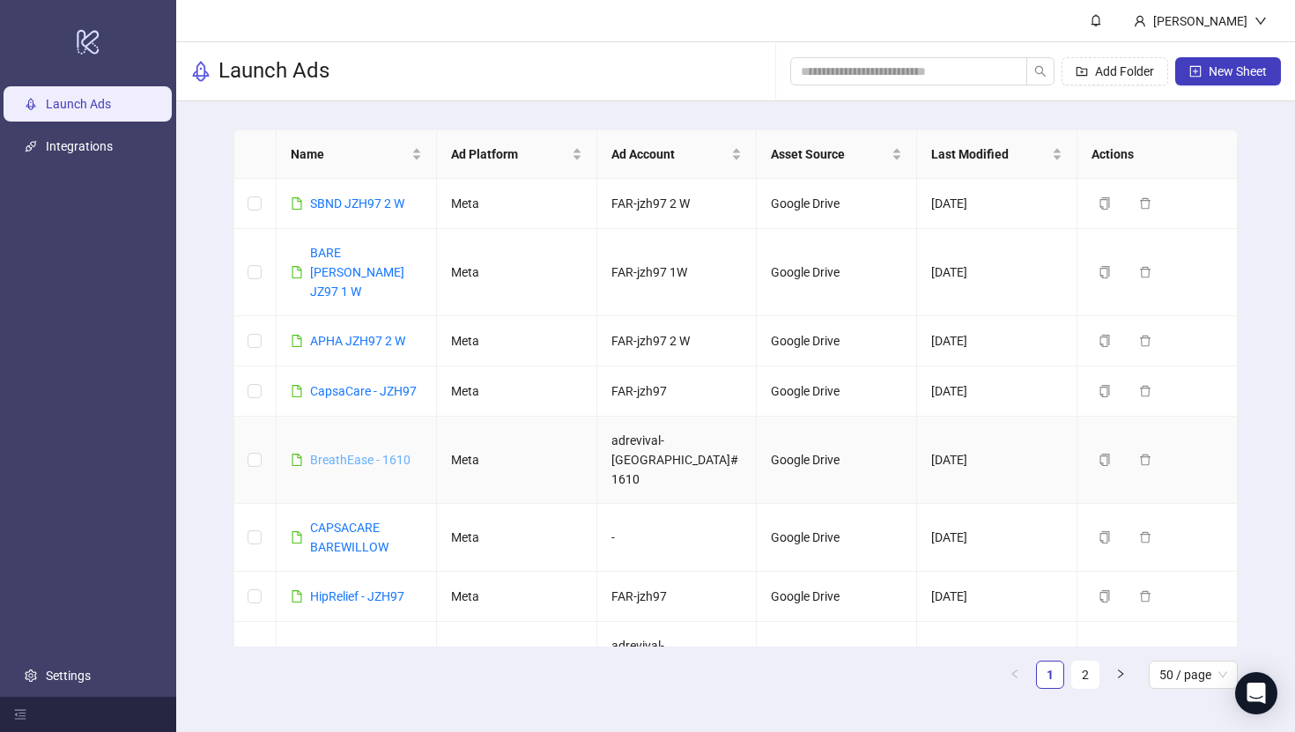
click at [374, 453] on link "BreathEase - 1610" at bounding box center [360, 460] width 100 height 14
click at [380, 204] on link "SBND JZH97 2 W" at bounding box center [357, 203] width 94 height 14
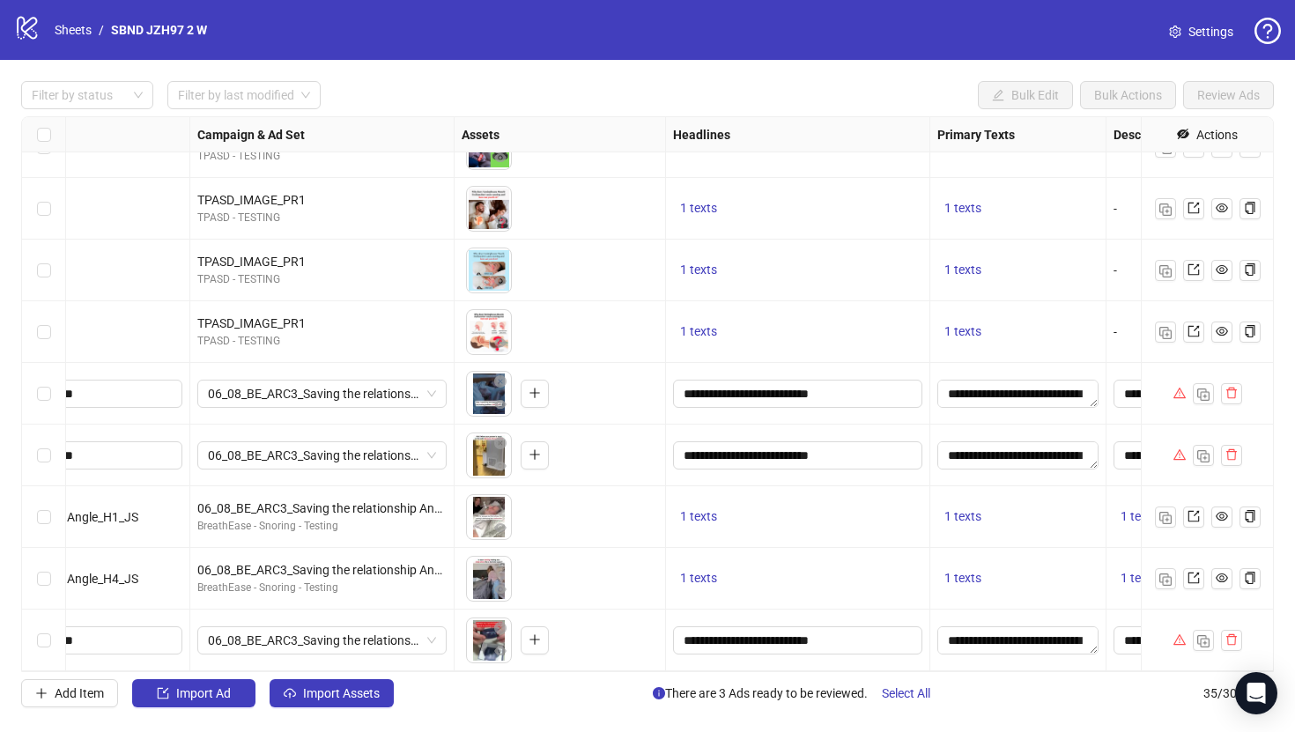
scroll to position [1640, 834]
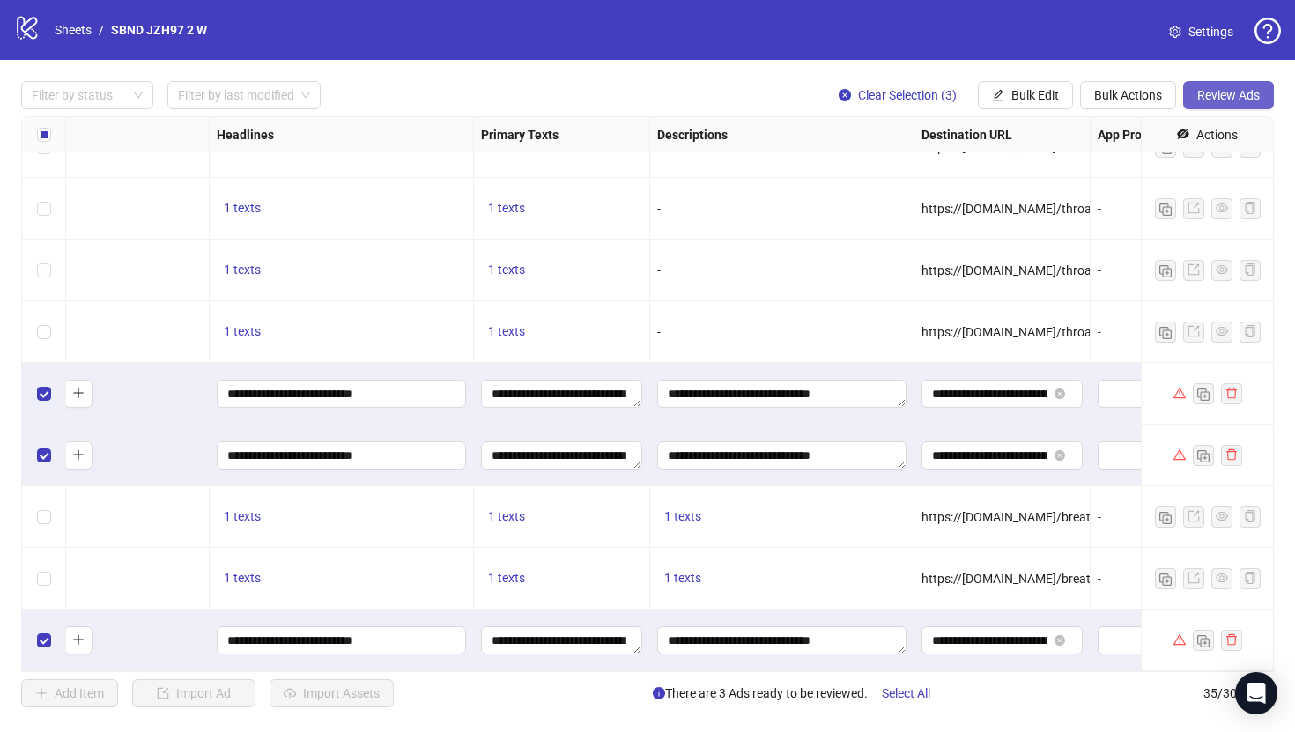
click at [1223, 93] on span "Review Ads" at bounding box center [1228, 95] width 63 height 14
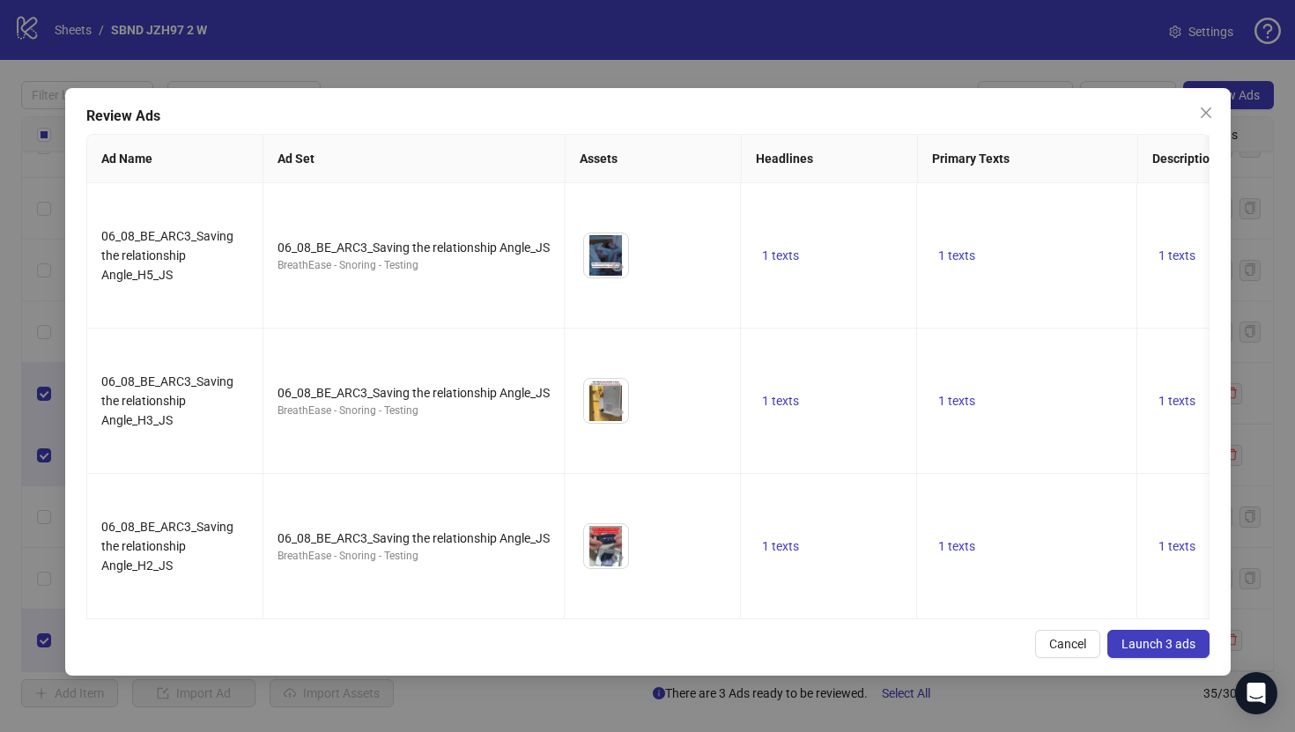
click at [1158, 640] on span "Launch 3 ads" at bounding box center [1159, 644] width 74 height 14
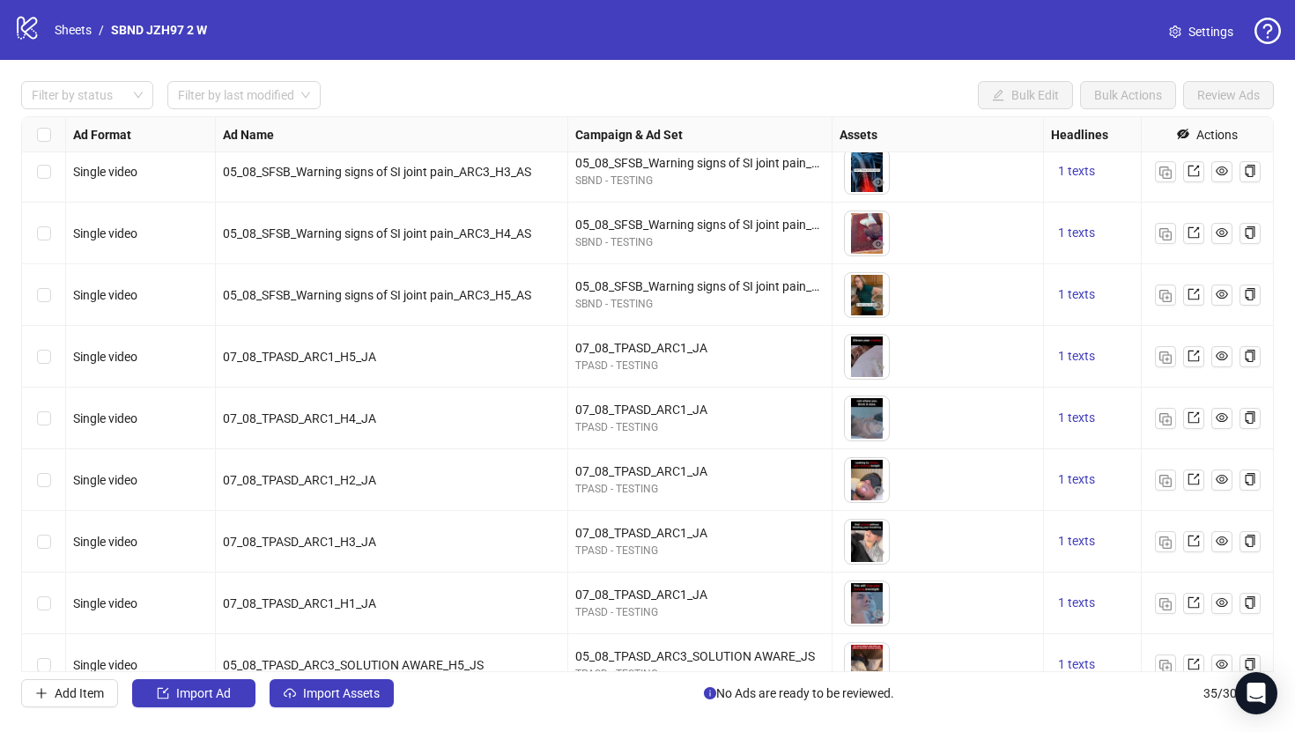
scroll to position [132, 0]
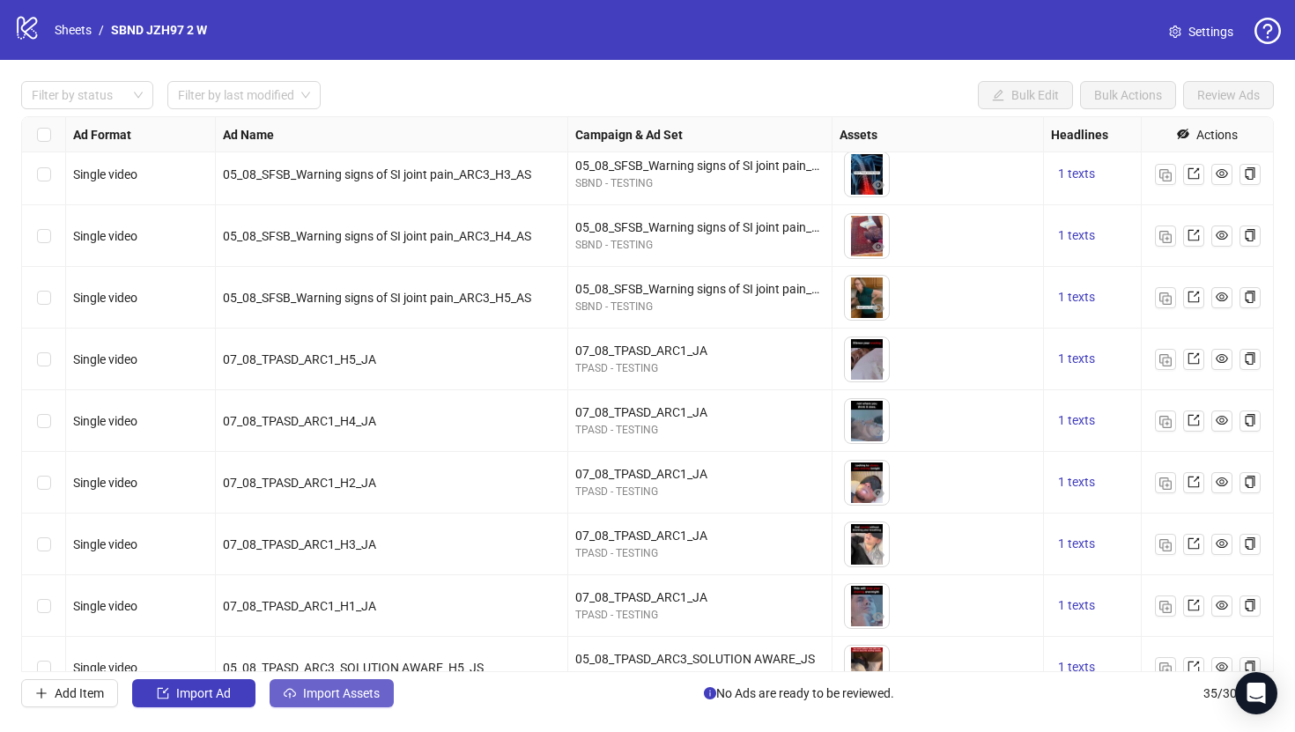
click at [363, 686] on span "Import Assets" at bounding box center [341, 693] width 77 height 14
click at [56, 419] on div "Select row 7" at bounding box center [44, 421] width 44 height 62
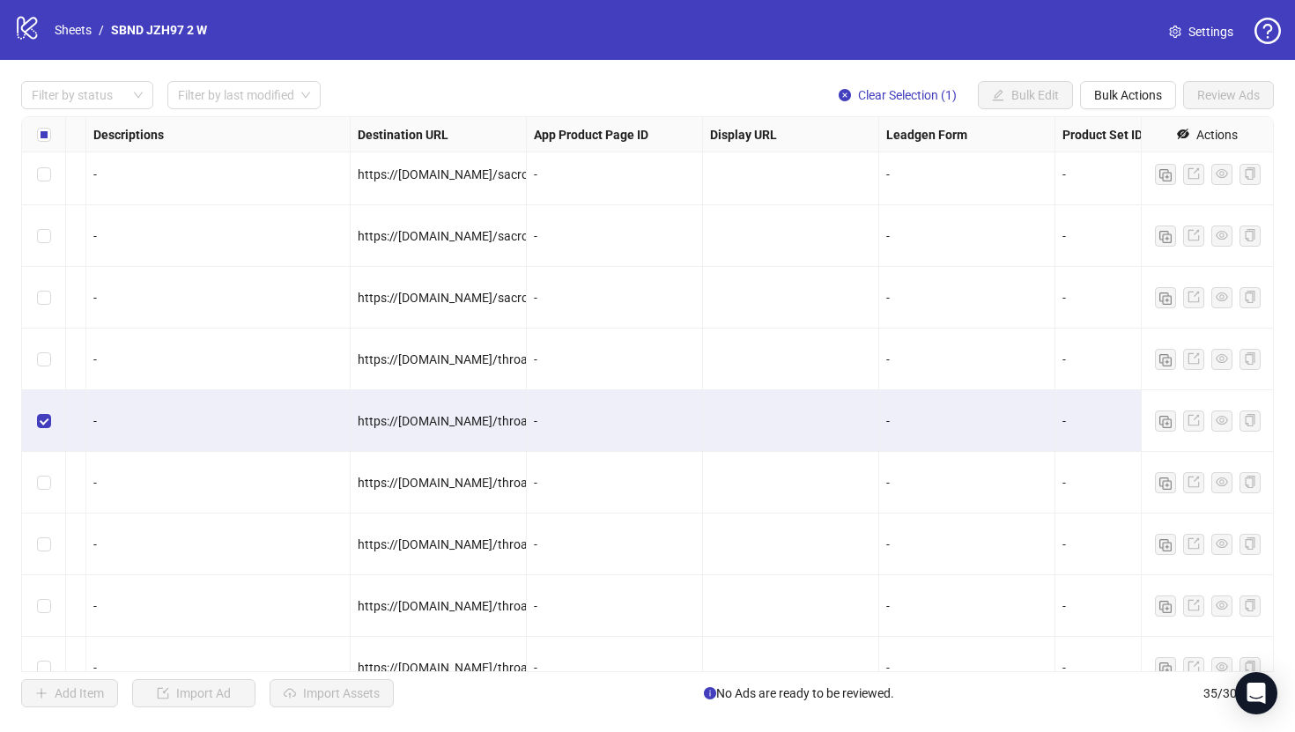
scroll to position [132, 1400]
click at [1090, 101] on button "Bulk Actions" at bounding box center [1128, 95] width 96 height 28
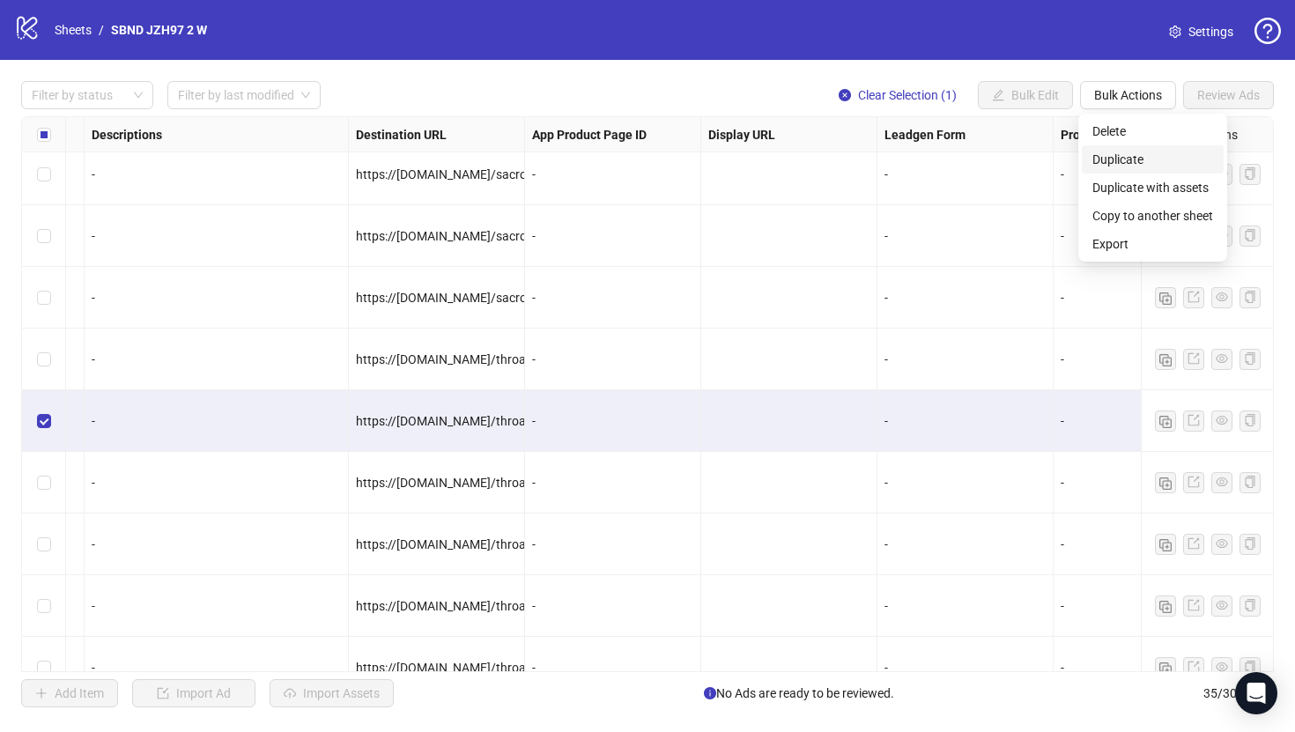
click at [1107, 152] on span "Duplicate" at bounding box center [1152, 159] width 121 height 19
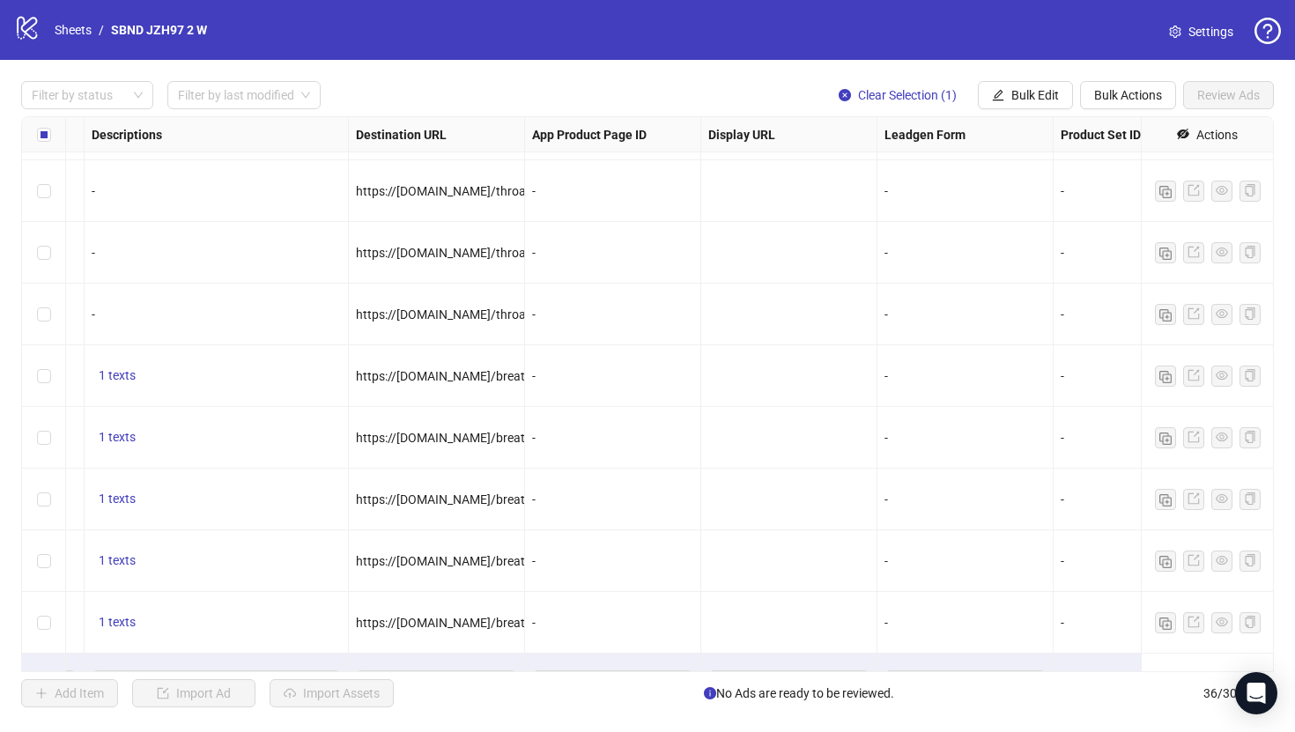
scroll to position [1701, 1400]
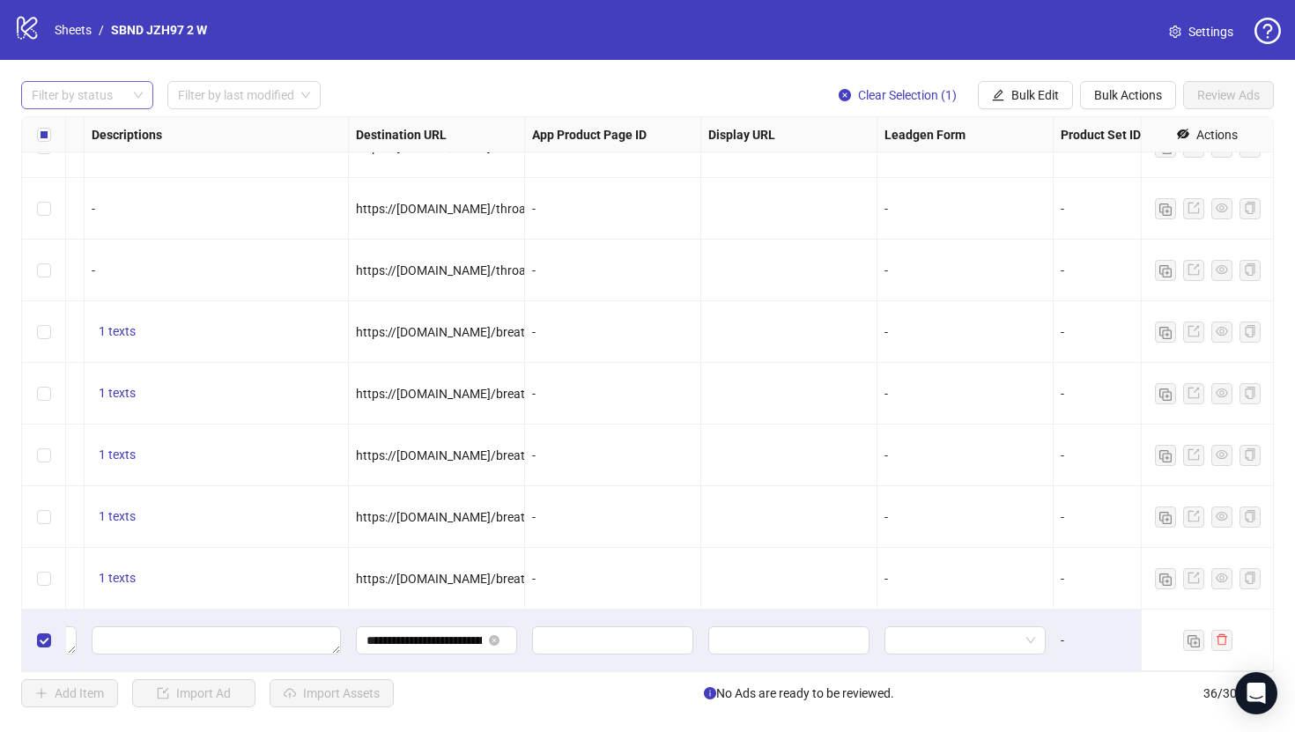
click at [115, 99] on div at bounding box center [78, 95] width 107 height 25
click at [82, 132] on div "Draft" at bounding box center [87, 131] width 104 height 19
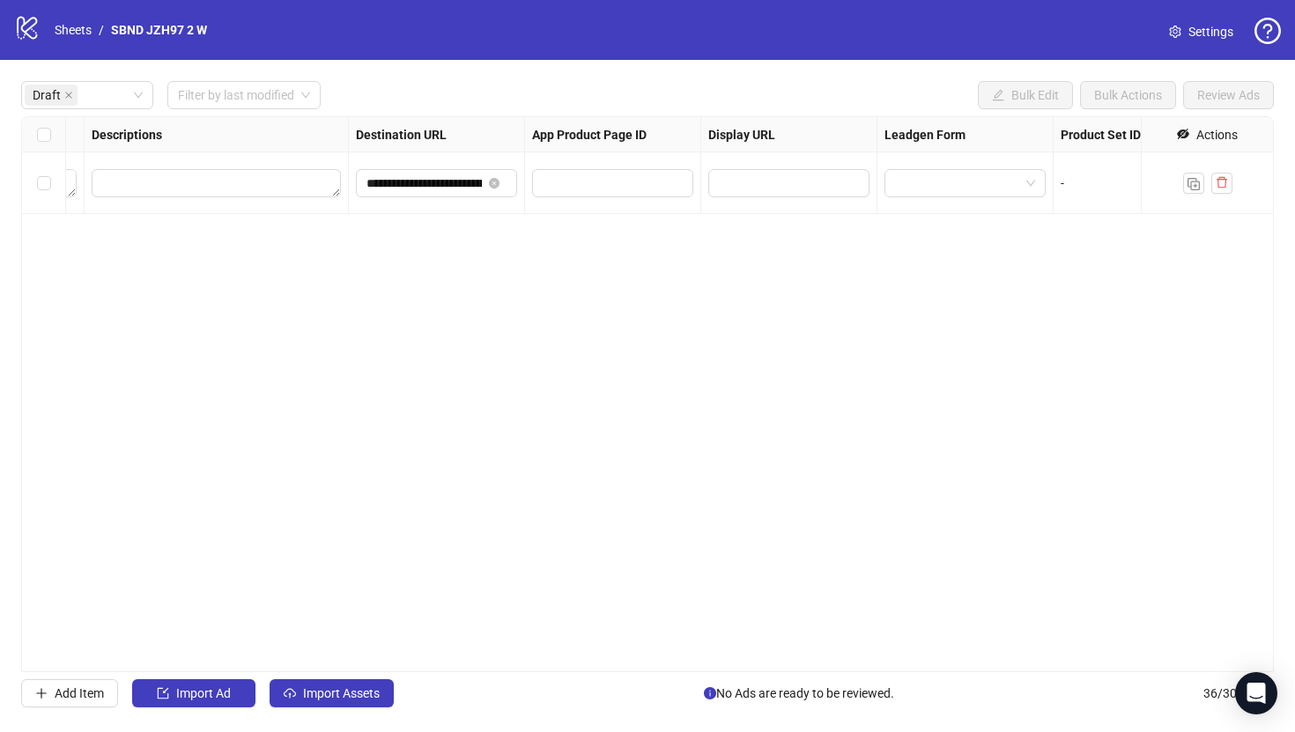
click at [67, 375] on div "**********" at bounding box center [647, 394] width 1253 height 556
click at [326, 692] on span "Import Assets" at bounding box center [341, 693] width 77 height 14
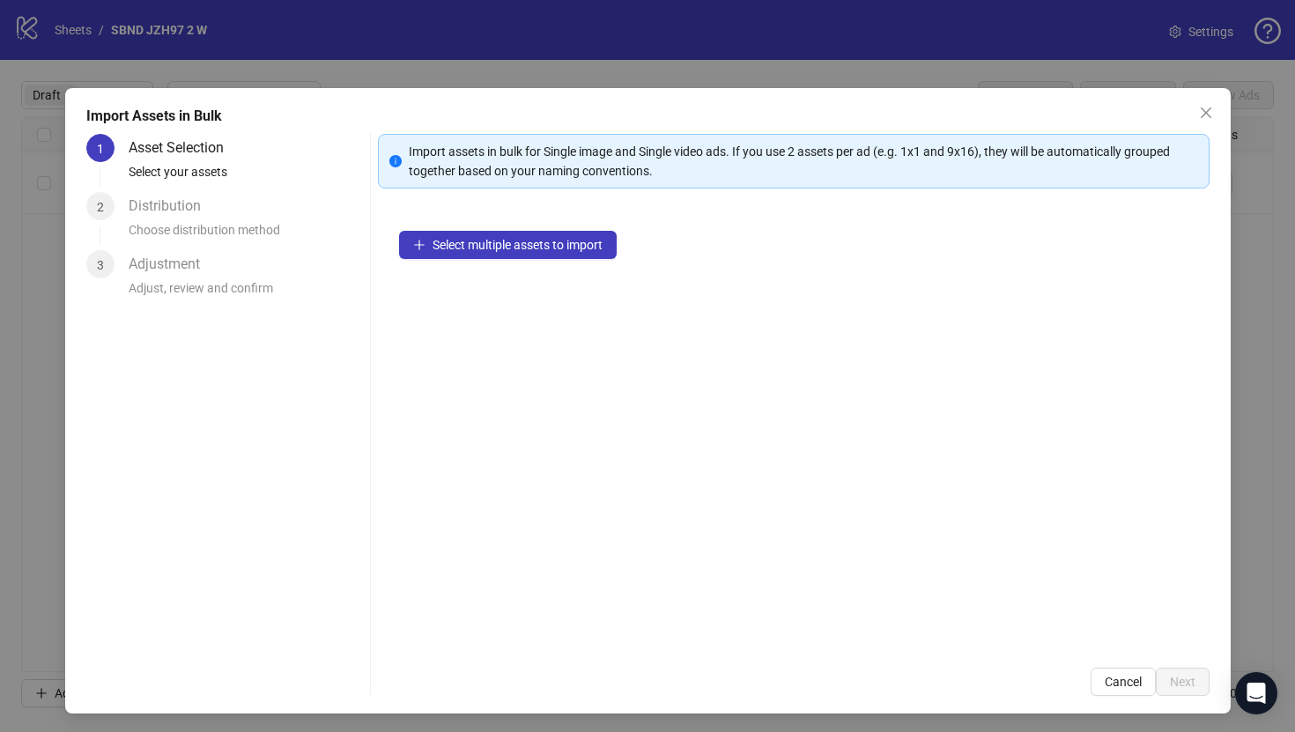
click at [549, 230] on div "Select multiple assets to import" at bounding box center [794, 428] width 832 height 437
click at [559, 239] on span "Select multiple assets to import" at bounding box center [518, 245] width 170 height 14
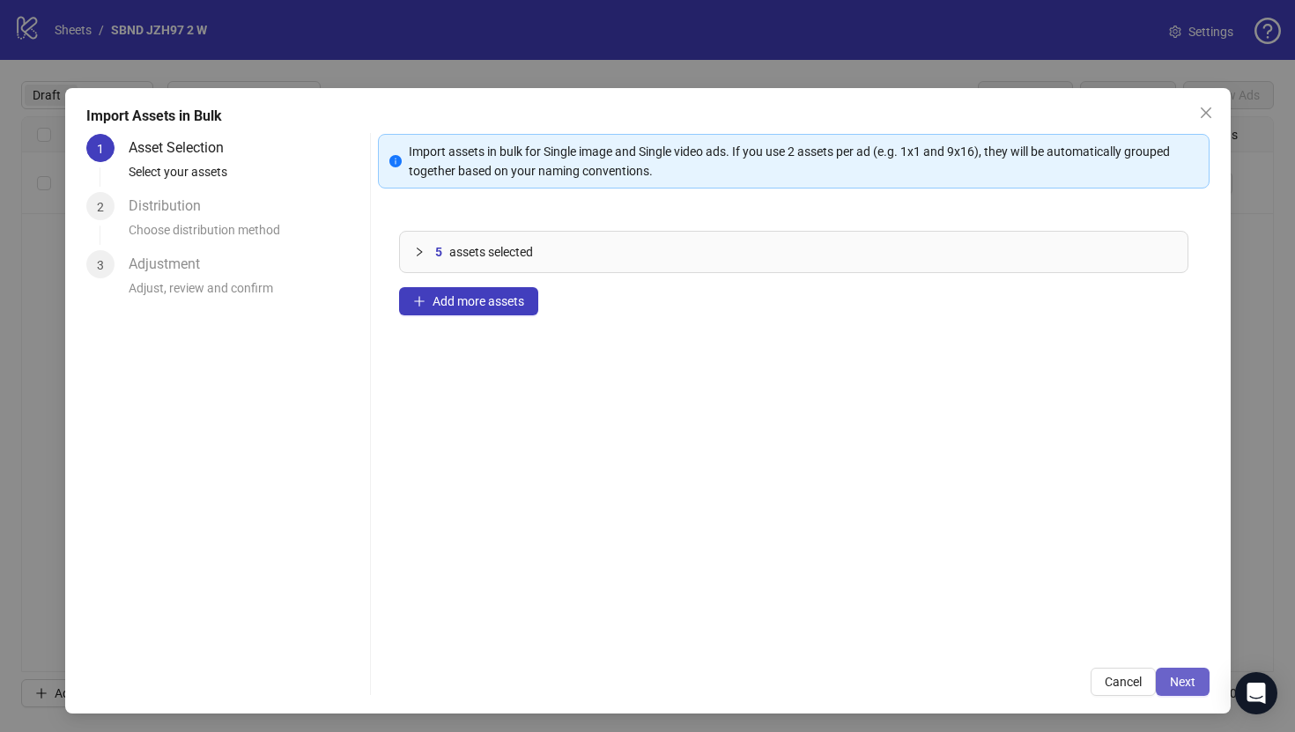
click at [1171, 670] on button "Next" at bounding box center [1183, 682] width 54 height 28
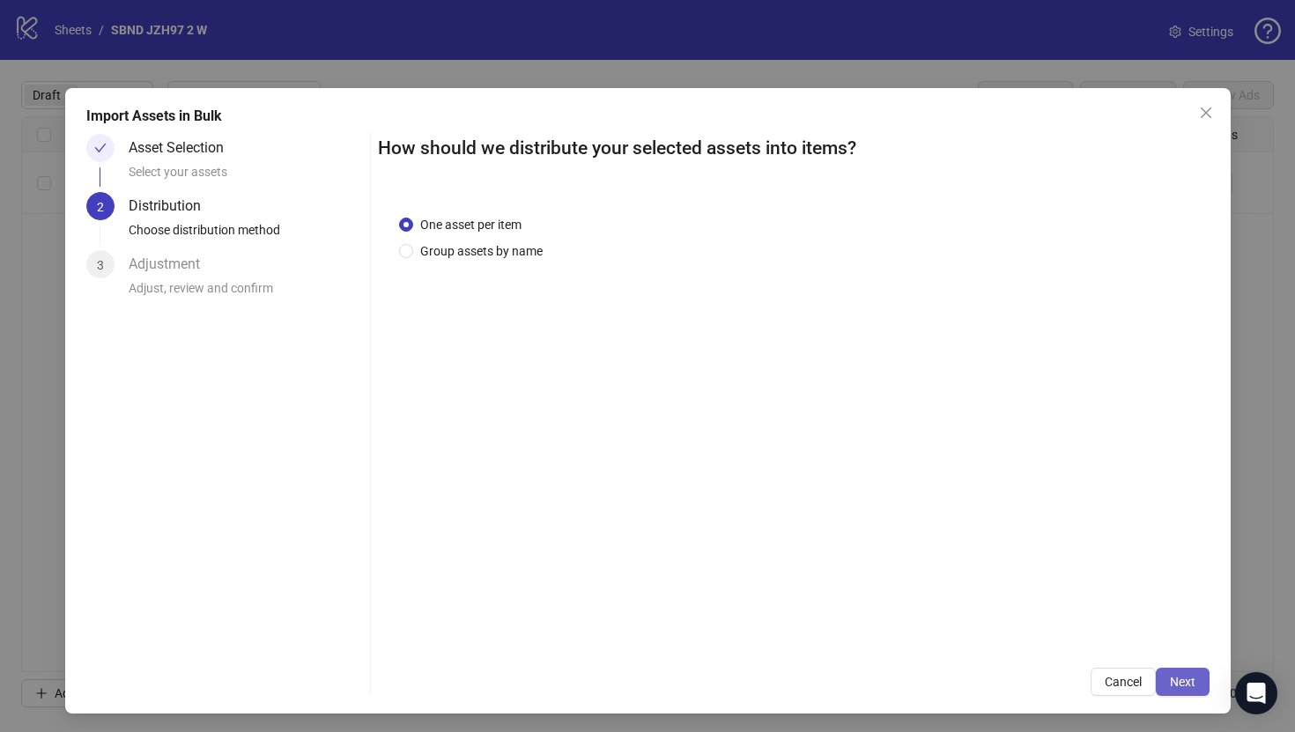
click at [1173, 676] on span "Next" at bounding box center [1183, 682] width 26 height 14
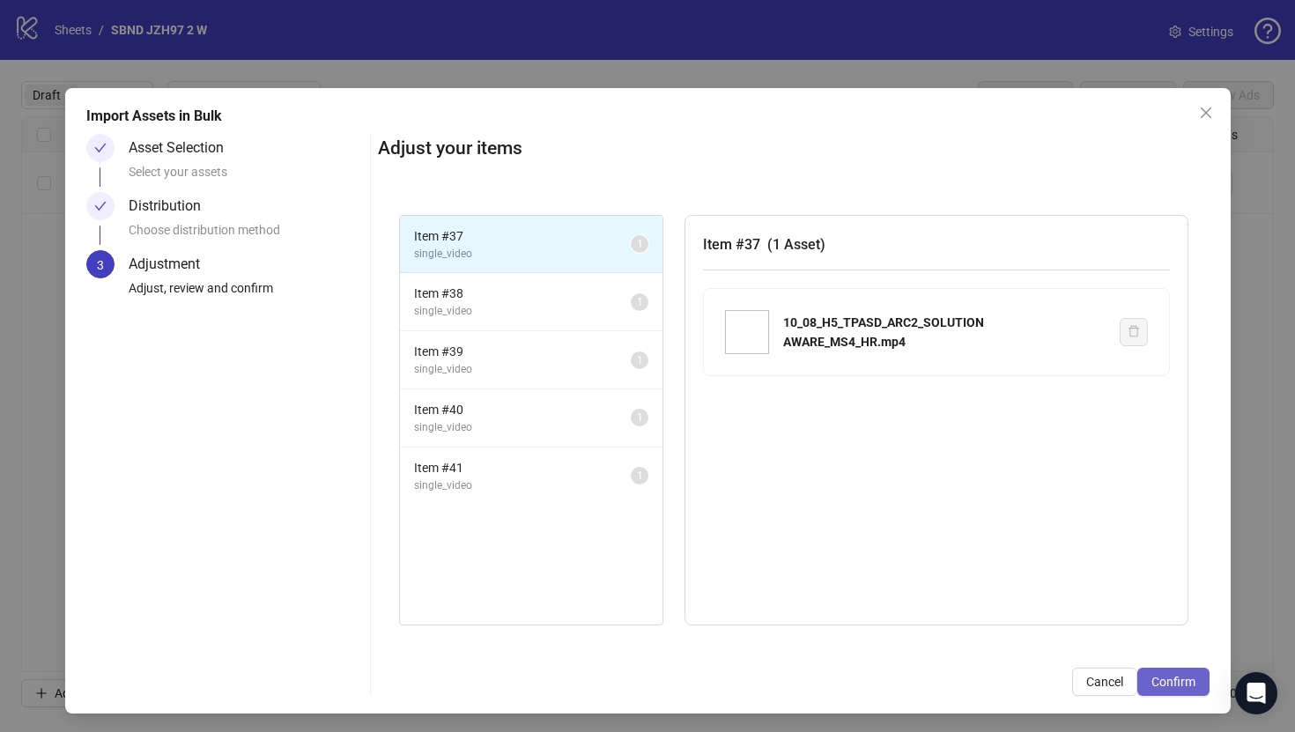
click at [1173, 676] on span "Confirm" at bounding box center [1173, 682] width 44 height 14
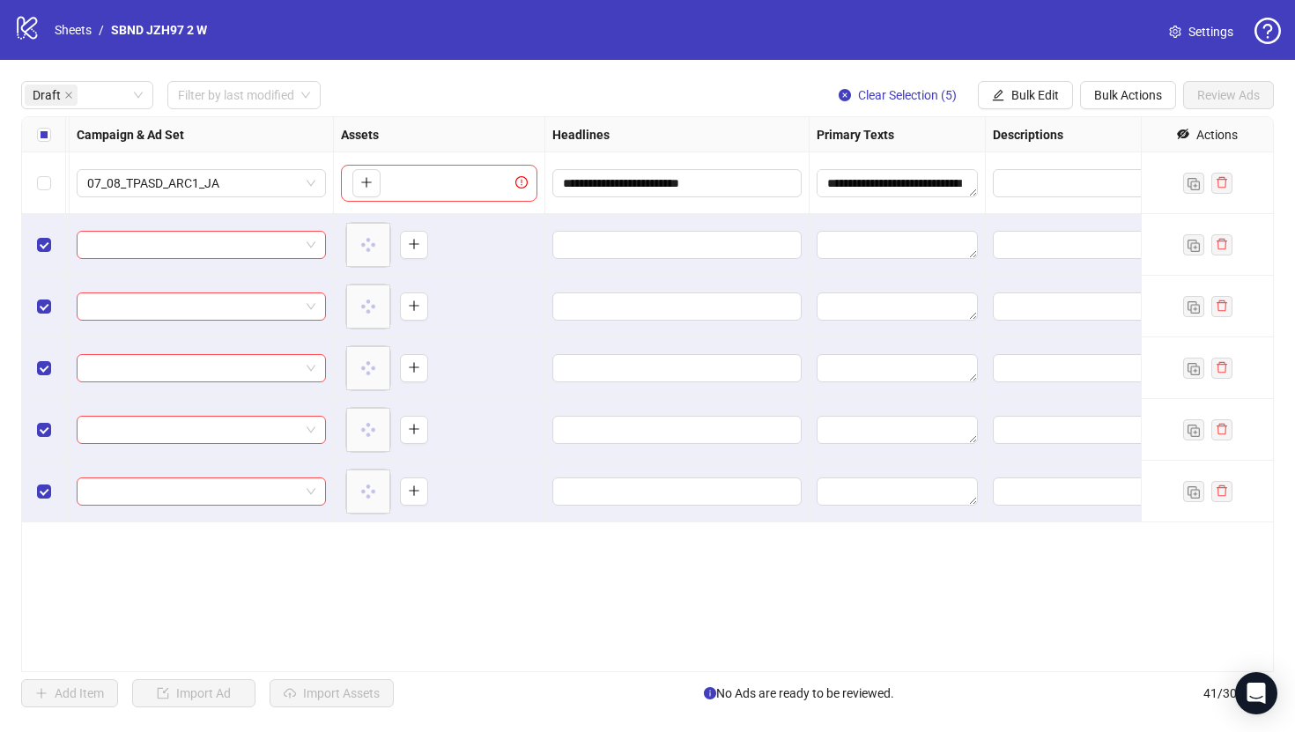
scroll to position [0, 0]
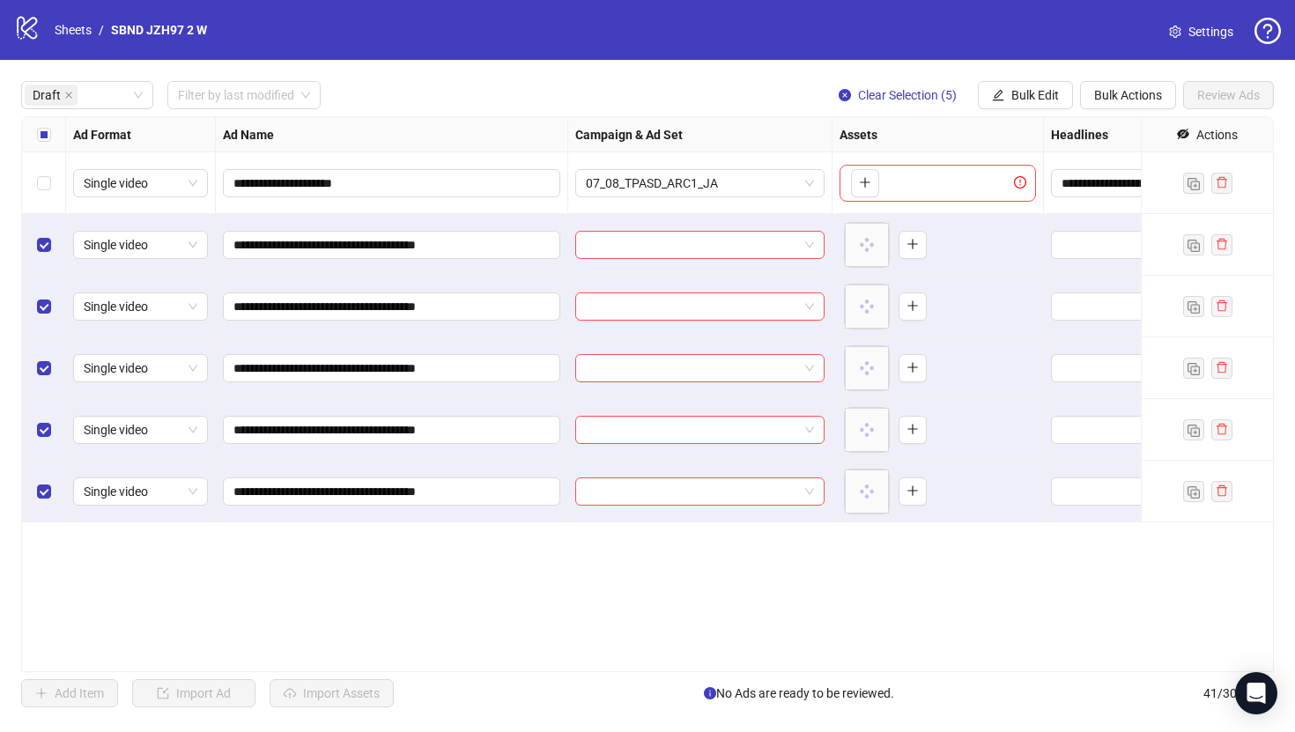
click at [37, 144] on label "Select all rows" at bounding box center [44, 134] width 14 height 19
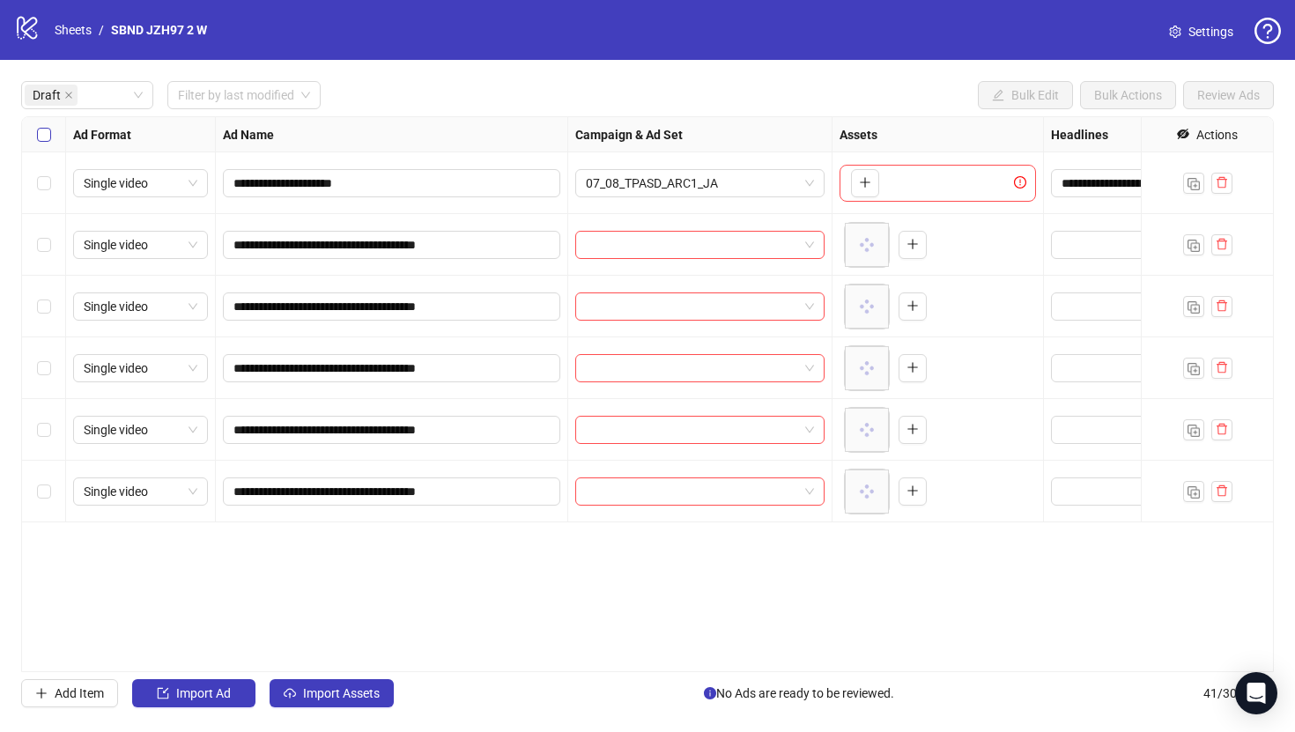
click at [37, 142] on label "Select all rows" at bounding box center [44, 134] width 14 height 19
click at [48, 113] on div "**********" at bounding box center [647, 394] width 1295 height 669
click at [45, 122] on div "Select all rows" at bounding box center [44, 134] width 44 height 35
click at [45, 237] on label "Select row 2" at bounding box center [44, 244] width 14 height 19
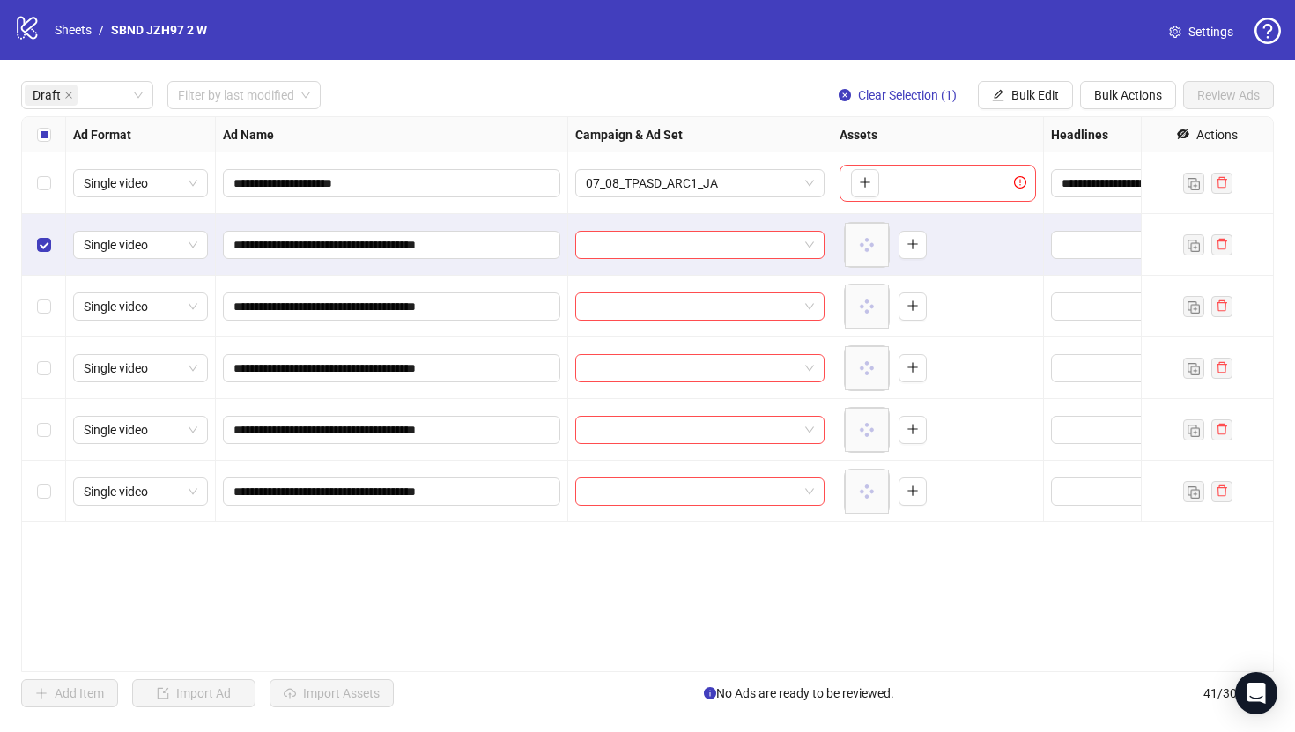
click at [49, 479] on div "Select row 6" at bounding box center [44, 492] width 44 height 62
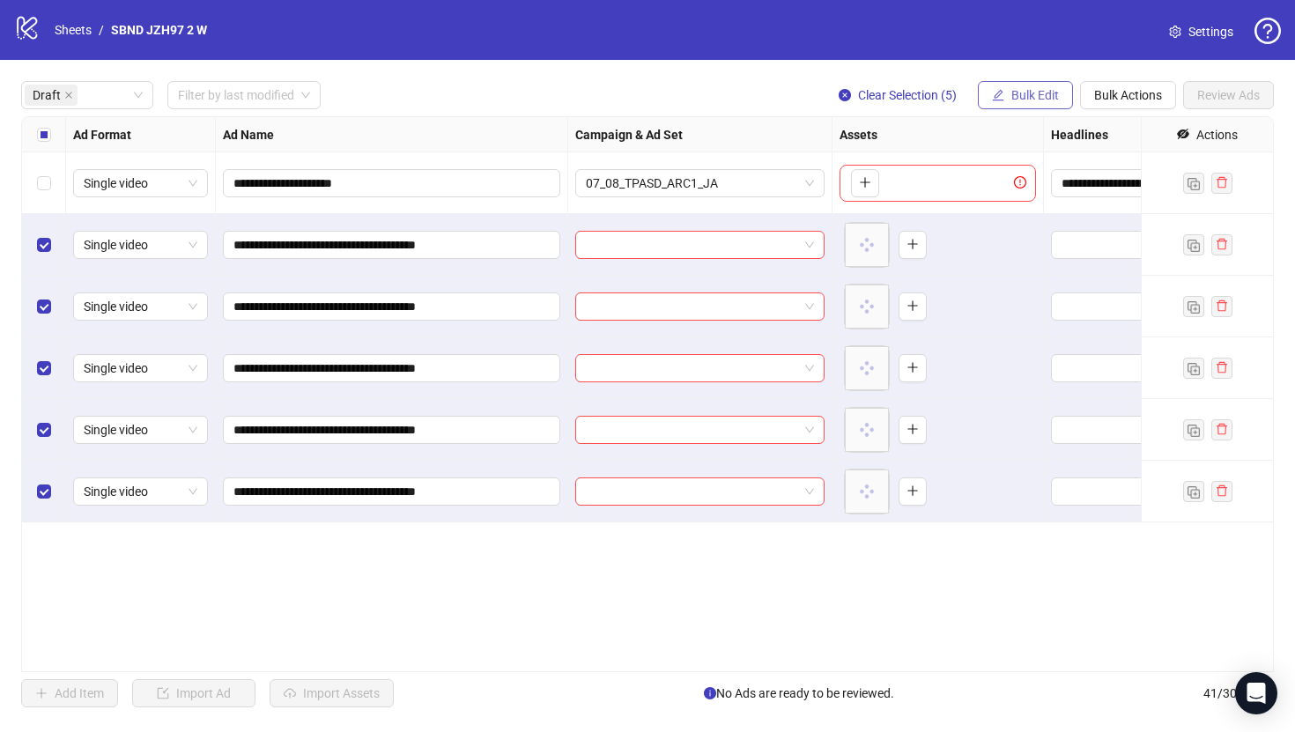
click at [1036, 105] on button "Bulk Edit" at bounding box center [1025, 95] width 95 height 28
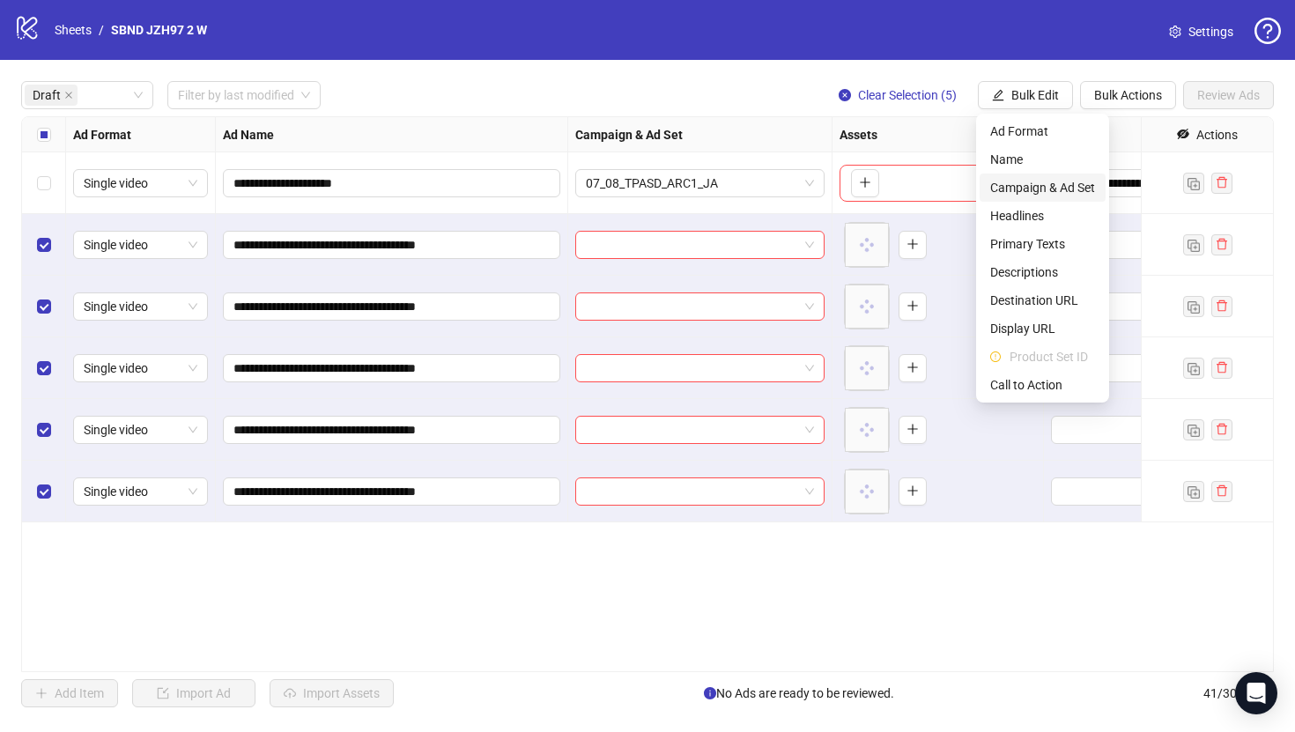
click at [1025, 189] on span "Campaign & Ad Set" at bounding box center [1042, 187] width 105 height 19
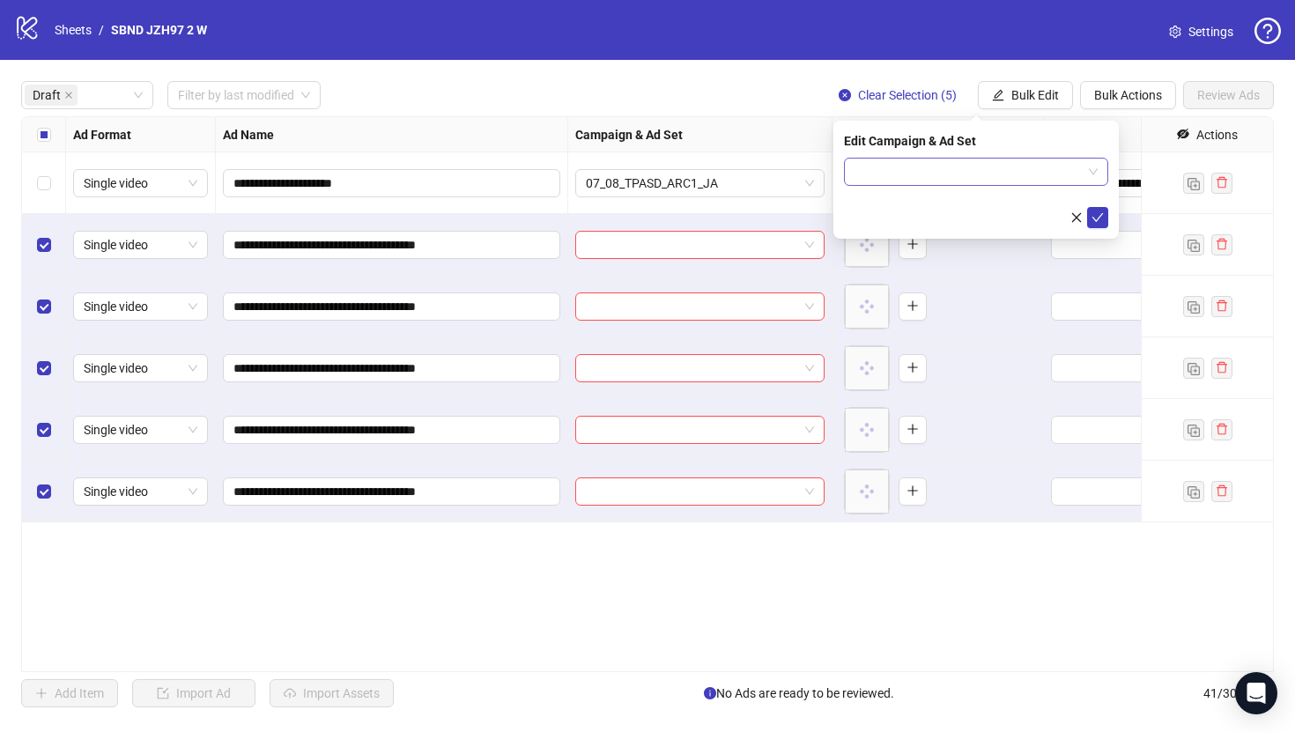
click at [980, 159] on input "search" at bounding box center [968, 172] width 227 height 26
paste input "**********"
type input "**********"
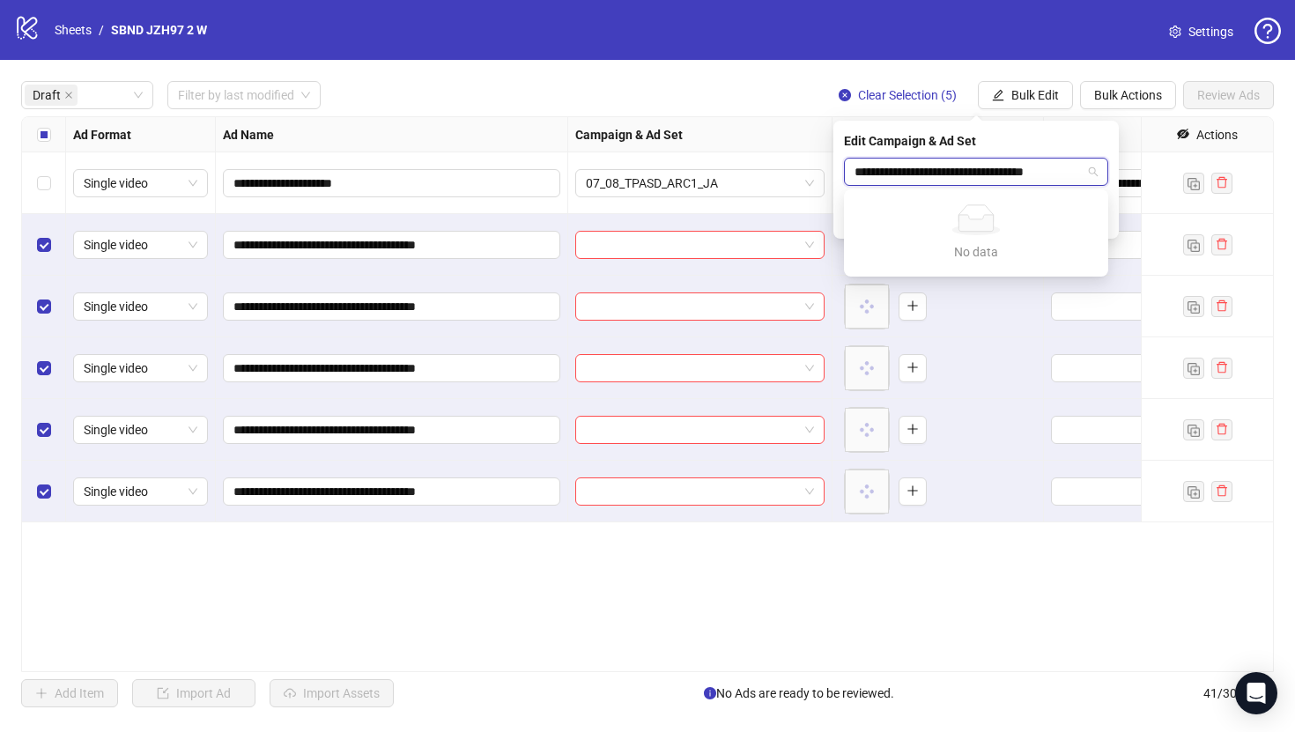
scroll to position [0, 45]
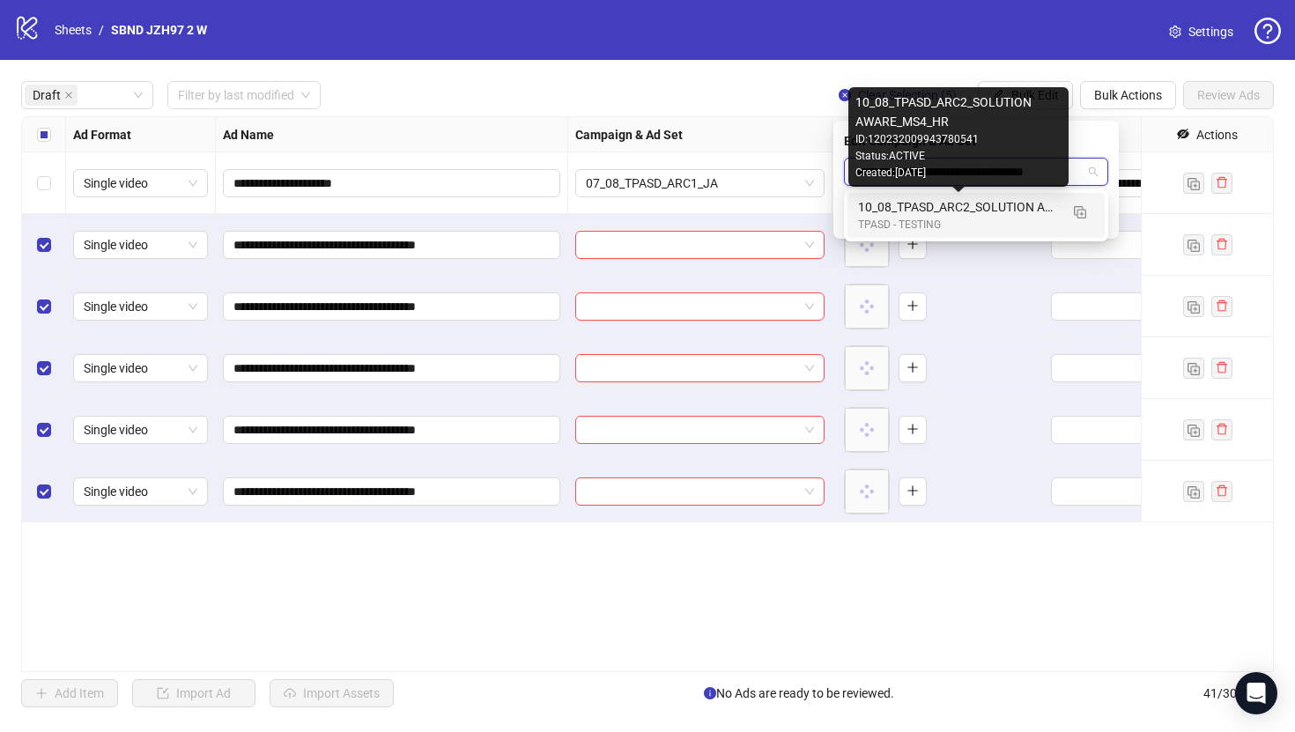
click at [961, 204] on div "10_08_TPASD_ARC2_SOLUTION AWARE_MS4_HR" at bounding box center [958, 206] width 201 height 19
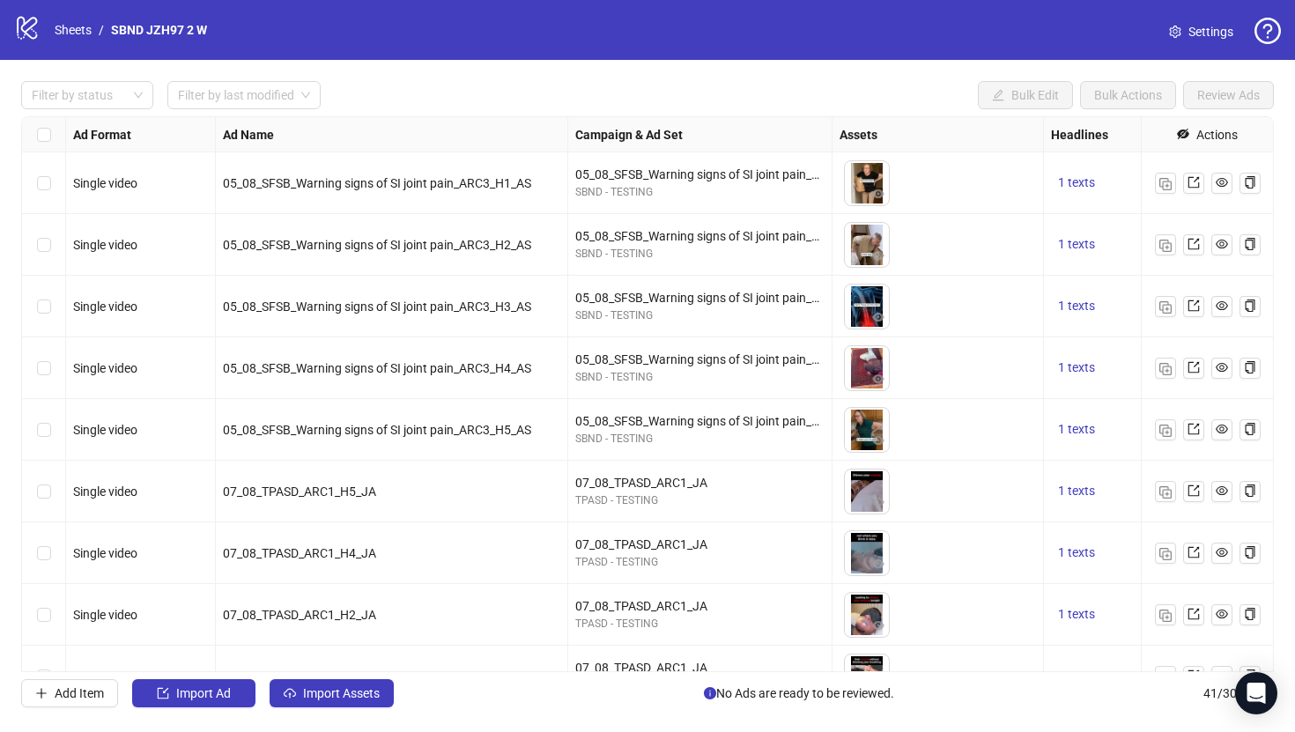
click at [69, 113] on div "Filter by status Filter by last modified Bulk Edit Bulk Actions Review Ads Ad F…" at bounding box center [647, 394] width 1295 height 669
click at [69, 103] on div at bounding box center [78, 95] width 107 height 25
click at [85, 131] on div "Draft" at bounding box center [87, 131] width 104 height 19
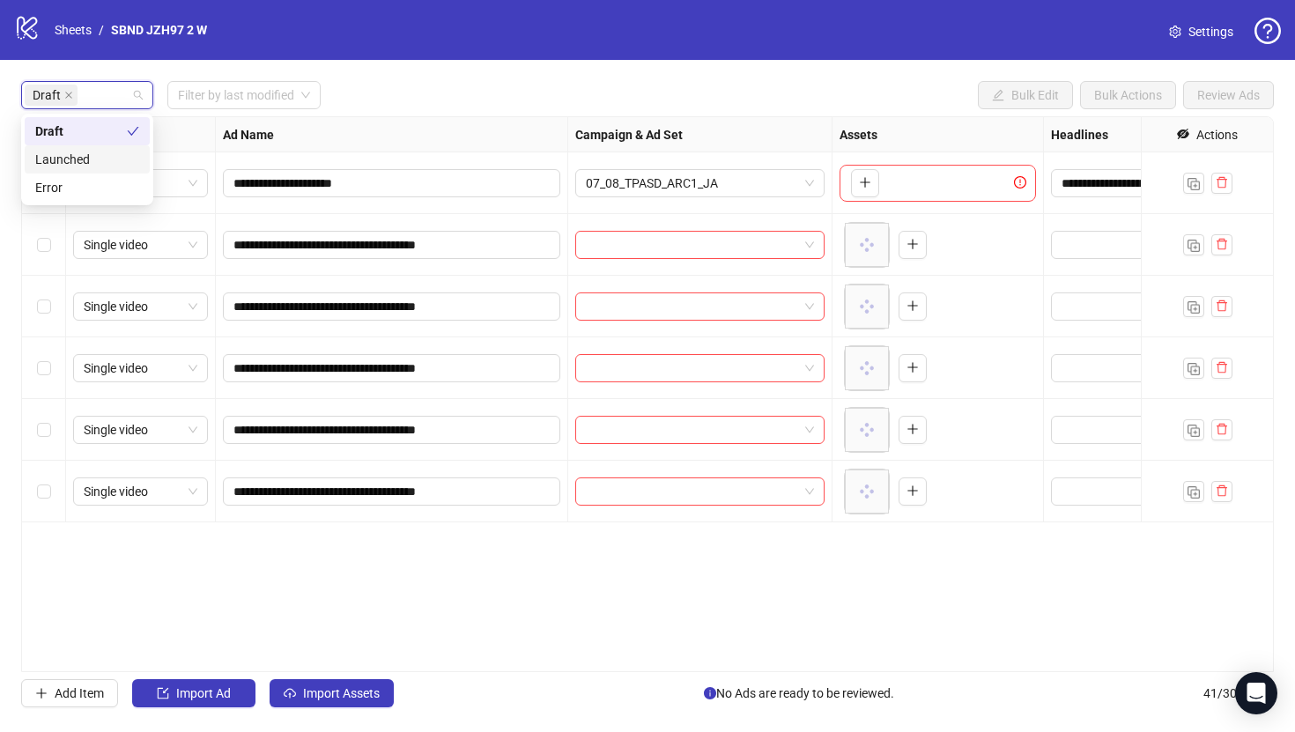
click at [381, 120] on div "Ad Name" at bounding box center [392, 134] width 352 height 35
click at [42, 142] on label "Select all rows" at bounding box center [44, 134] width 14 height 19
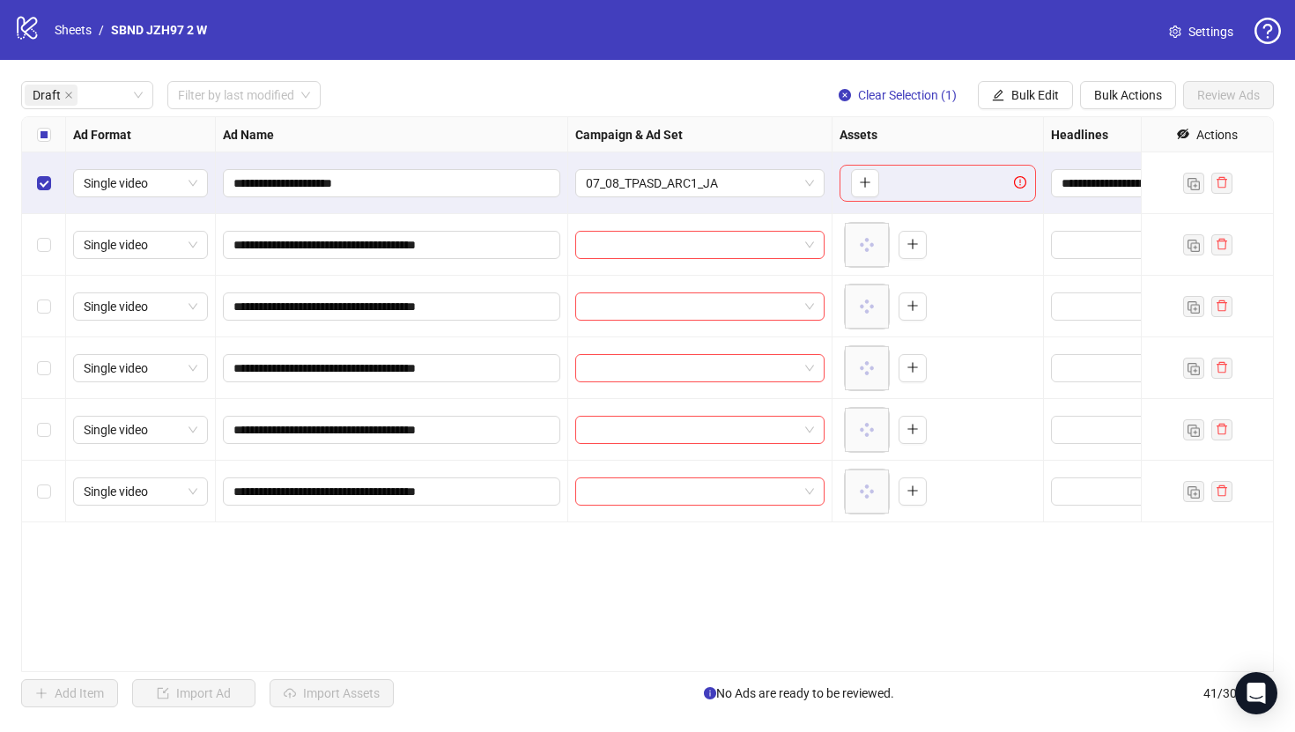
click at [37, 143] on label "Select all rows" at bounding box center [44, 134] width 14 height 19
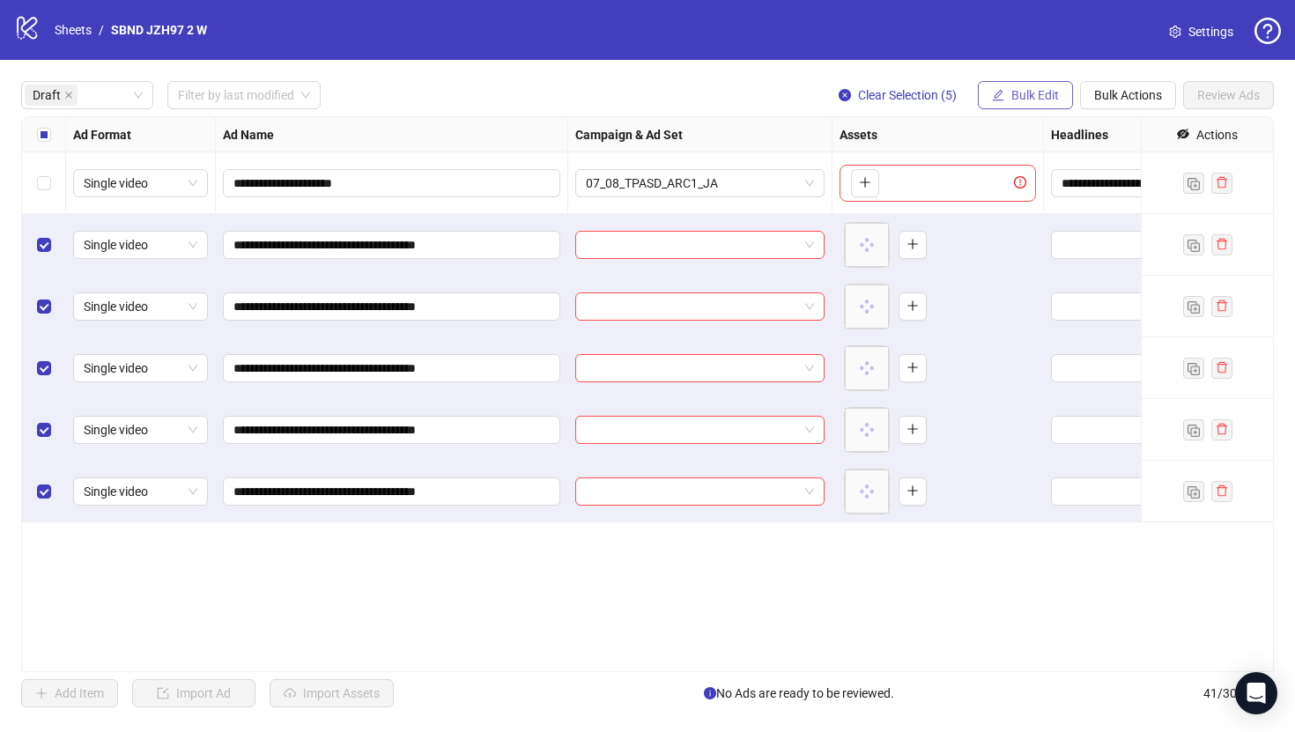
click at [1011, 98] on span "Bulk Edit" at bounding box center [1035, 95] width 48 height 14
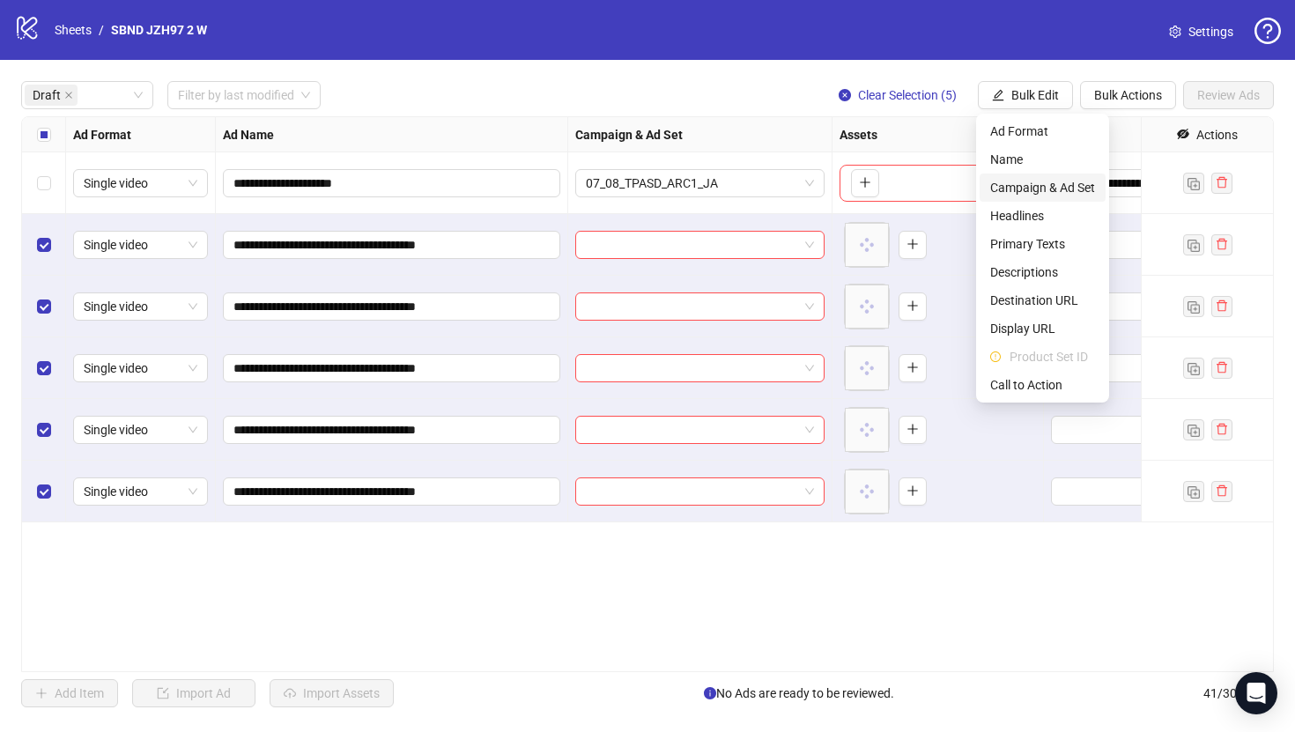
click at [1070, 194] on span "Campaign & Ad Set" at bounding box center [1042, 187] width 105 height 19
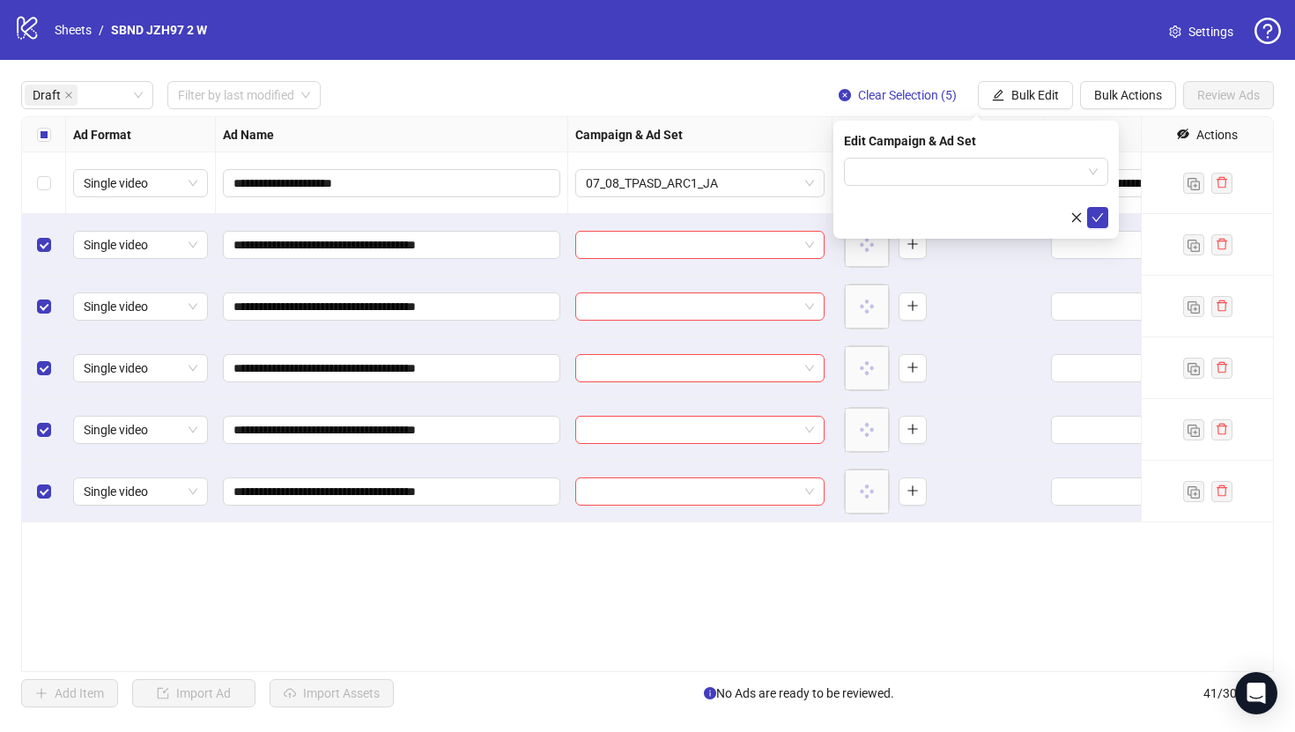
click at [972, 188] on form at bounding box center [976, 193] width 264 height 70
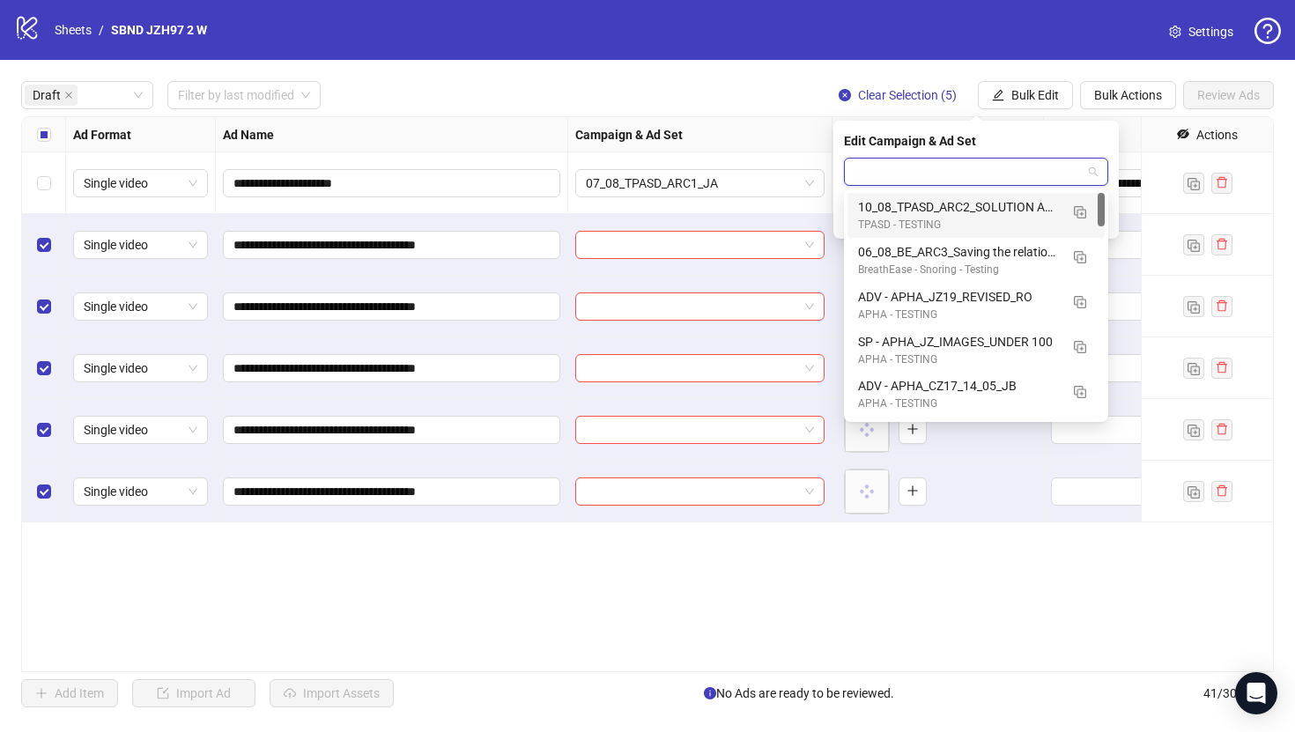
click at [970, 182] on input "search" at bounding box center [968, 172] width 227 height 26
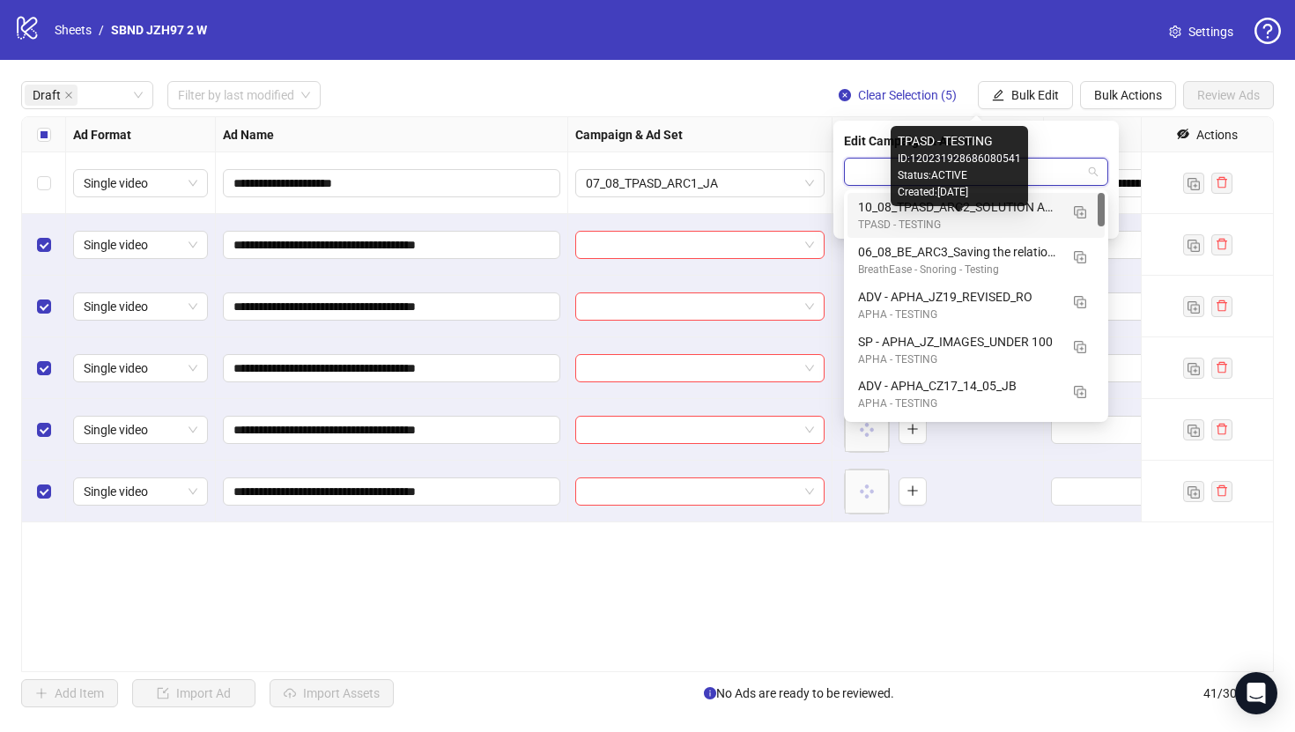
paste input "**********"
type input "**********"
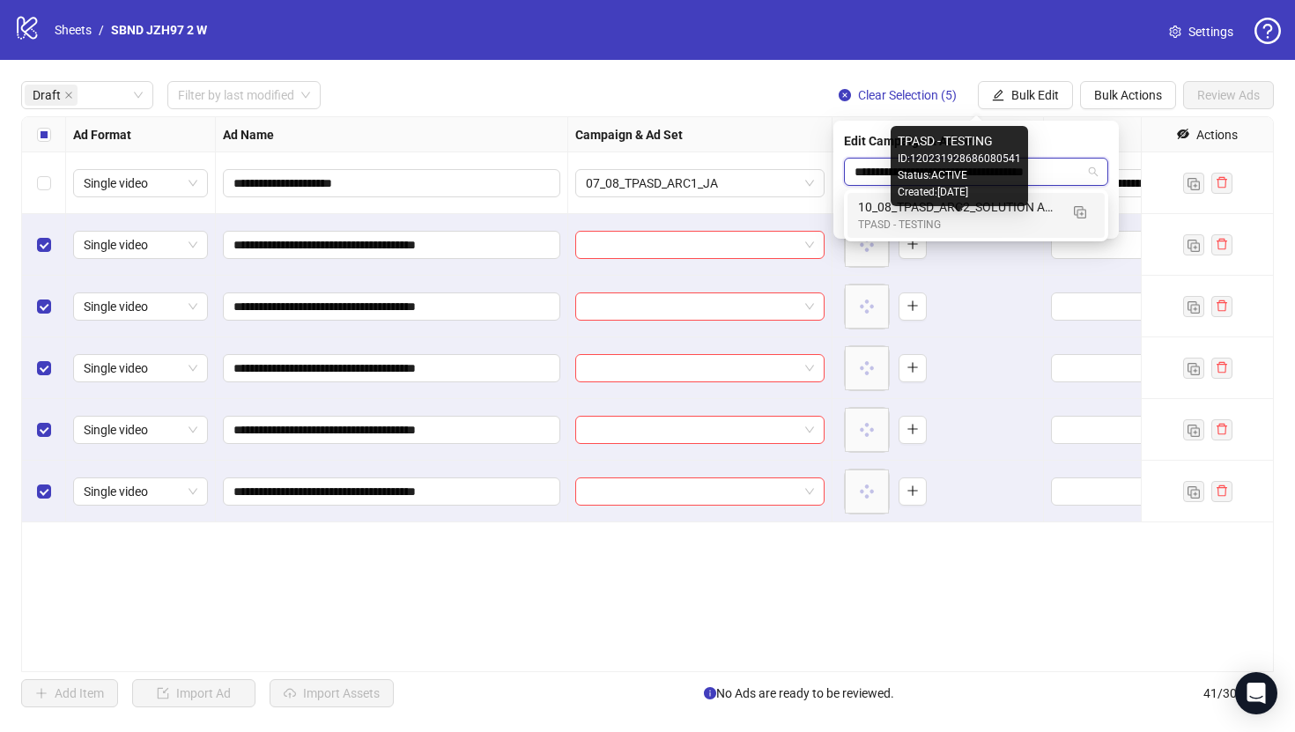
scroll to position [0, 45]
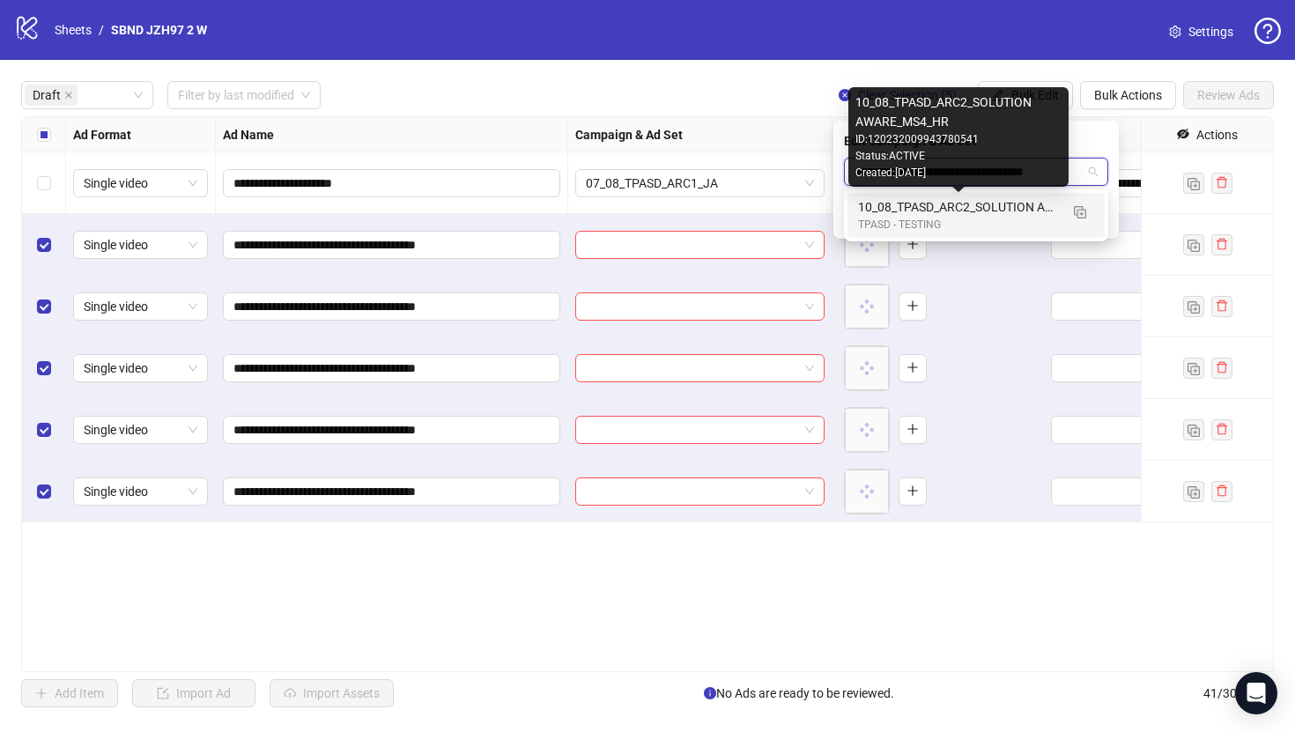
click at [979, 216] on div "10_08_TPASD_ARC2_SOLUTION AWARE_MS4_HR" at bounding box center [958, 206] width 201 height 19
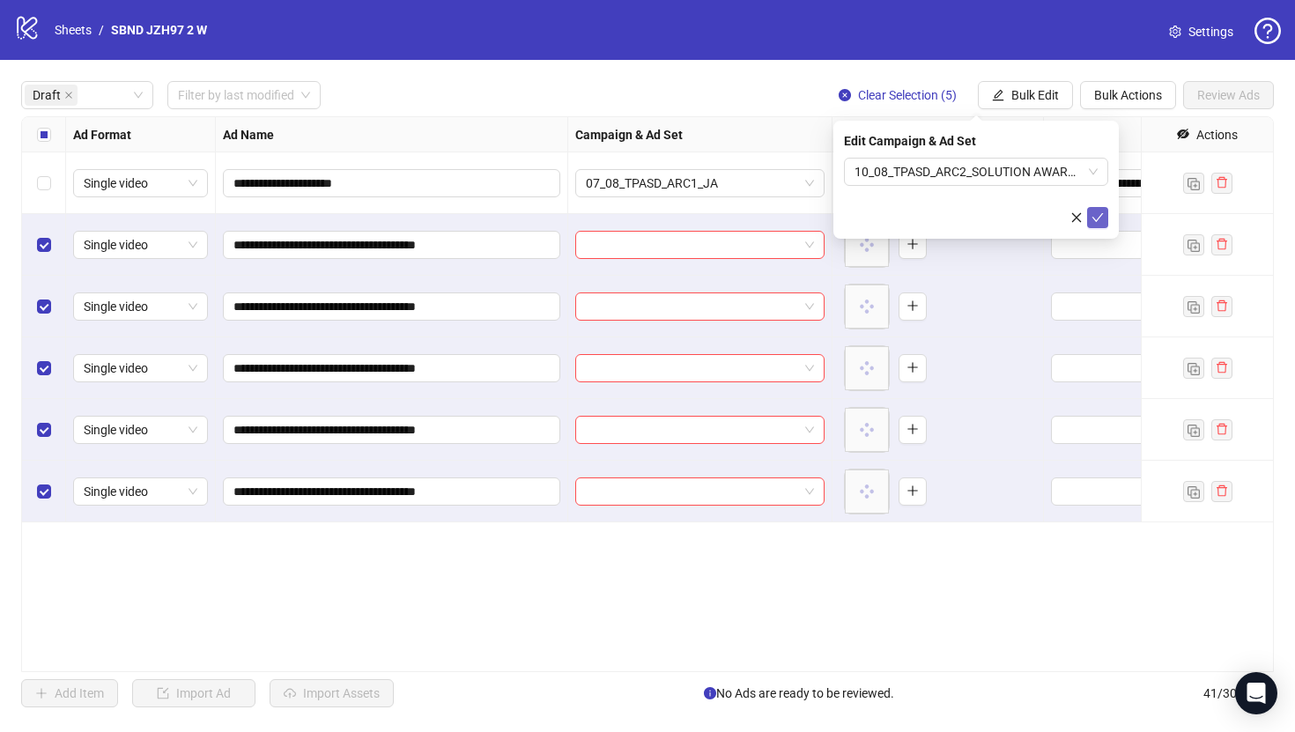
click at [1093, 211] on icon "check" at bounding box center [1098, 217] width 12 height 12
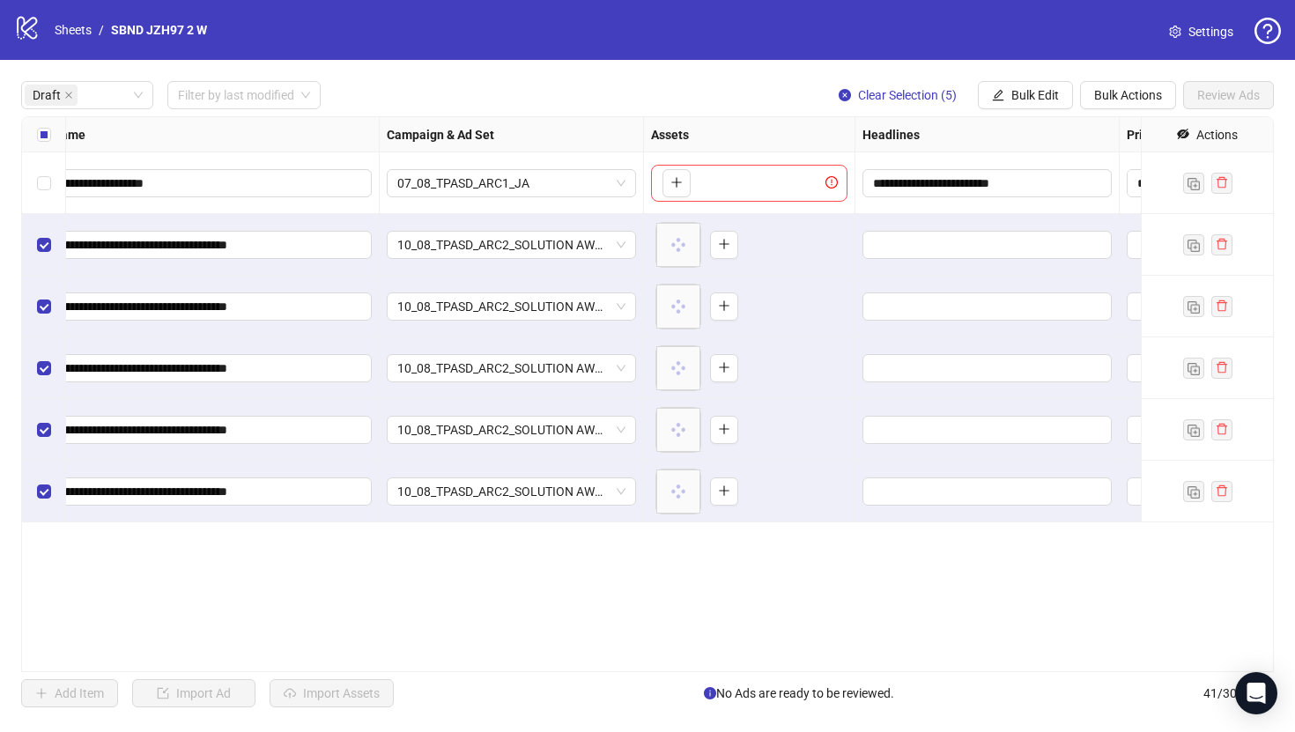
scroll to position [0, 280]
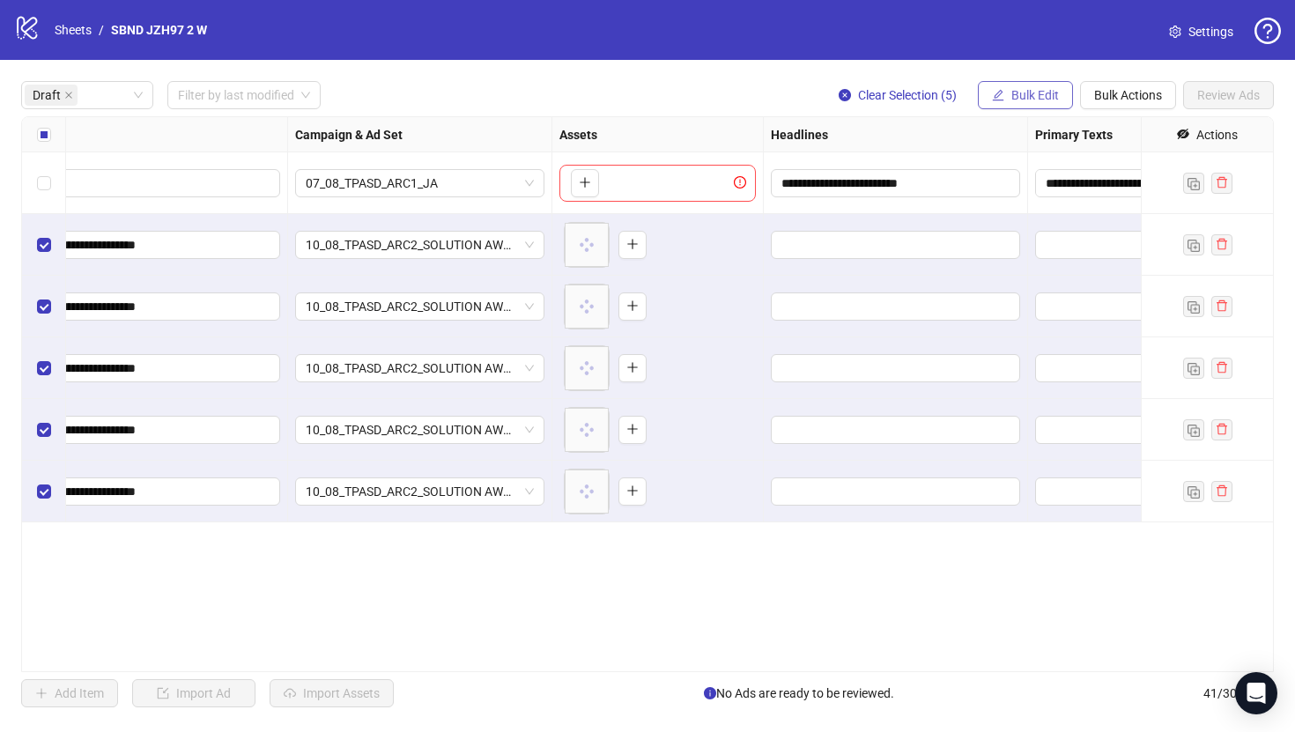
click at [1021, 89] on span "Bulk Edit" at bounding box center [1035, 95] width 48 height 14
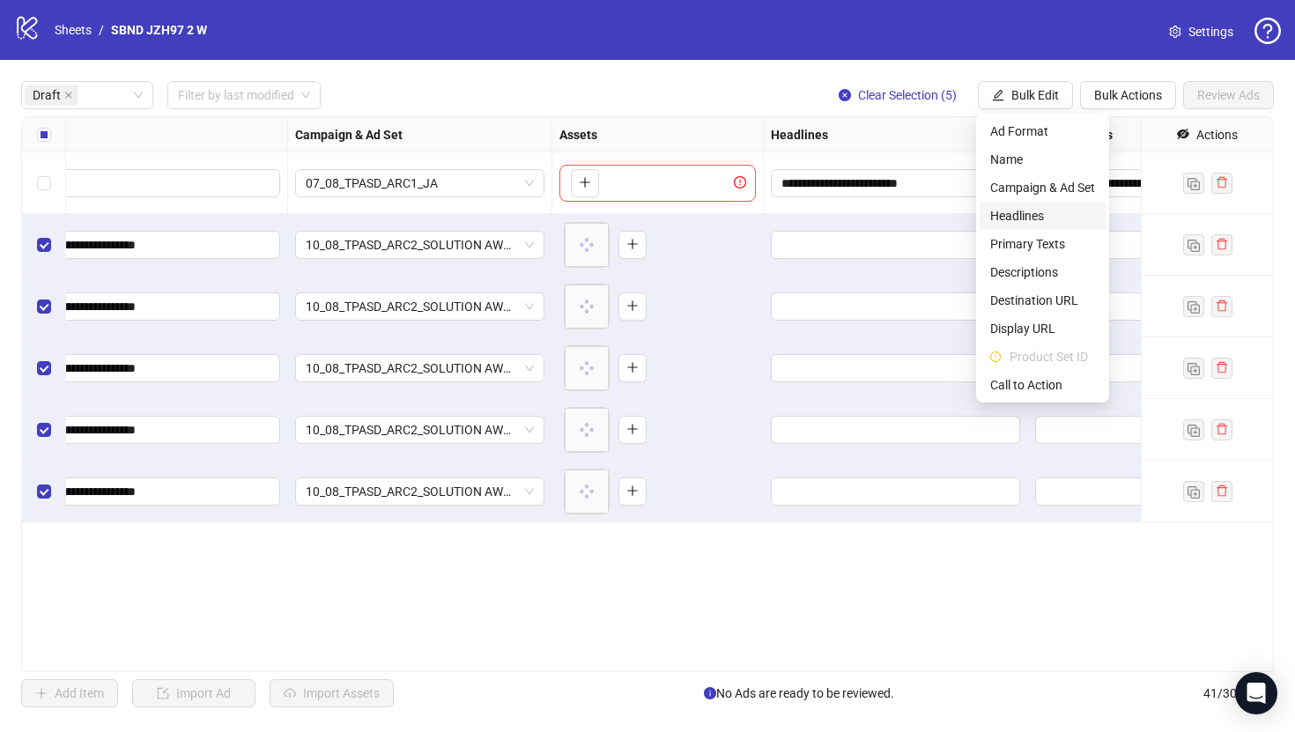
click at [1003, 214] on span "Headlines" at bounding box center [1042, 215] width 105 height 19
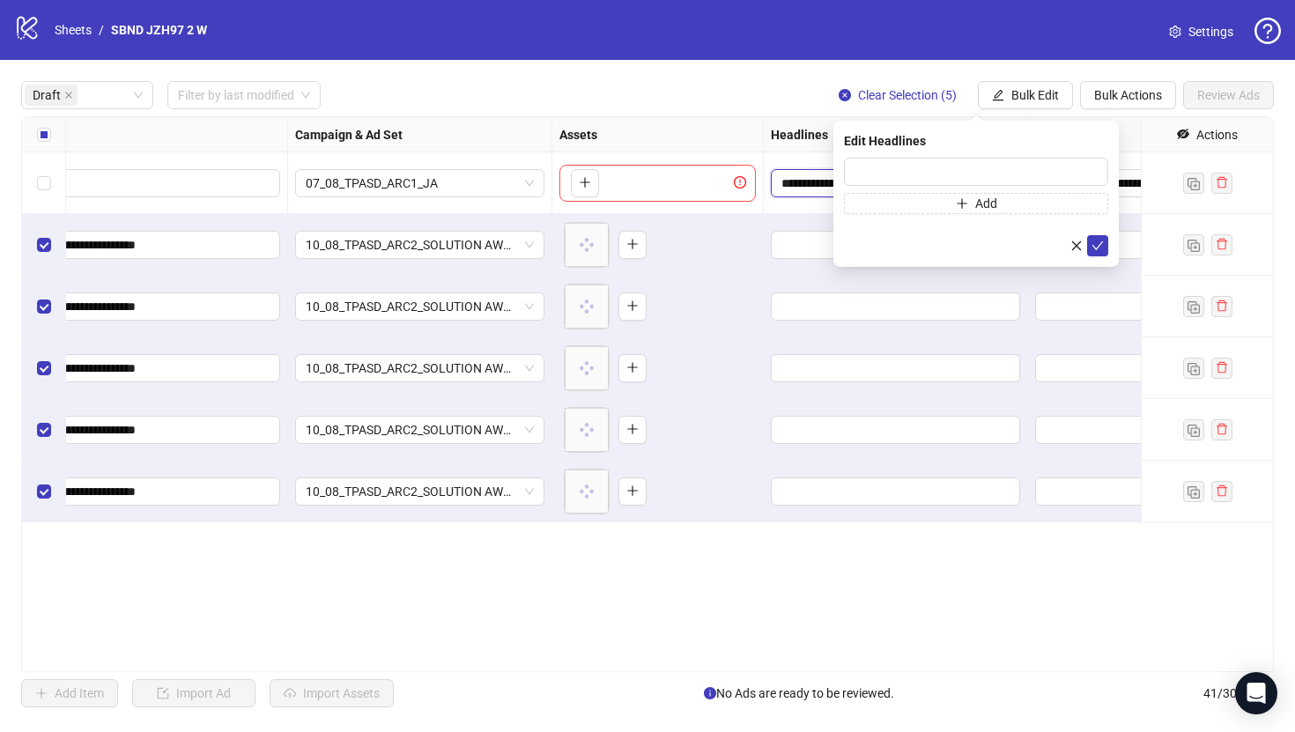
click at [785, 187] on input "**********" at bounding box center [893, 183] width 225 height 19
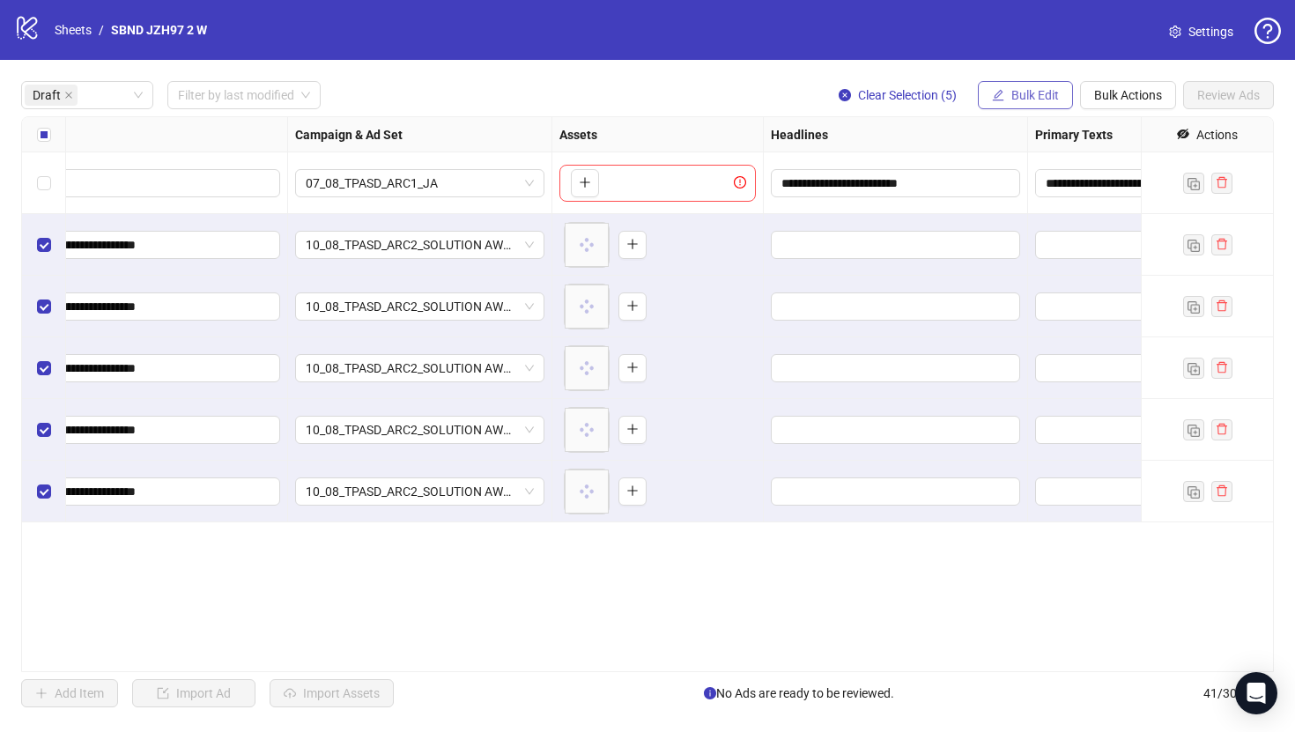
click at [1040, 90] on span "Bulk Edit" at bounding box center [1035, 95] width 48 height 14
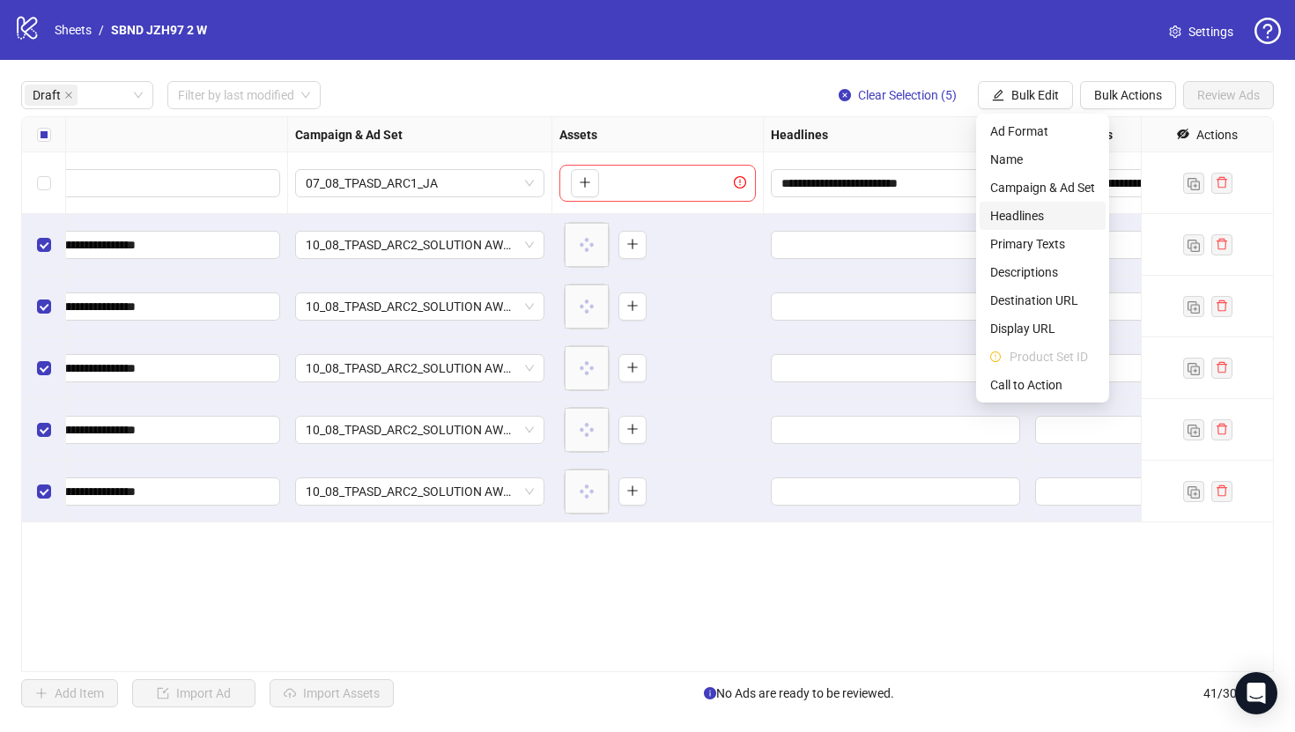
click at [1029, 219] on span "Headlines" at bounding box center [1042, 215] width 105 height 19
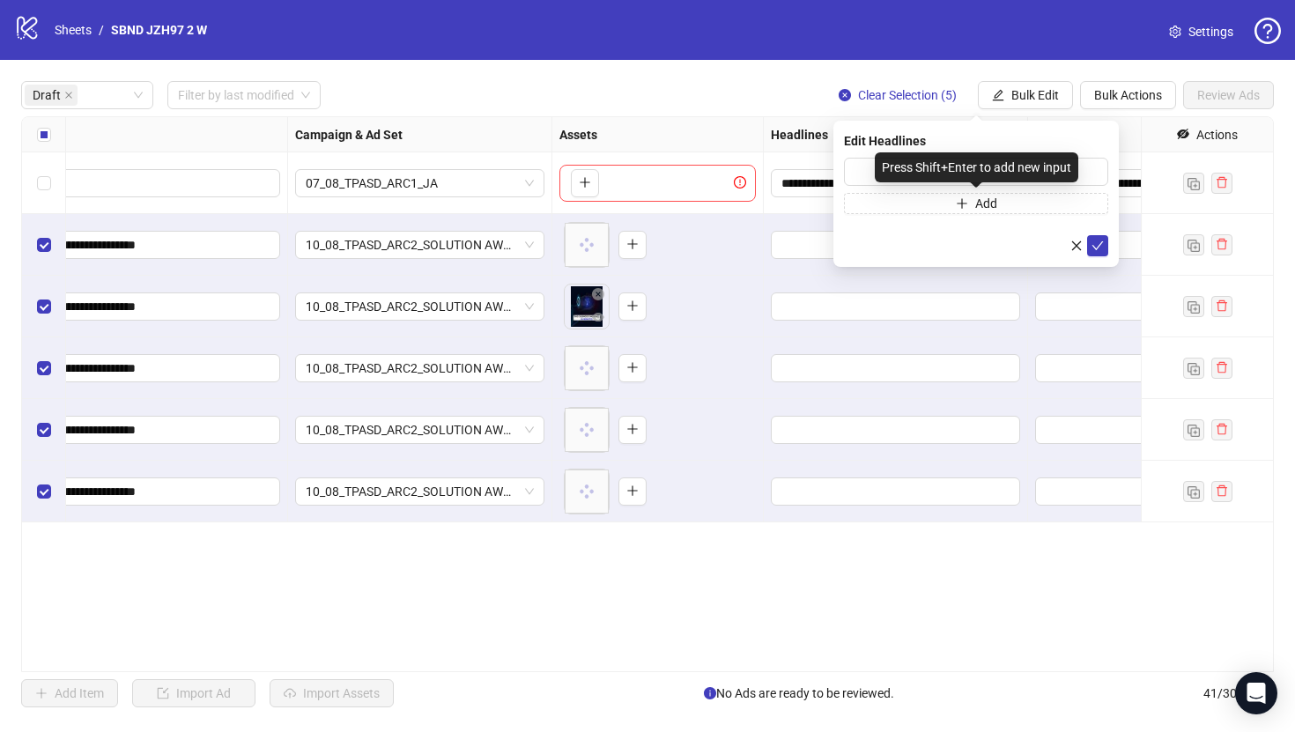
click at [981, 166] on div "Press Shift+Enter to add new input" at bounding box center [977, 167] width 204 height 30
click at [867, 161] on input "text" at bounding box center [976, 172] width 264 height 28
paste input "**********"
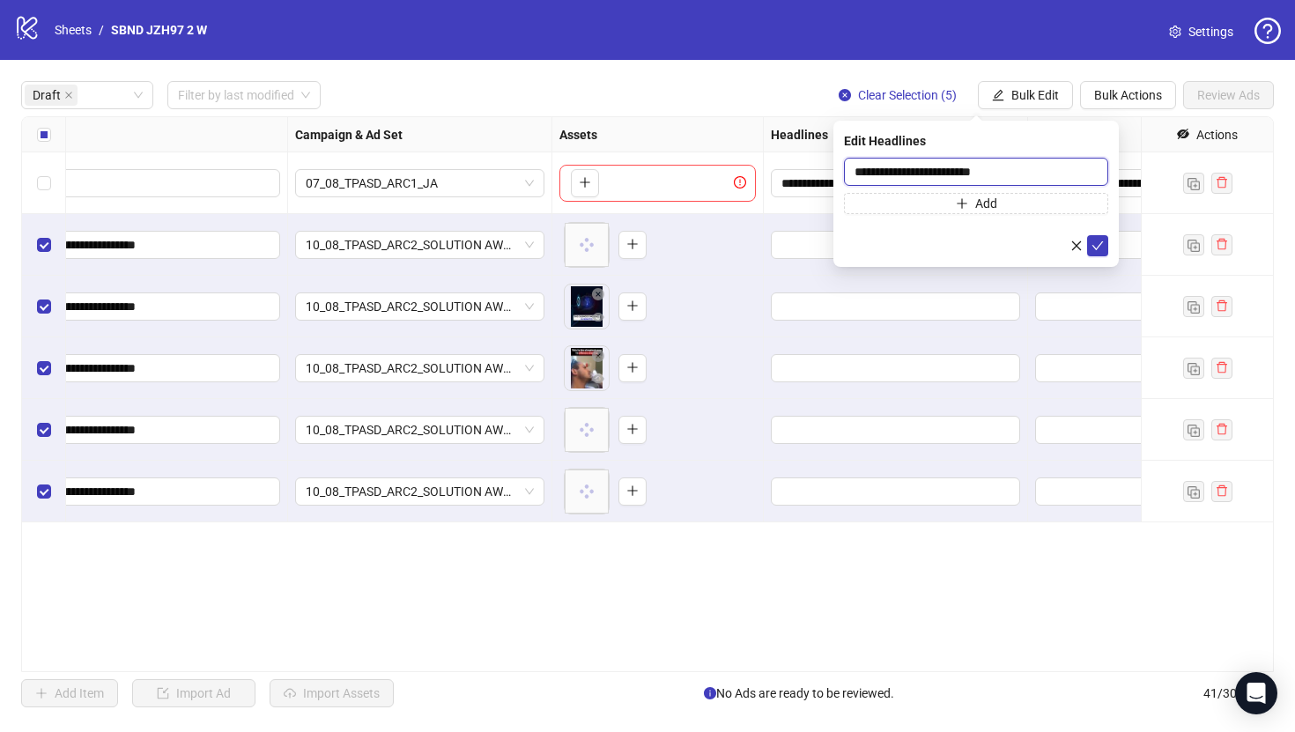
type input "**********"
click at [1107, 259] on div "**********" at bounding box center [975, 194] width 285 height 146
click at [1104, 254] on button "submit" at bounding box center [1097, 245] width 21 height 21
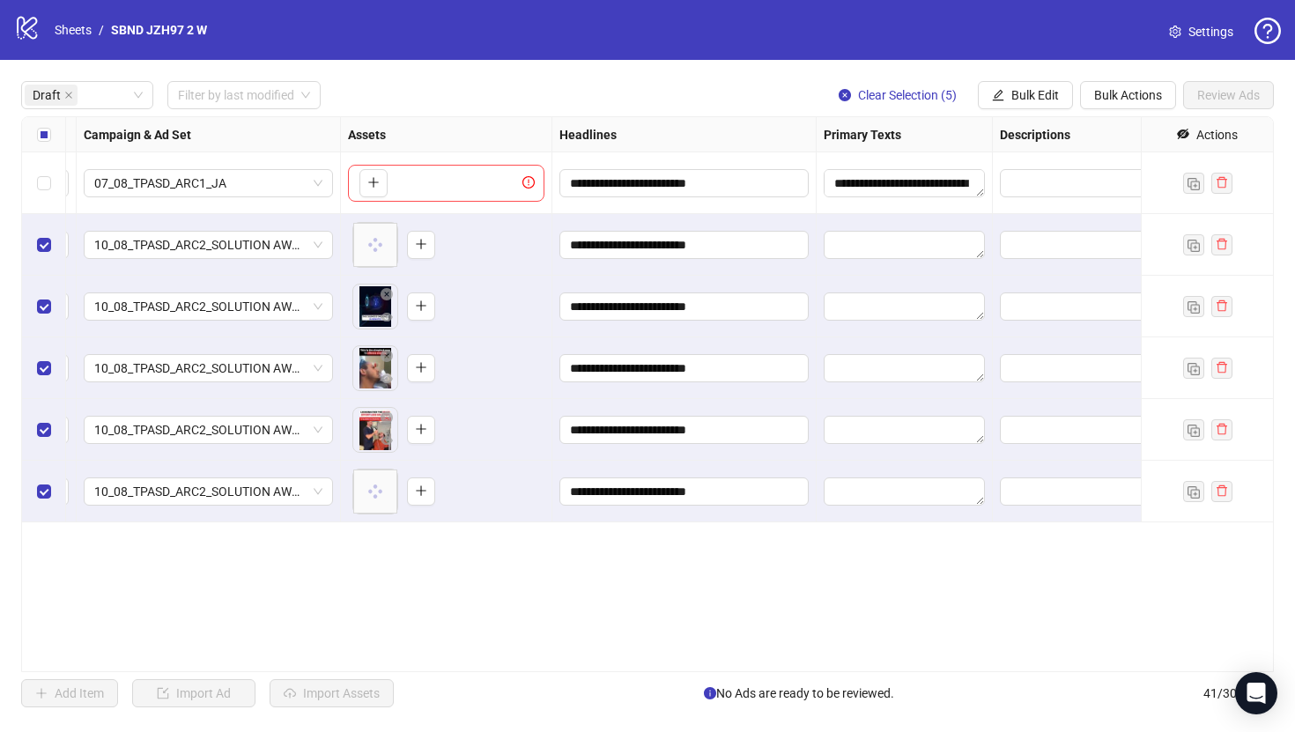
scroll to position [0, 626]
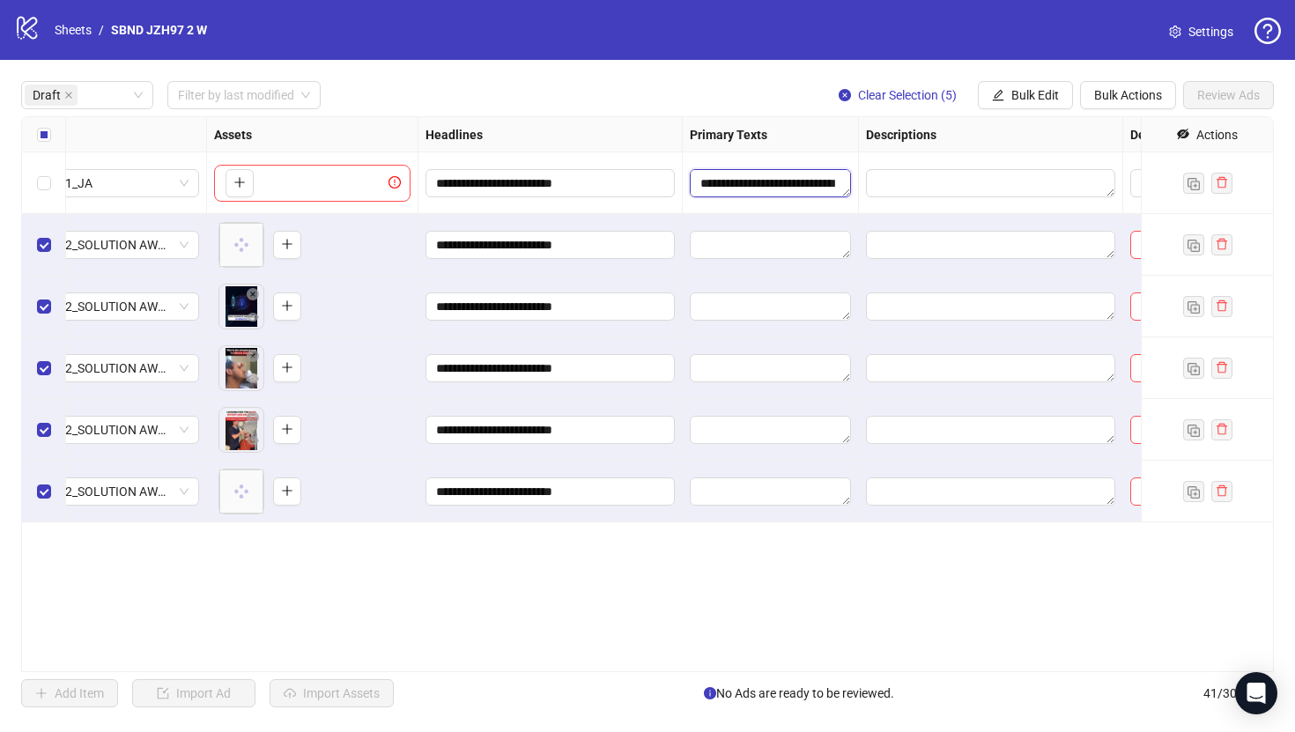
click at [769, 181] on textarea "**********" at bounding box center [770, 183] width 161 height 28
click at [1056, 93] on span "Bulk Edit" at bounding box center [1035, 95] width 48 height 14
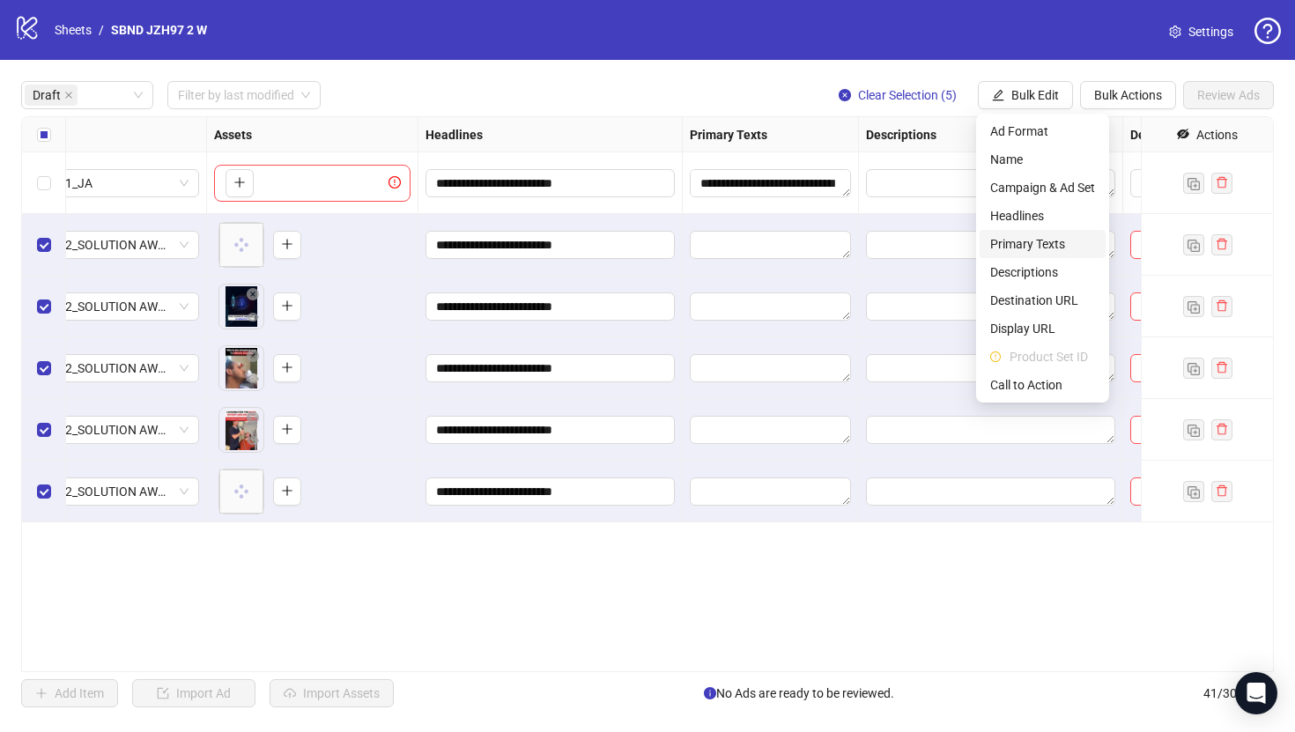
click at [1037, 244] on span "Primary Texts" at bounding box center [1042, 243] width 105 height 19
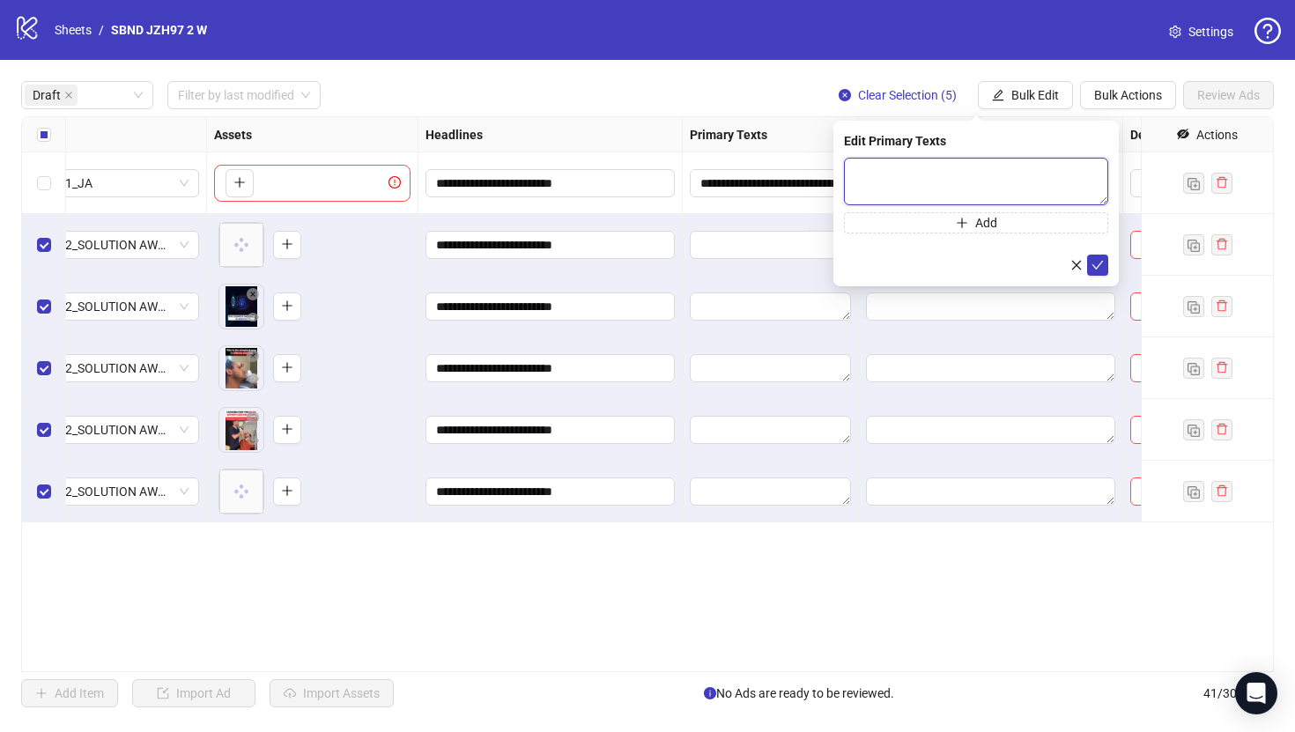
click at [942, 184] on textarea at bounding box center [976, 182] width 264 height 48
paste textarea "**********"
type textarea "**********"
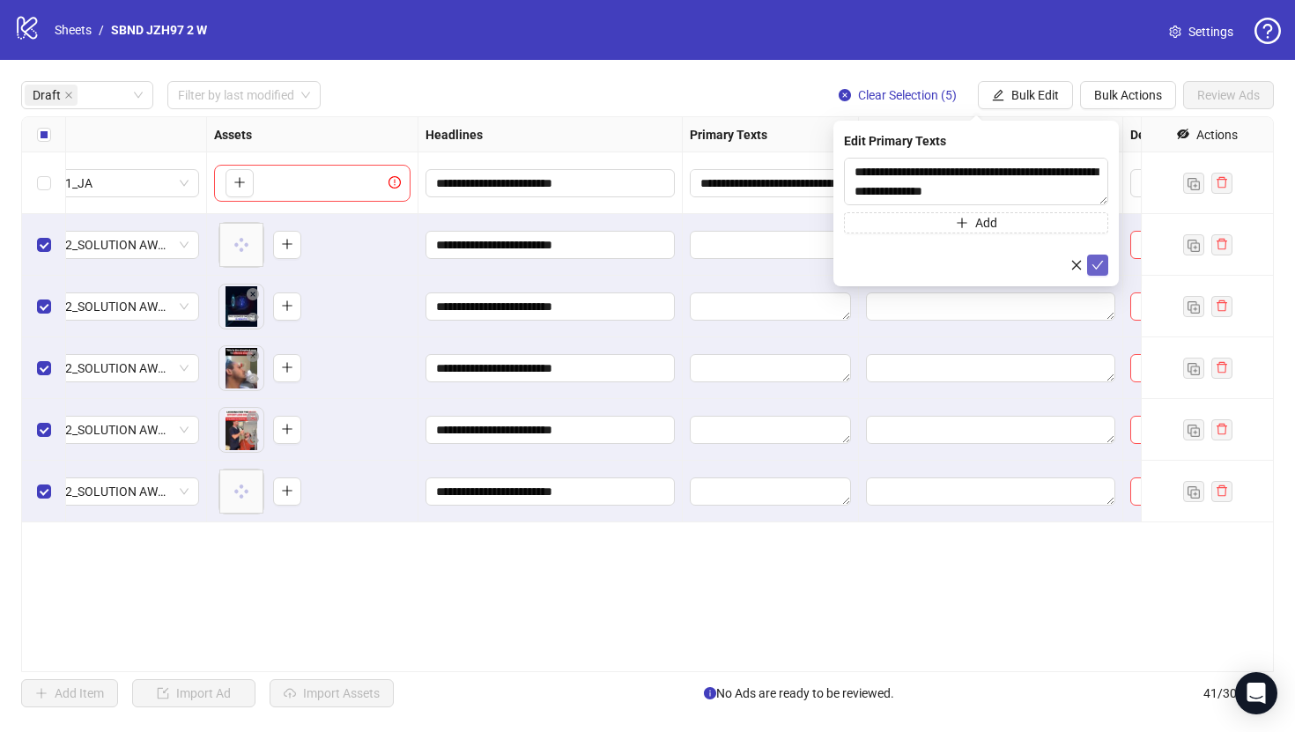
click at [1092, 266] on icon "check" at bounding box center [1098, 265] width 12 height 12
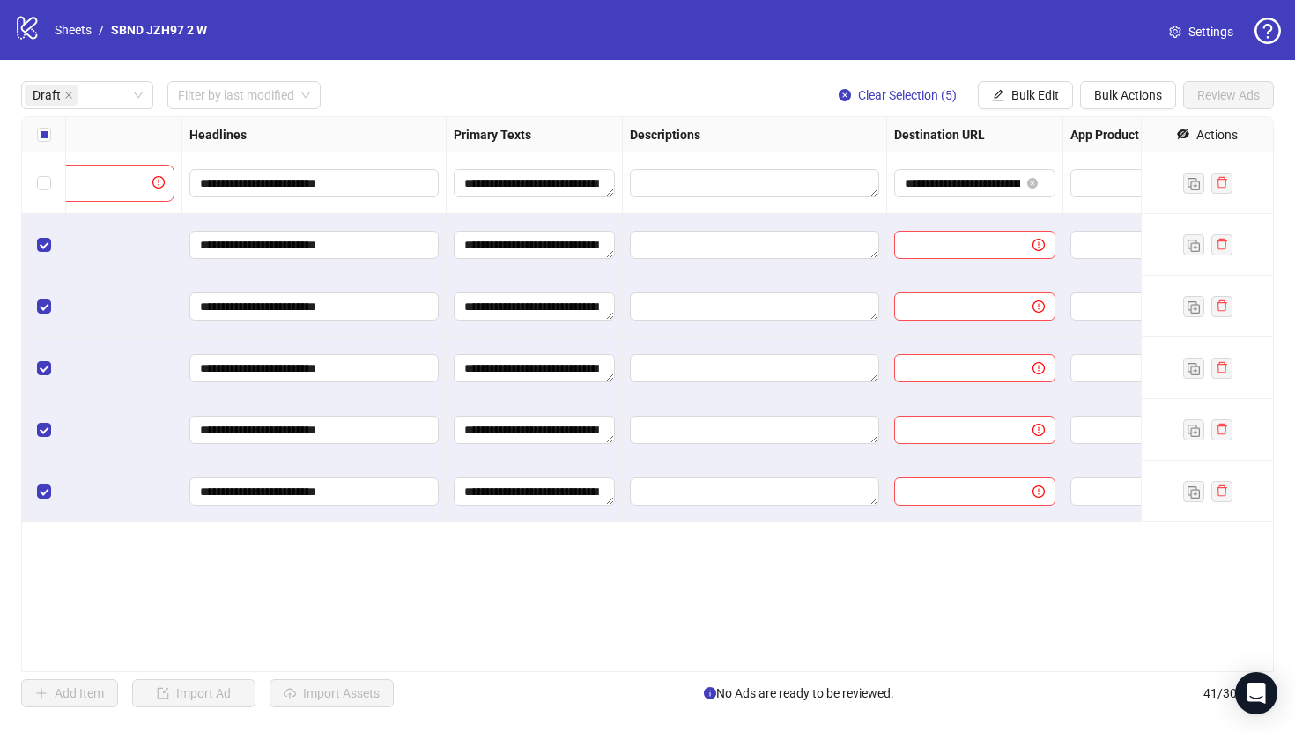
scroll to position [0, 1001]
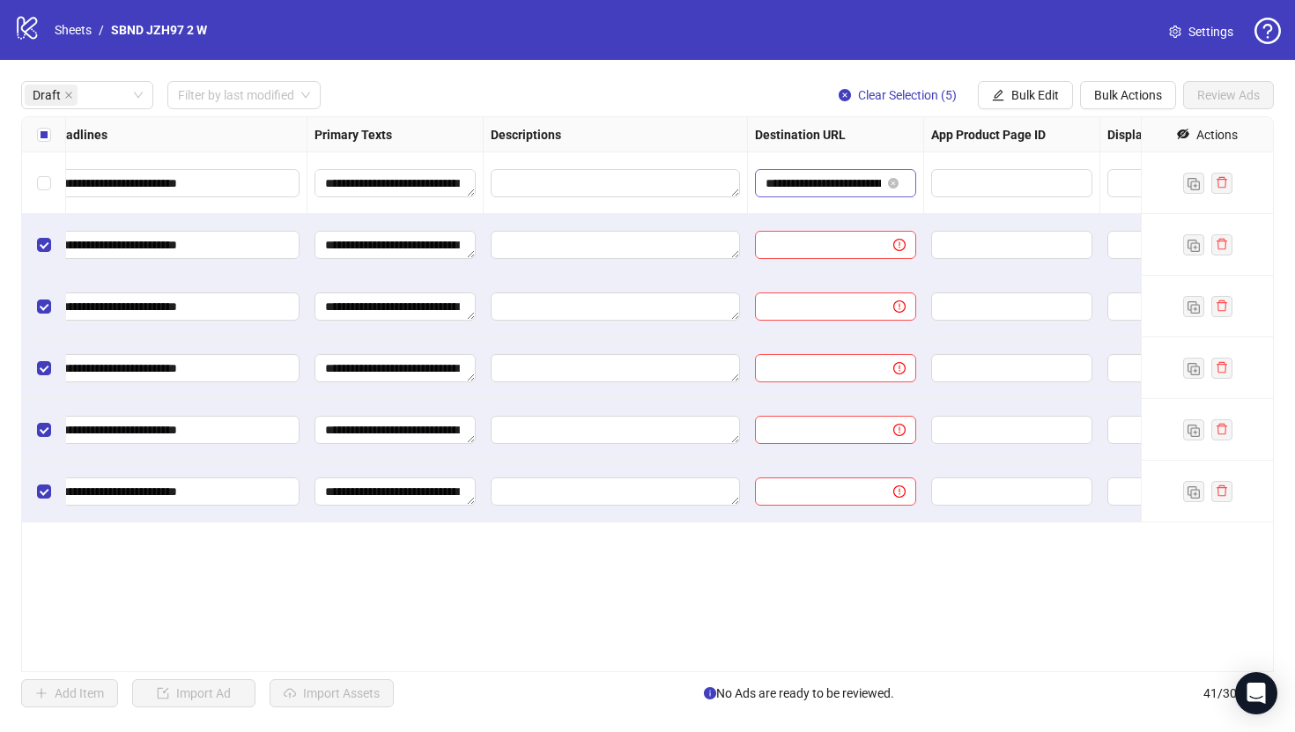
click at [844, 171] on span "**********" at bounding box center [835, 183] width 161 height 28
click at [848, 178] on input "**********" at bounding box center [823, 183] width 115 height 19
click at [1042, 86] on button "Bulk Edit" at bounding box center [1025, 95] width 95 height 28
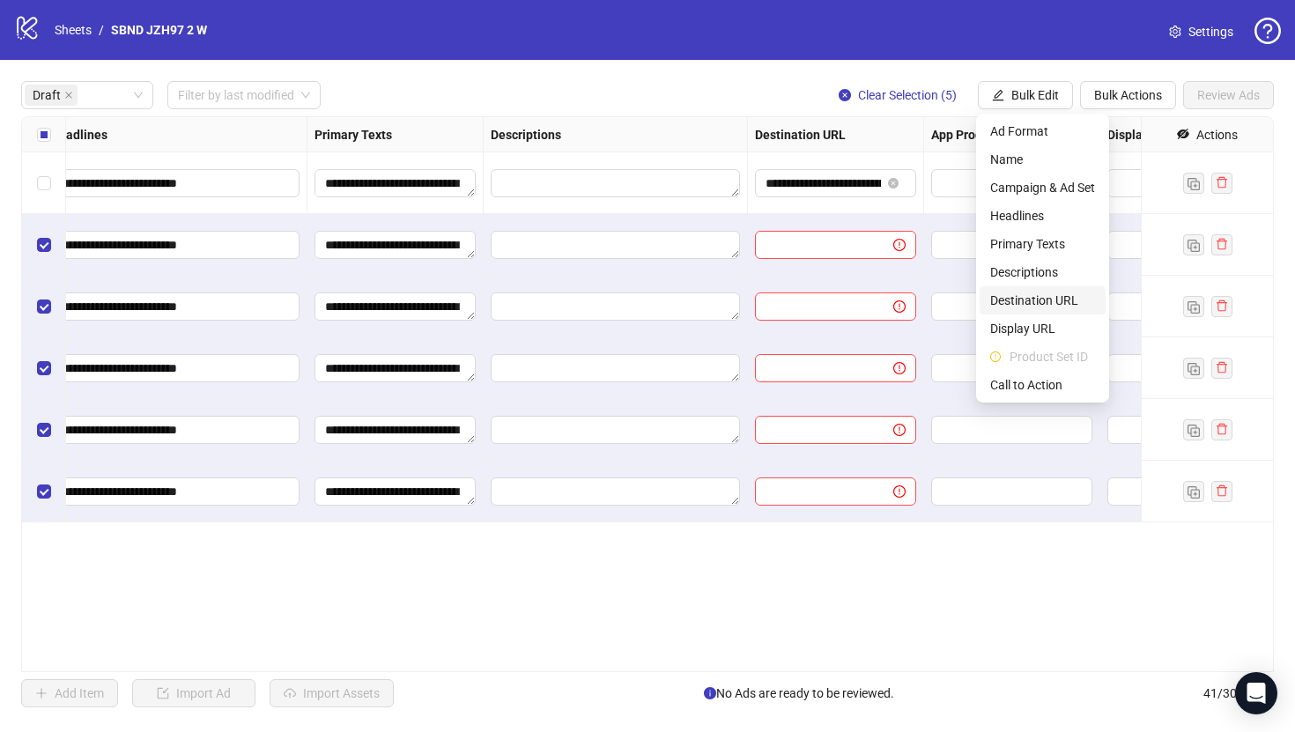
click at [1034, 296] on span "Destination URL" at bounding box center [1042, 300] width 105 height 19
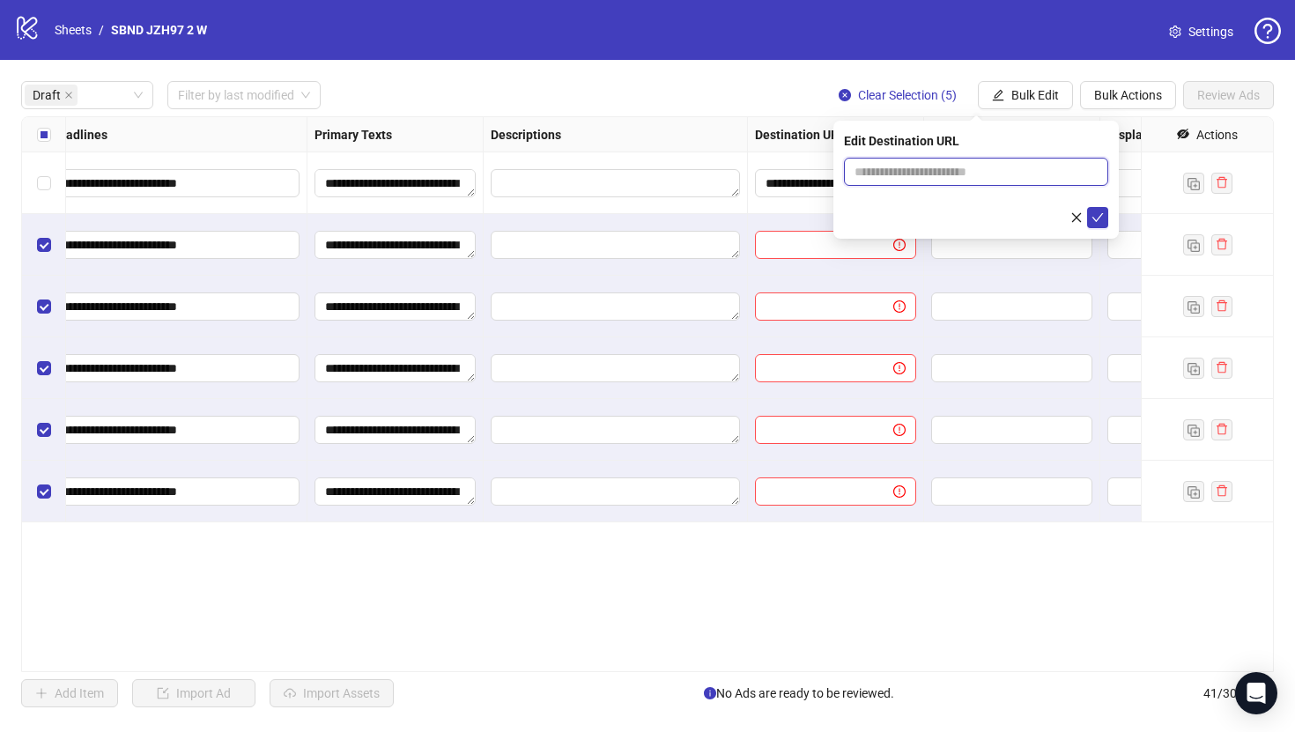
click at [972, 179] on input "text" at bounding box center [969, 171] width 229 height 19
paste input "**********"
type input "**********"
click at [1098, 211] on icon "check" at bounding box center [1098, 217] width 12 height 12
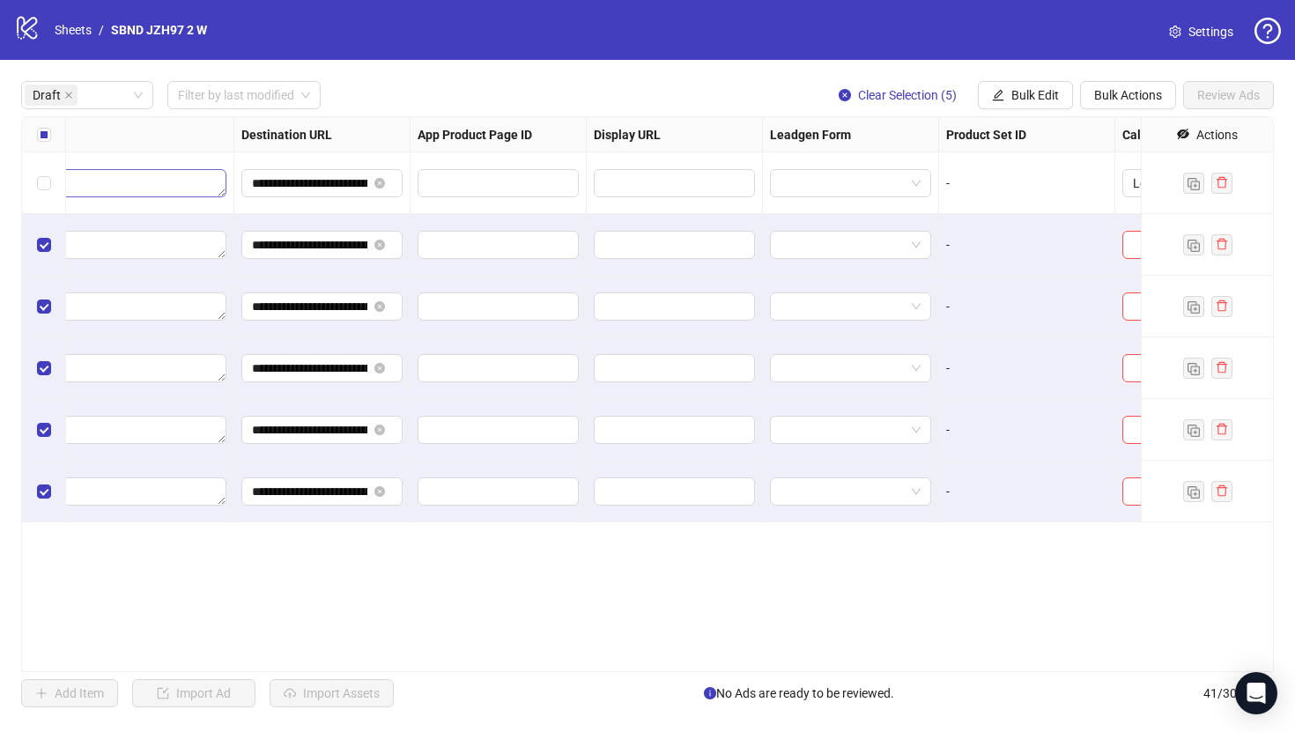
scroll to position [0, 1630]
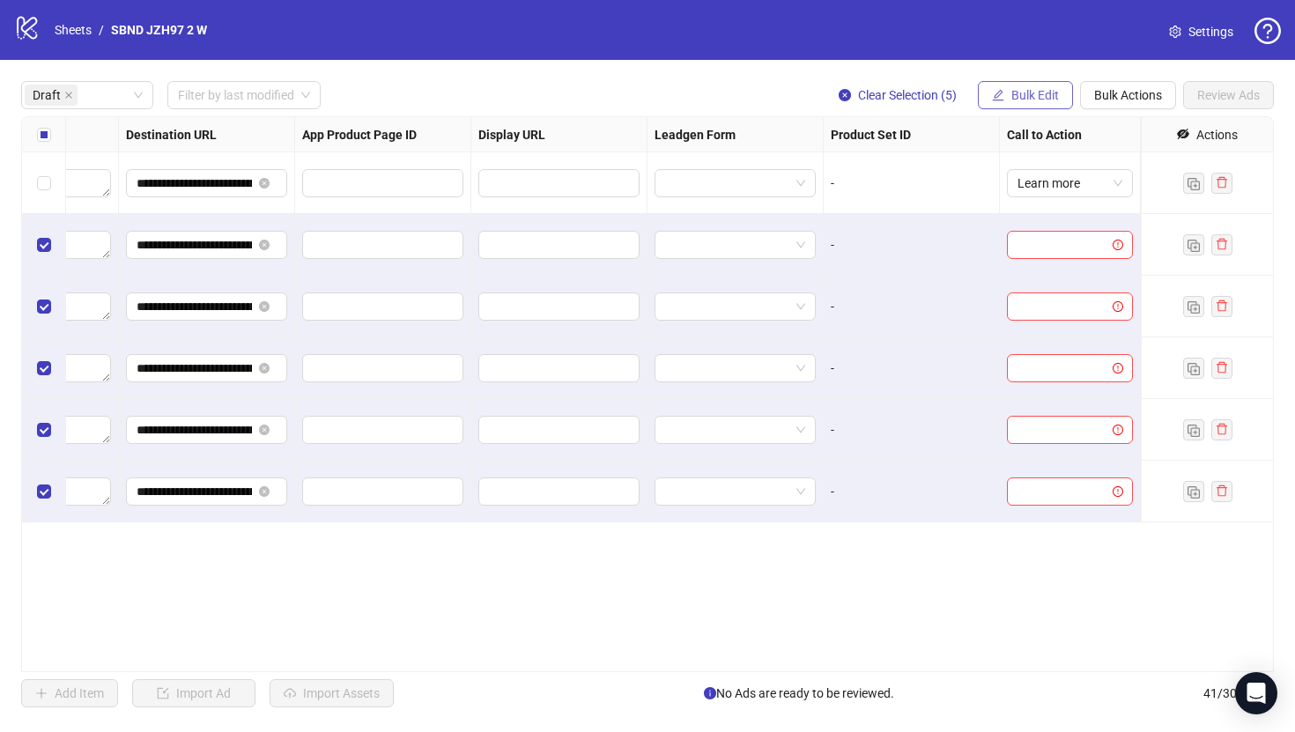
click at [1047, 85] on button "Bulk Edit" at bounding box center [1025, 95] width 95 height 28
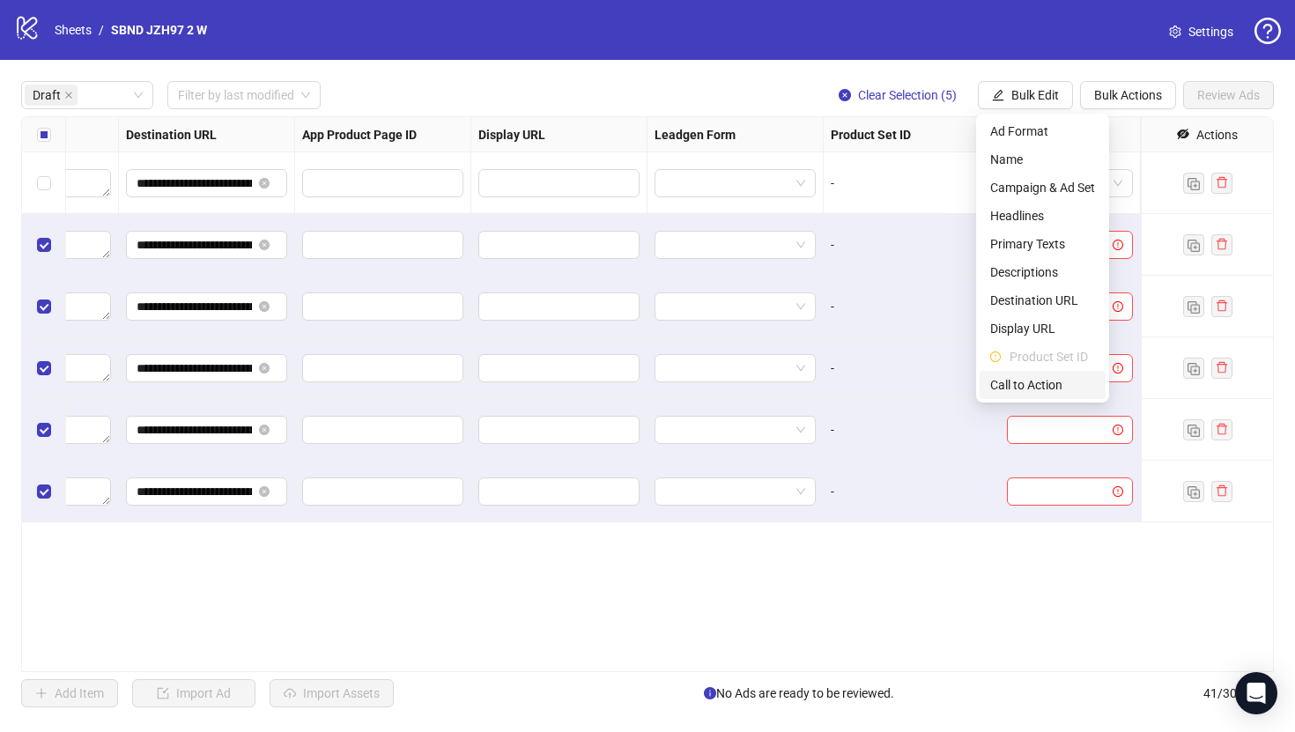
click at [1035, 380] on span "Call to Action" at bounding box center [1042, 384] width 105 height 19
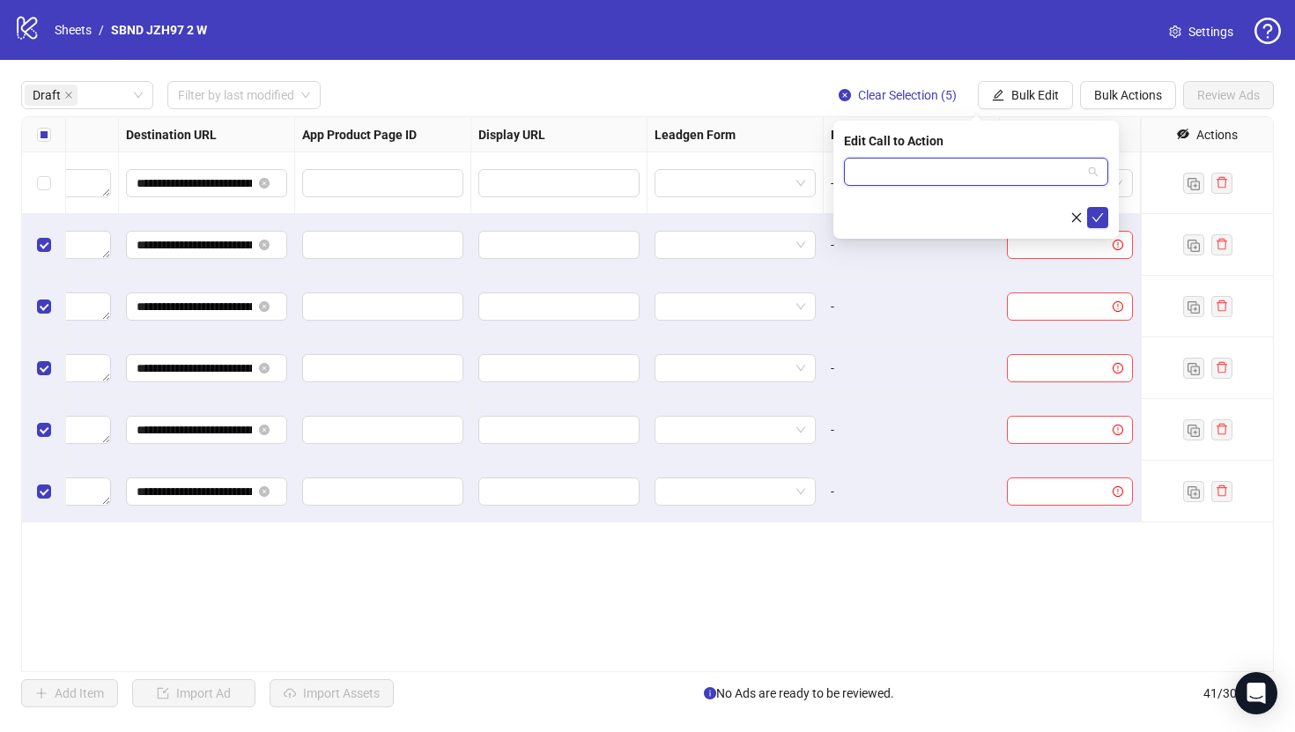
click at [1004, 171] on input "search" at bounding box center [968, 172] width 227 height 26
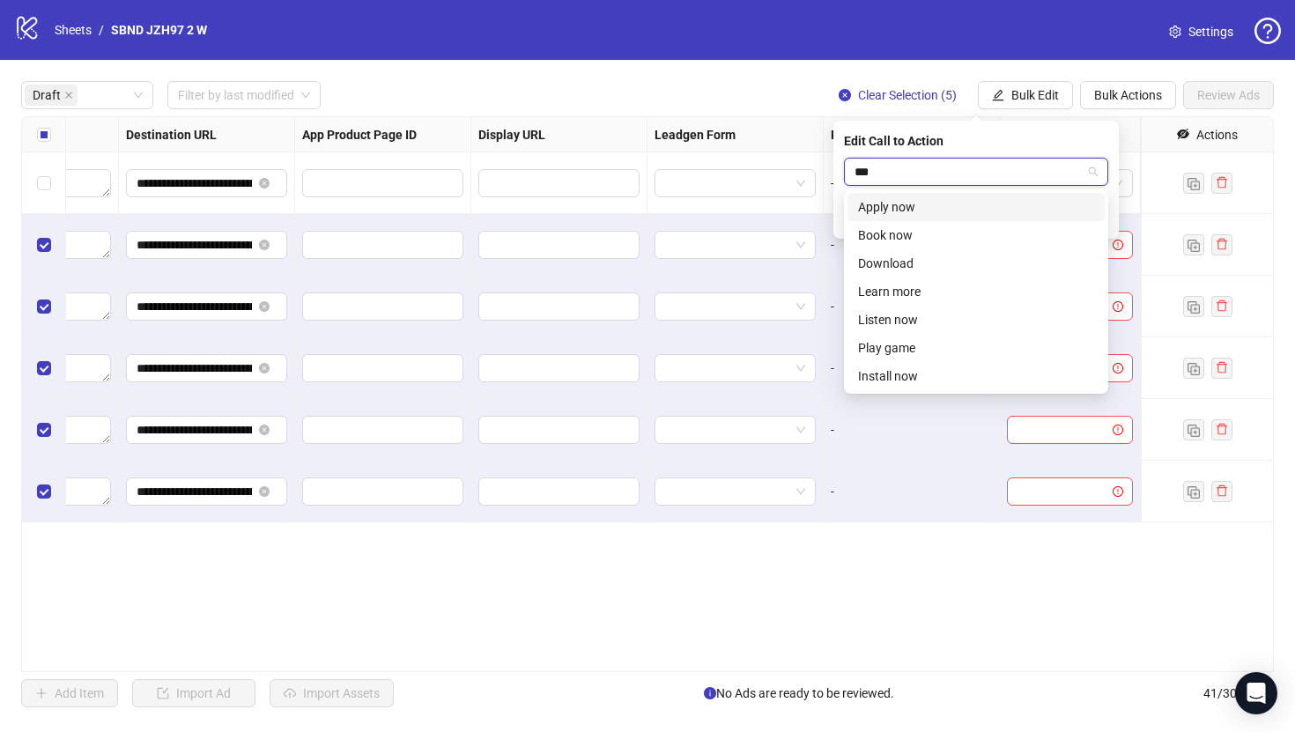
type input "****"
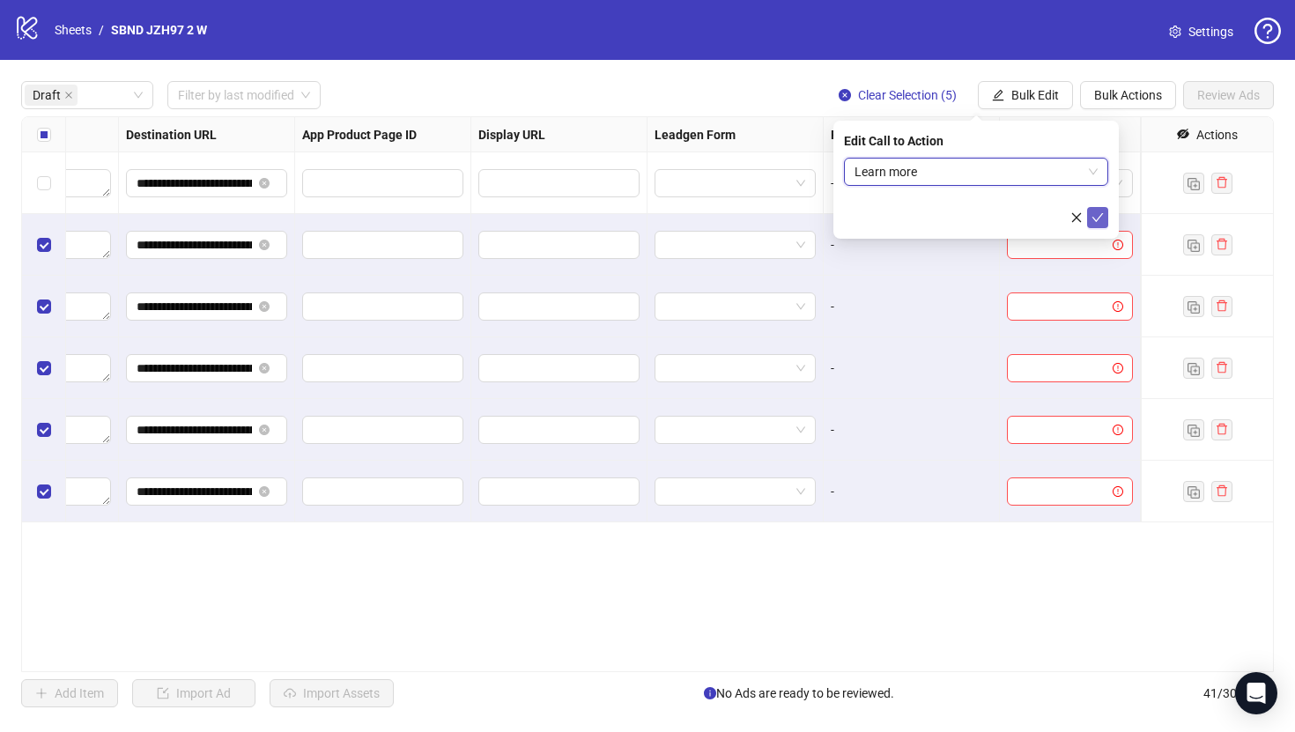
click at [1096, 213] on icon "check" at bounding box center [1098, 217] width 12 height 12
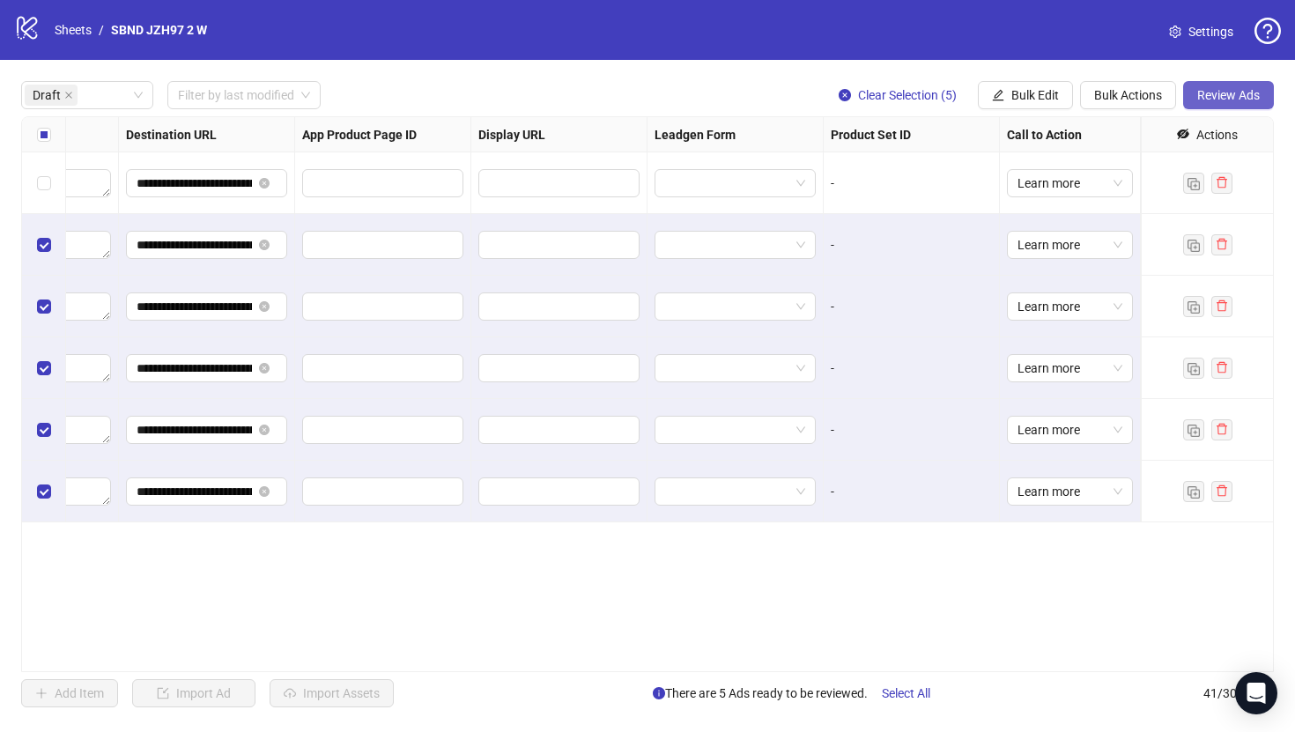
click at [1223, 91] on span "Review Ads" at bounding box center [1228, 95] width 63 height 14
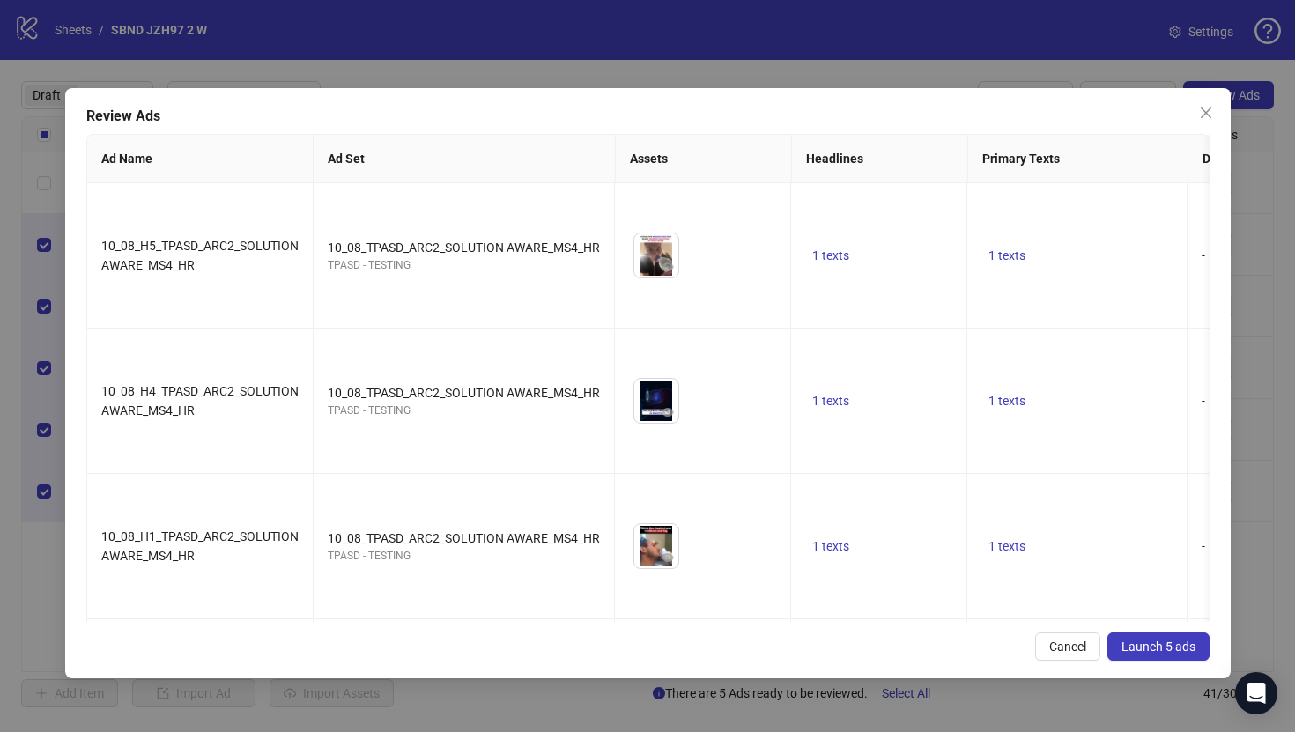
click at [1161, 643] on span "Launch 5 ads" at bounding box center [1159, 647] width 74 height 14
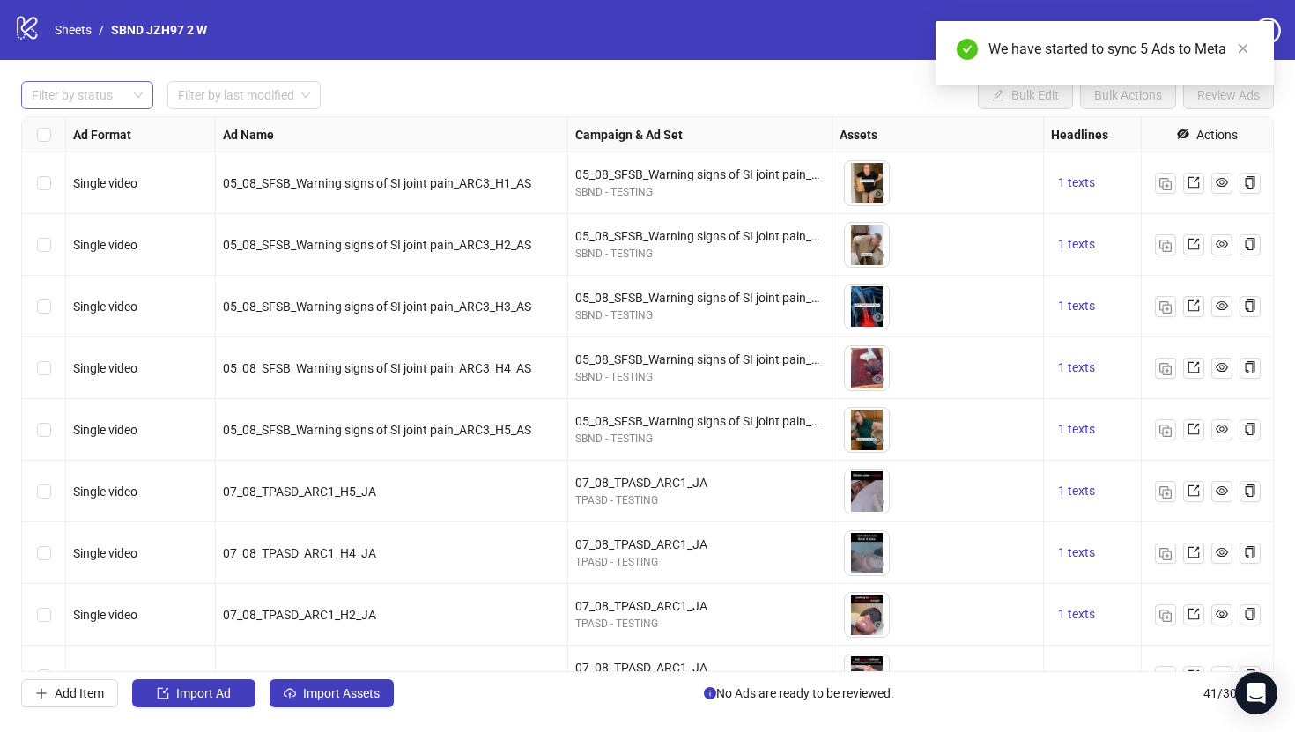
click at [102, 85] on div at bounding box center [78, 95] width 107 height 25
click at [92, 119] on div "Draft" at bounding box center [87, 131] width 125 height 28
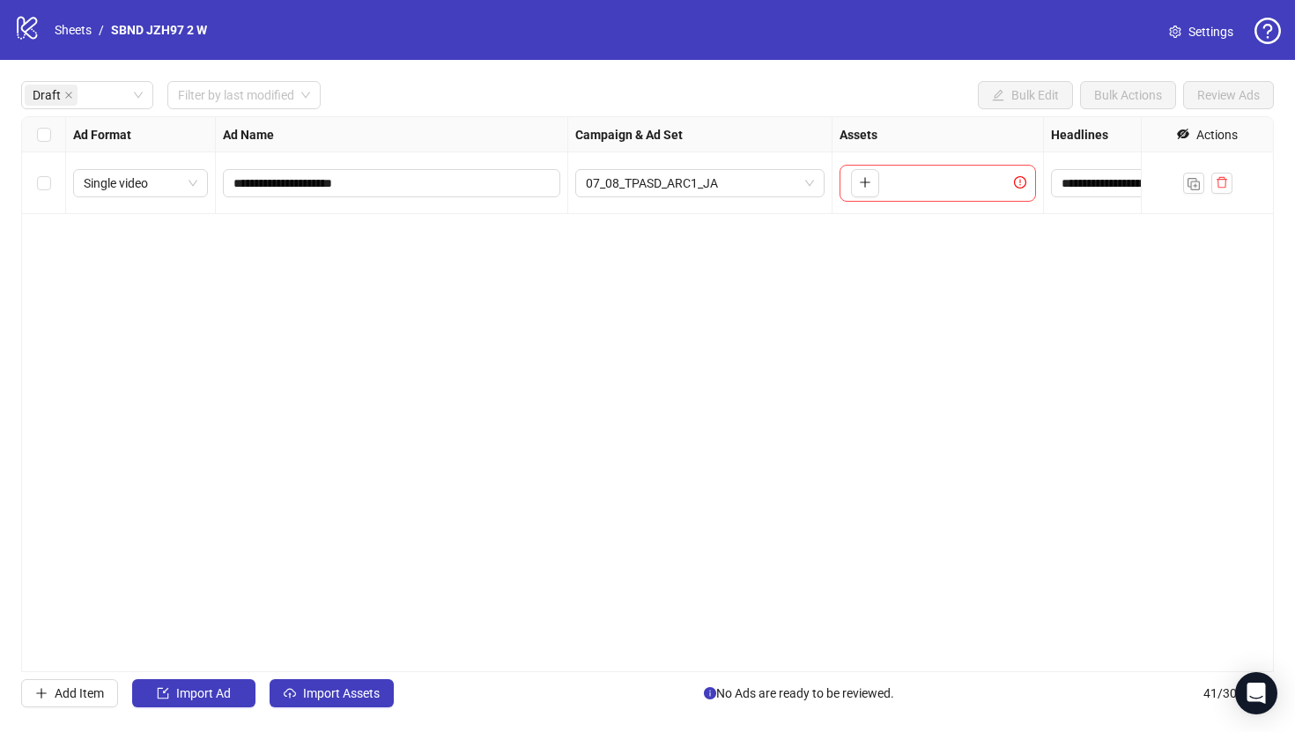
click at [359, 78] on div "**********" at bounding box center [647, 394] width 1295 height 669
click at [42, 142] on label "Select all rows" at bounding box center [44, 134] width 14 height 19
click at [1219, 181] on icon "delete" at bounding box center [1222, 182] width 12 height 12
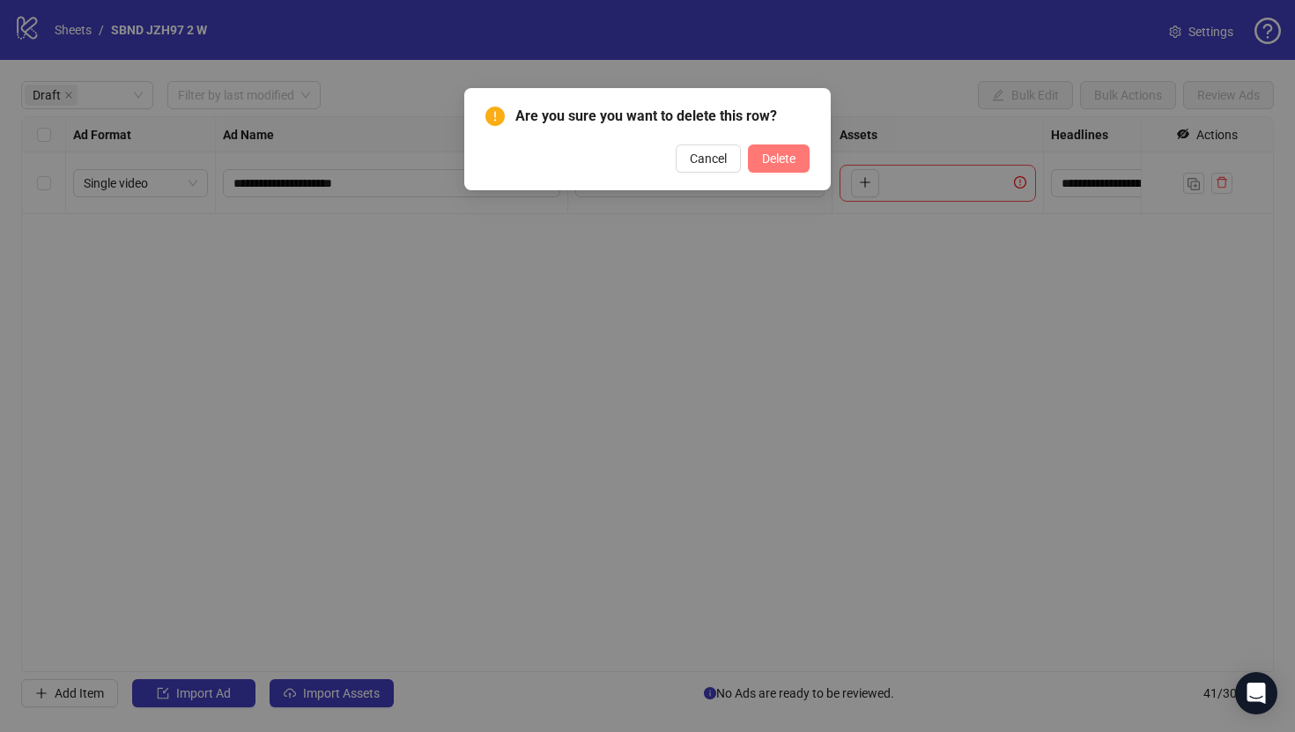
click at [779, 161] on span "Delete" at bounding box center [778, 159] width 33 height 14
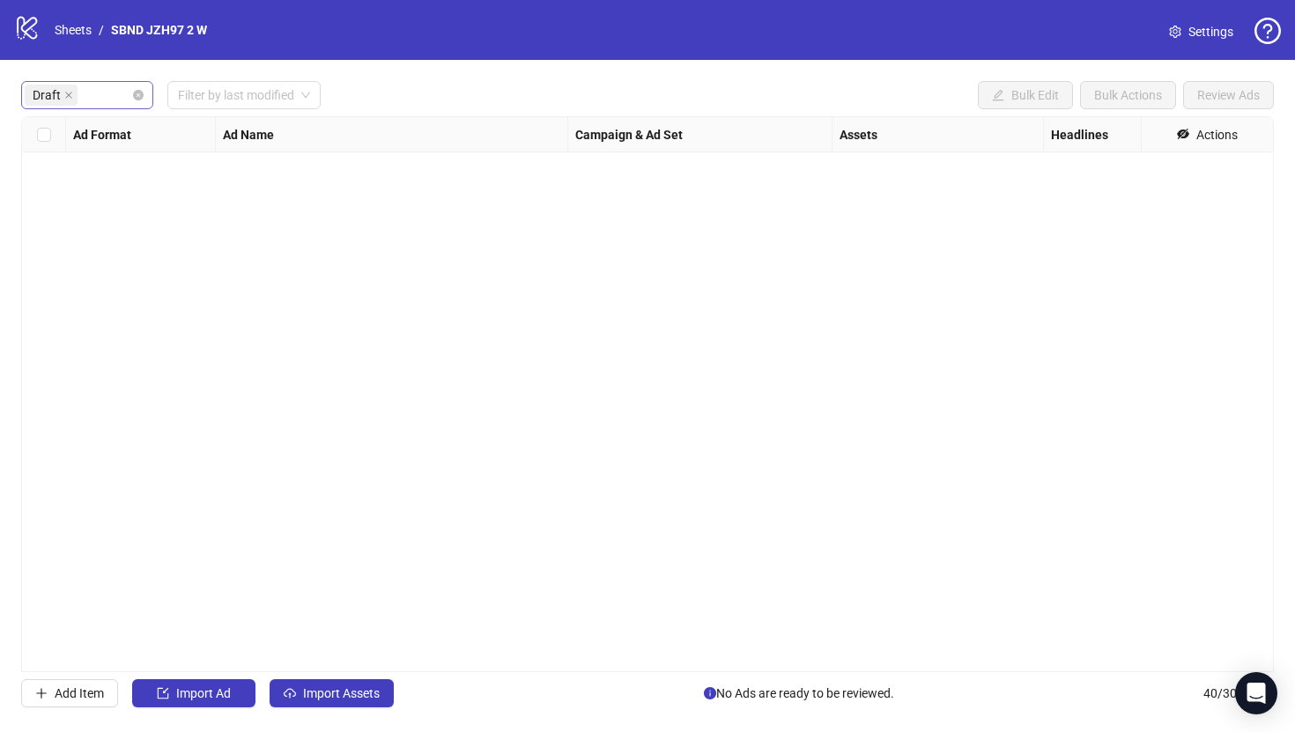
click at [93, 92] on div "Draft" at bounding box center [78, 95] width 107 height 25
click at [76, 92] on div "Draft" at bounding box center [53, 95] width 56 height 25
click at [69, 92] on icon "close" at bounding box center [68, 95] width 9 height 9
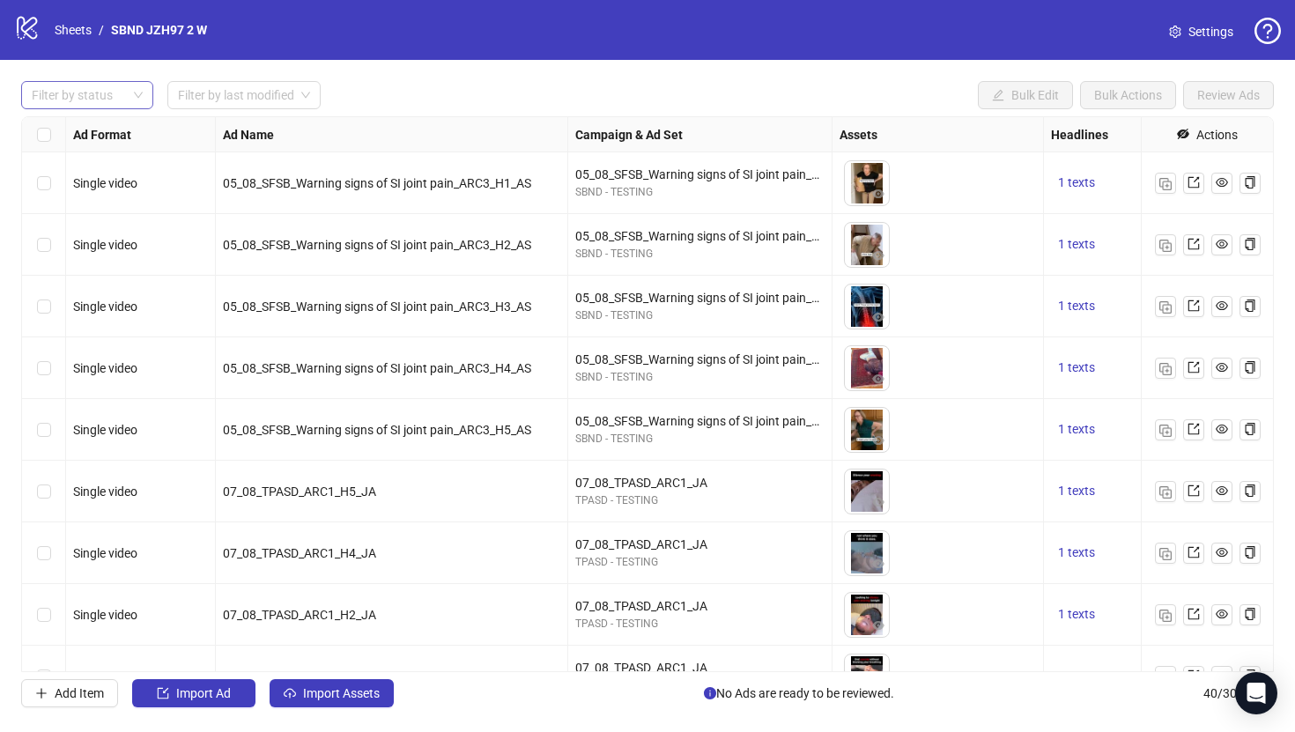
click at [521, 79] on div "Filter by status Filter by last modified Bulk Edit Bulk Actions Review Ads Ad F…" at bounding box center [647, 394] width 1295 height 669
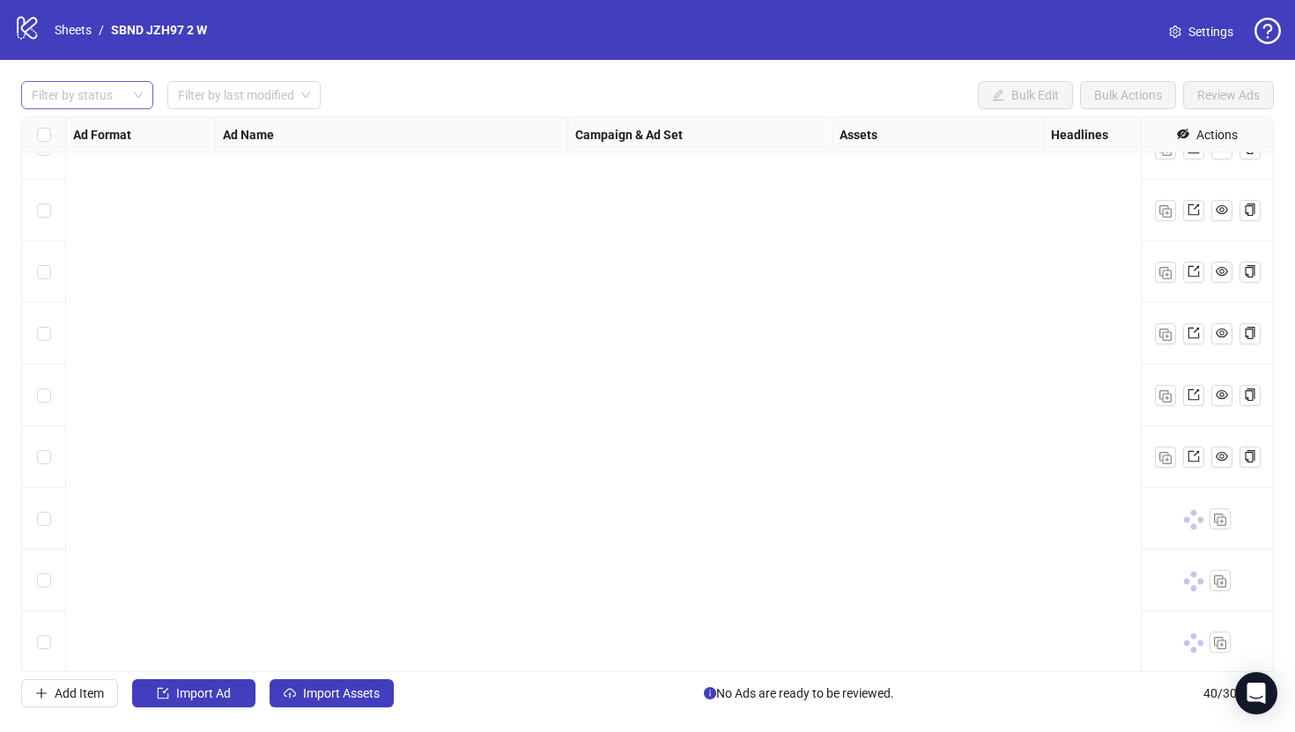
scroll to position [1948, 0]
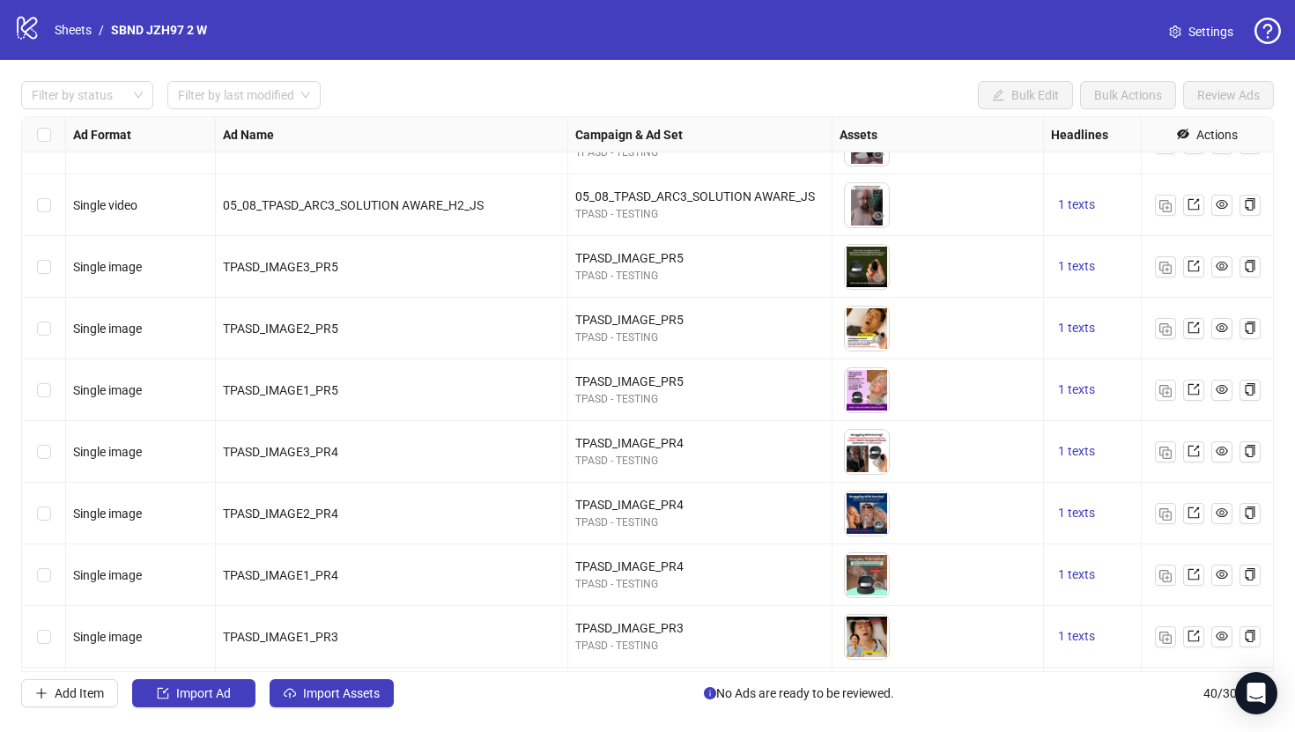
scroll to position [1948, 0]
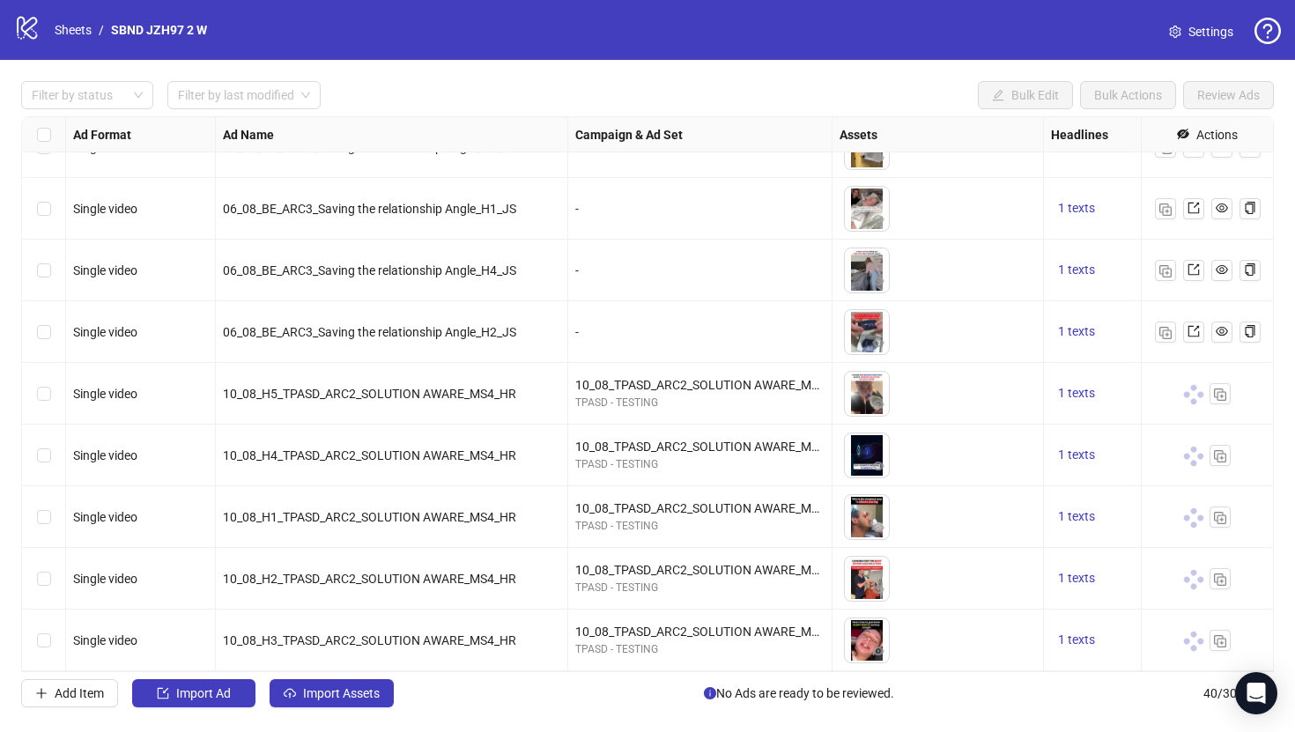
click at [37, 408] on div "Select row 36" at bounding box center [44, 394] width 44 height 62
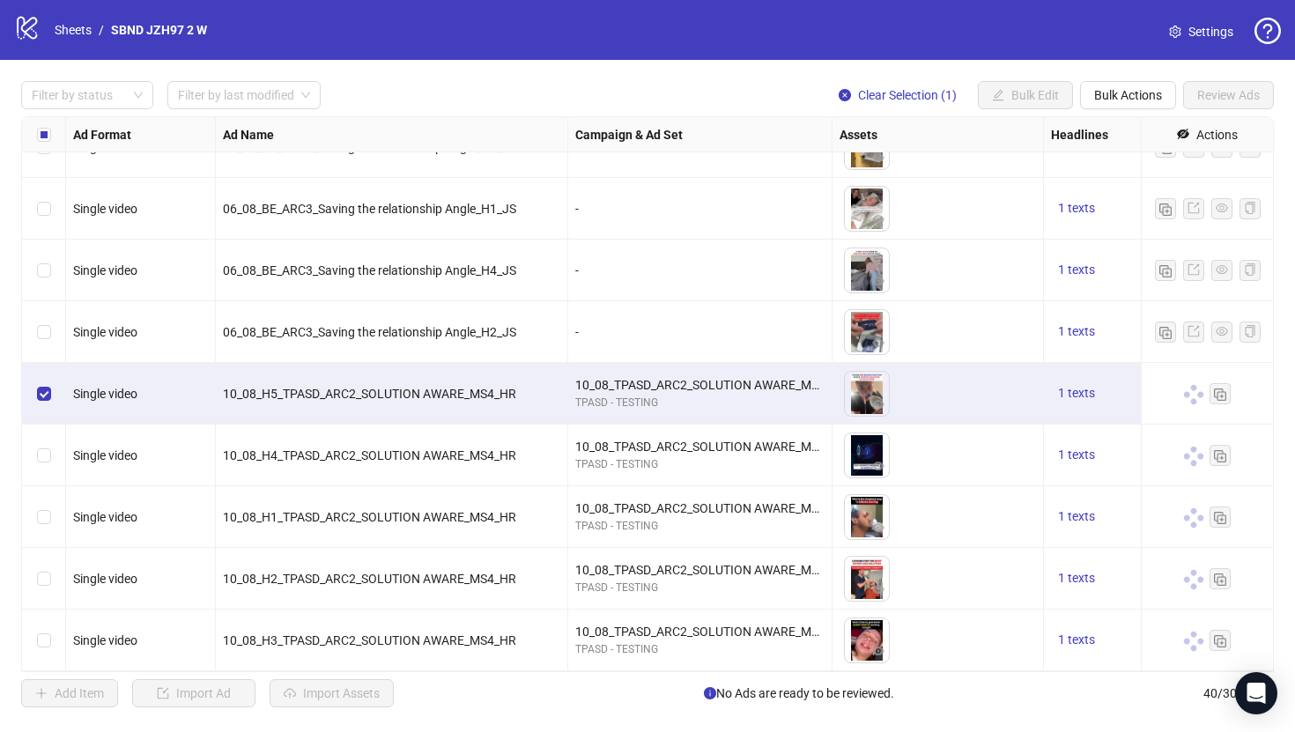
click at [37, 408] on div "Select row 36" at bounding box center [44, 394] width 44 height 62
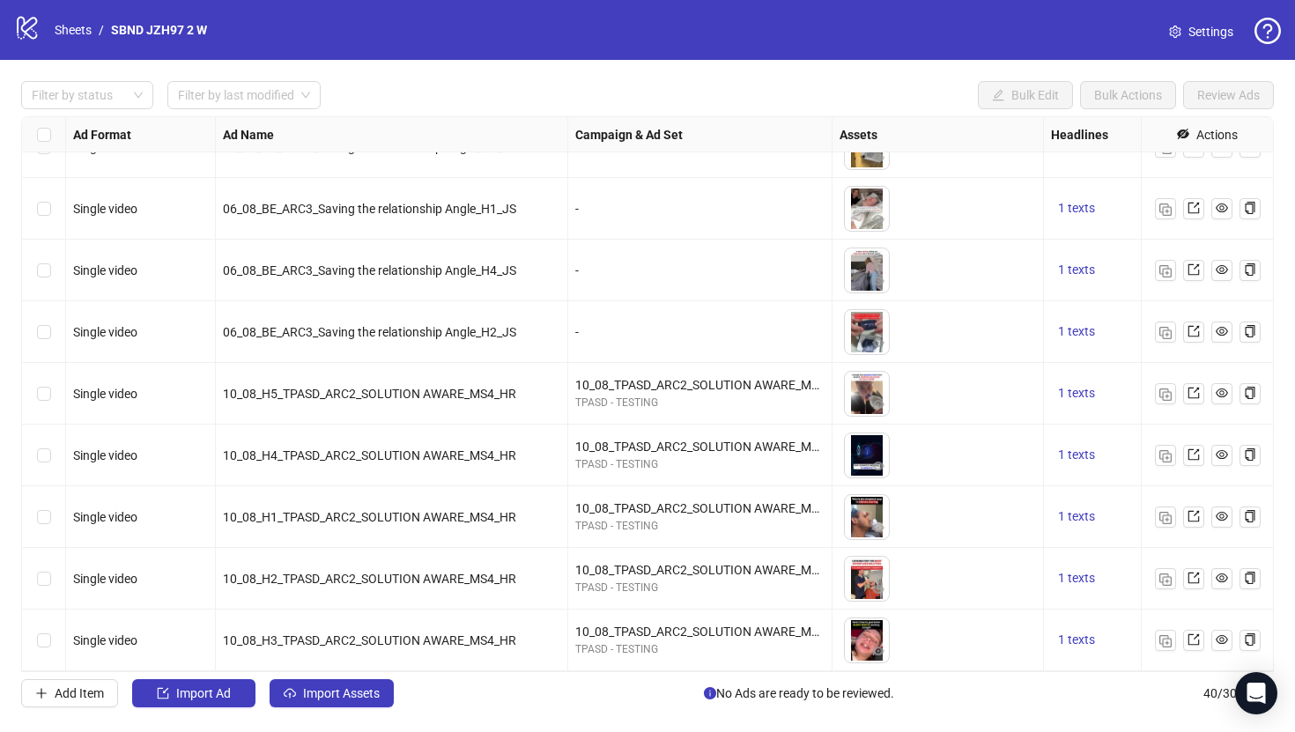
click at [686, 279] on div "-" at bounding box center [699, 270] width 249 height 19
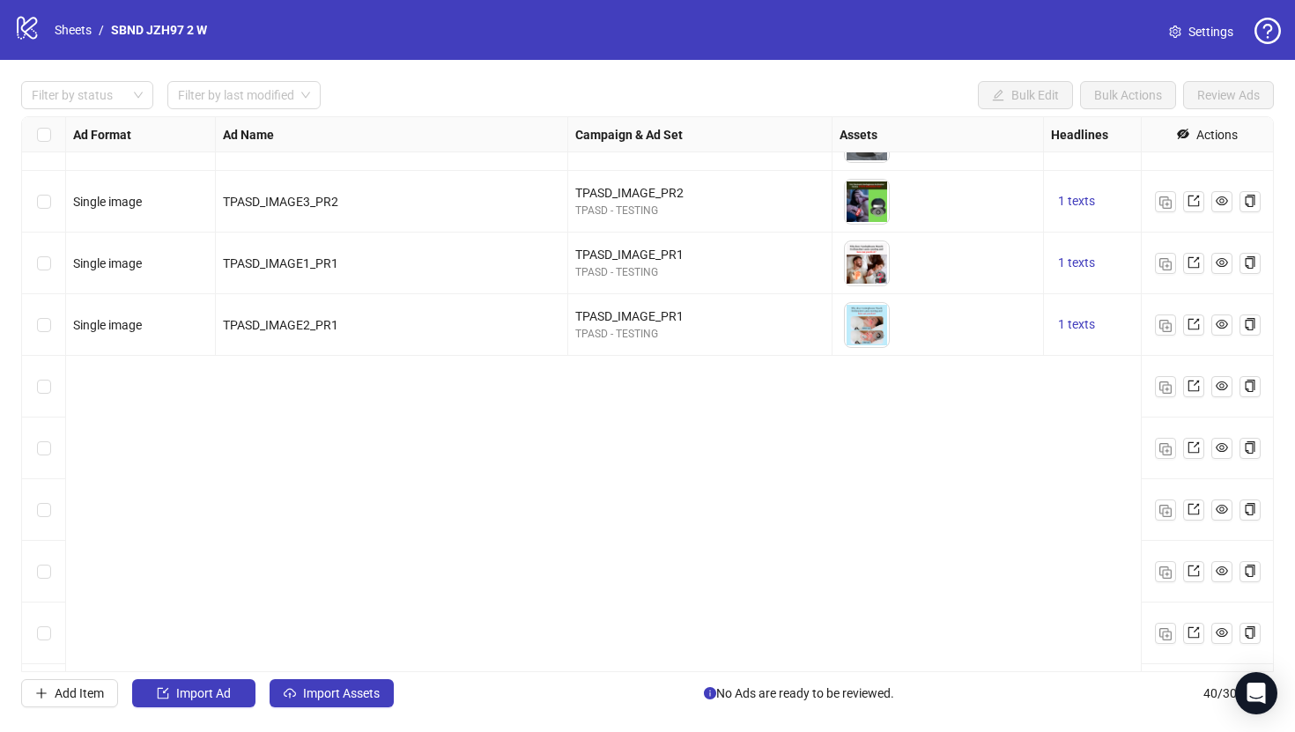
scroll to position [1948, 0]
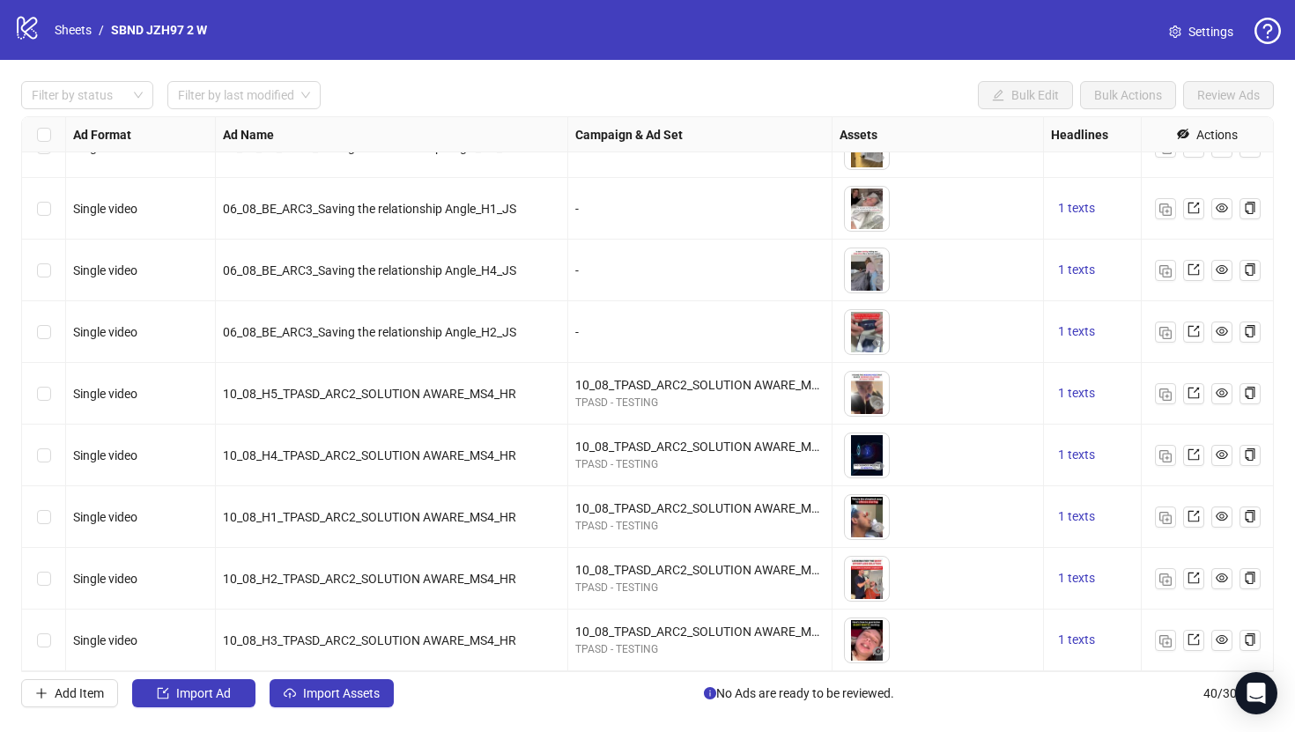
click at [752, 116] on div "Ad Format Ad Name Campaign & Ad Set Assets Headlines Primary Texts Descriptions…" at bounding box center [647, 394] width 1253 height 556
